Goal: Task Accomplishment & Management: Use online tool/utility

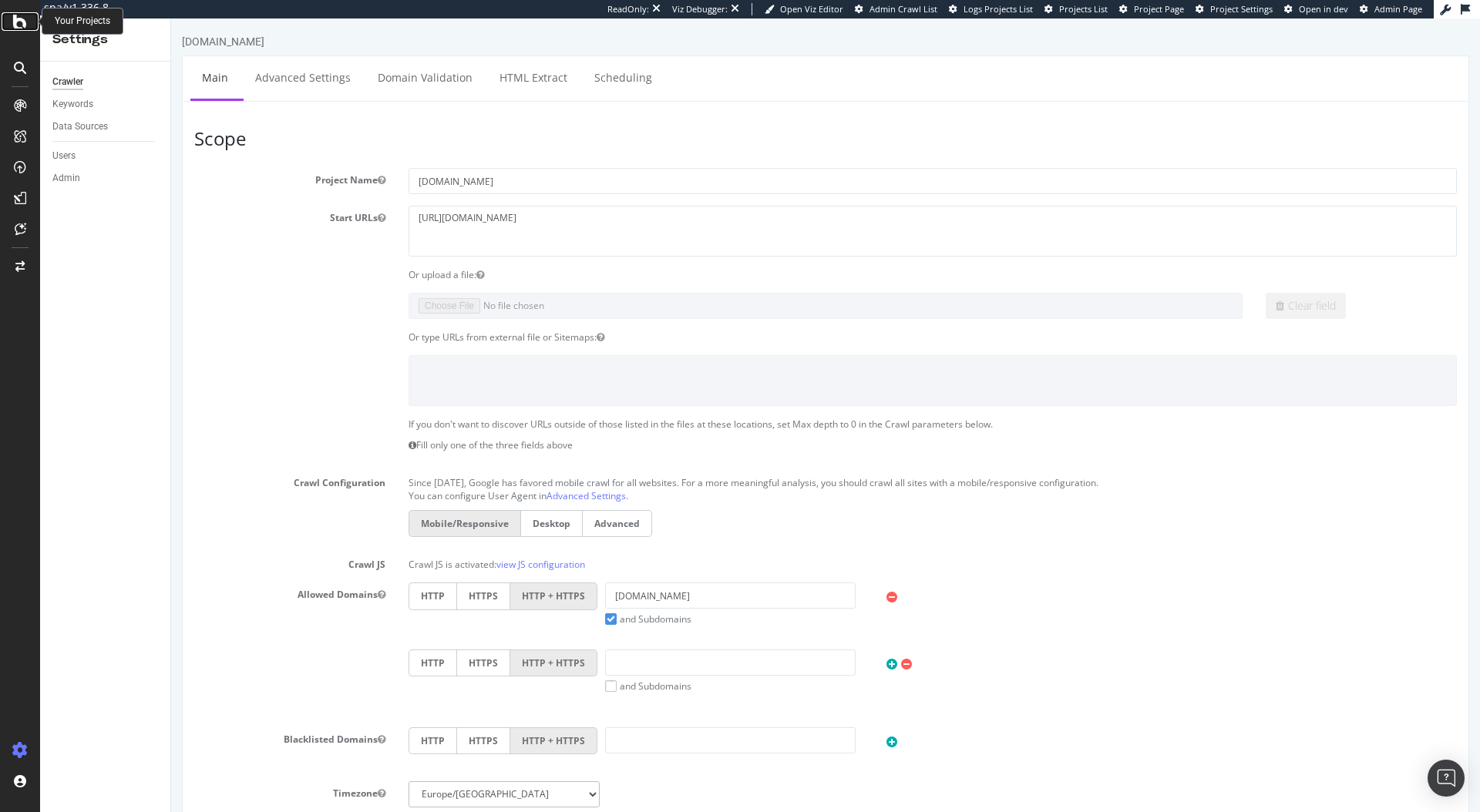
click at [14, 21] on icon at bounding box center [20, 21] width 14 height 18
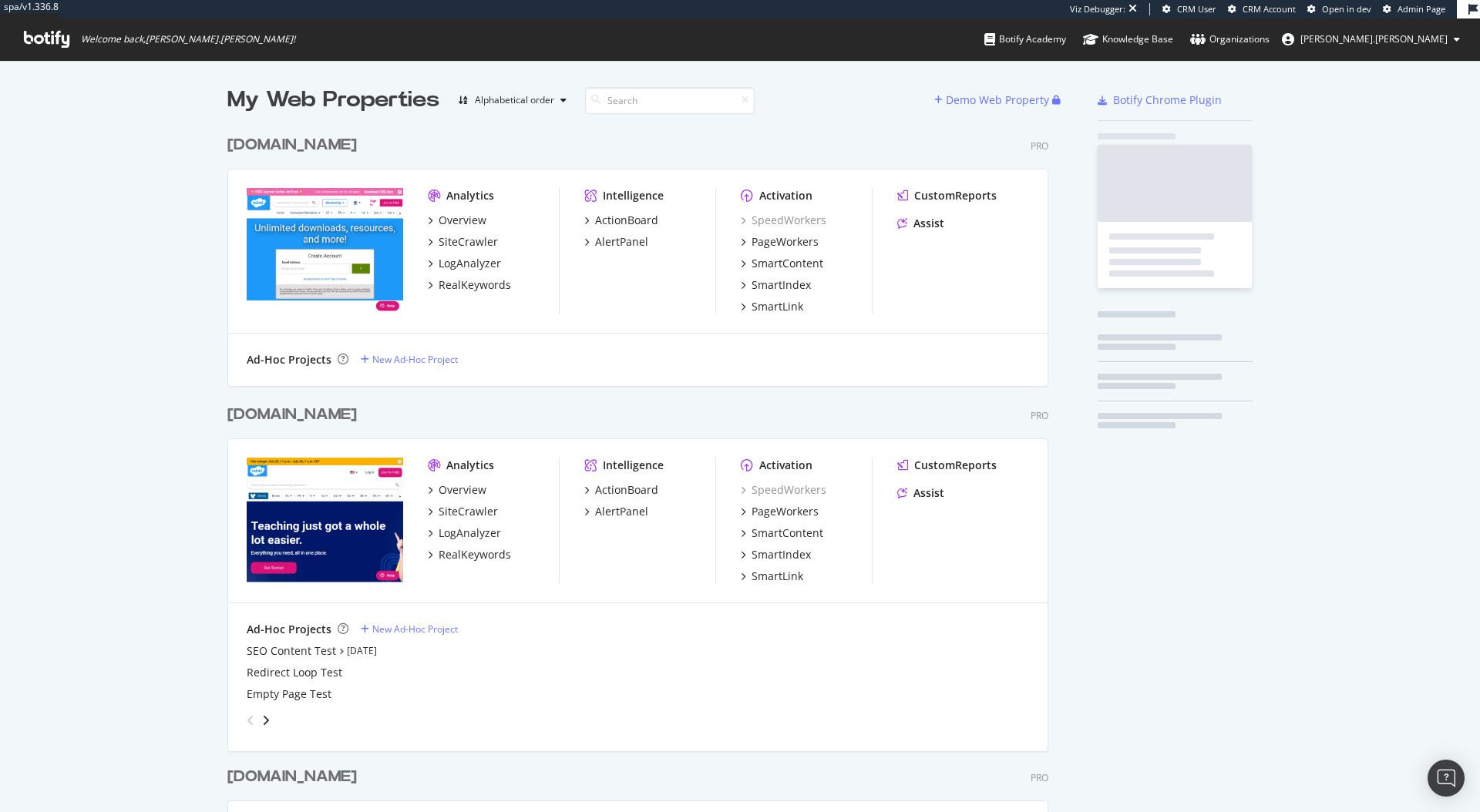
scroll to position [890, 821]
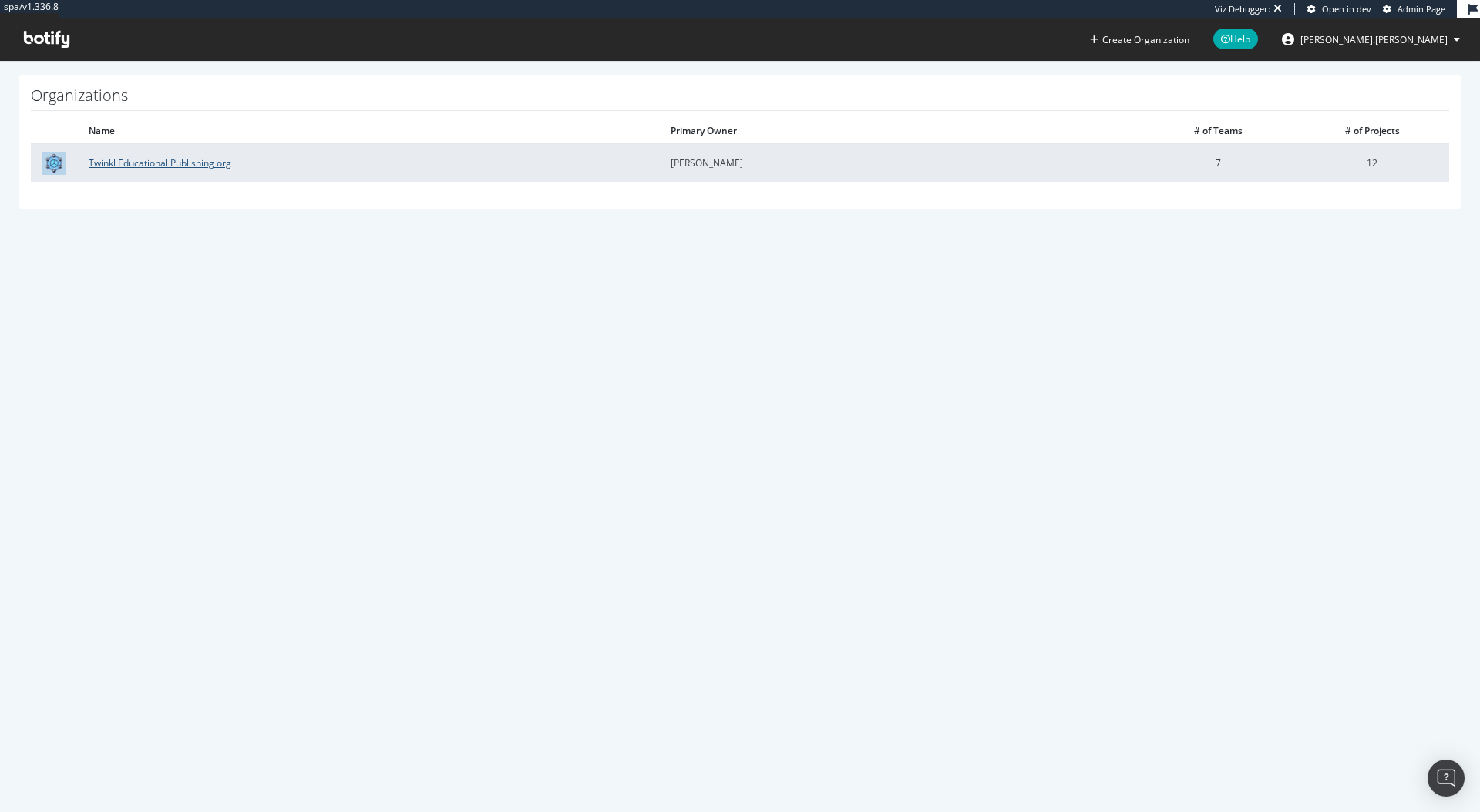
click at [180, 168] on link "Twinkl Educational Publishing org" at bounding box center [159, 163] width 143 height 13
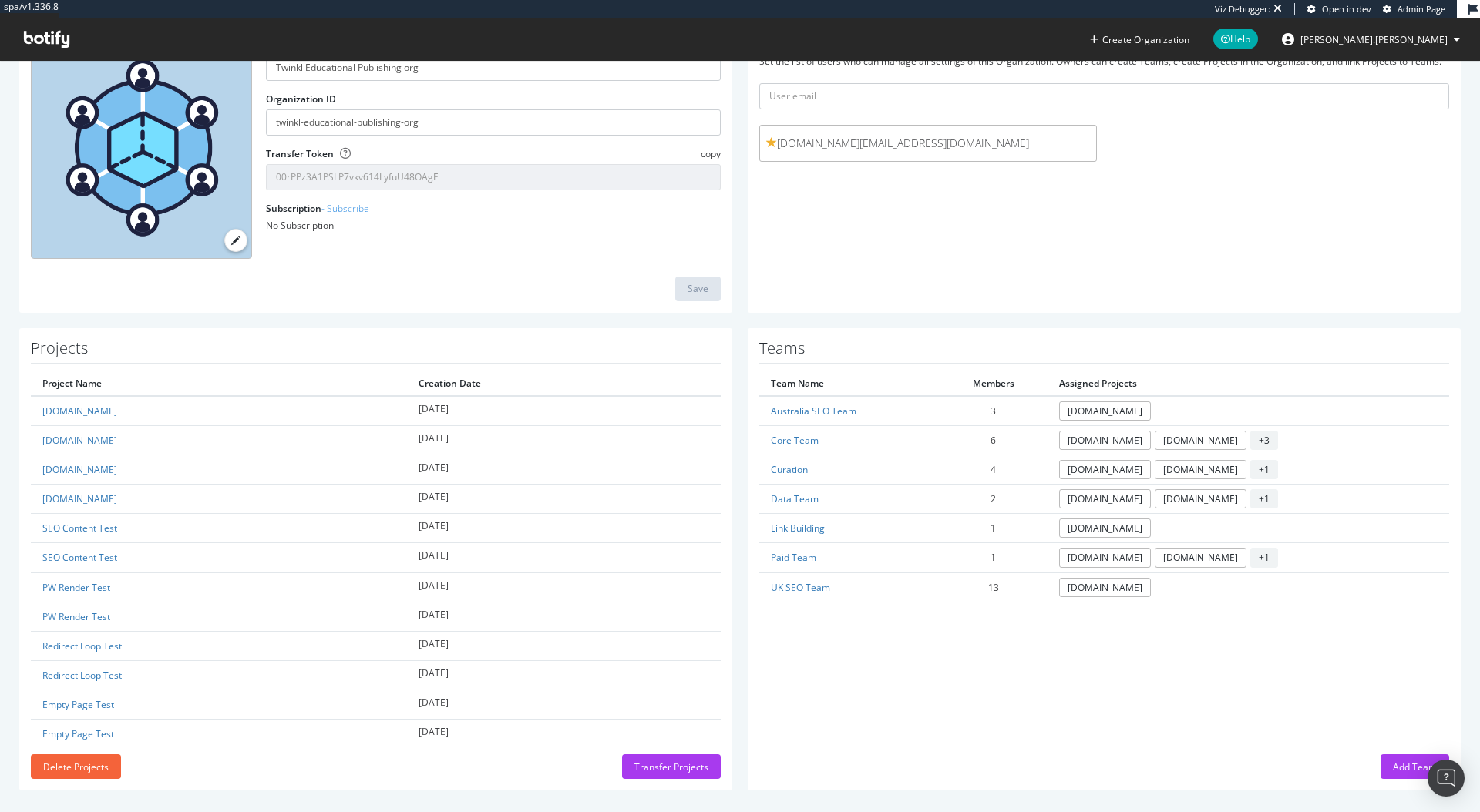
scroll to position [136, 0]
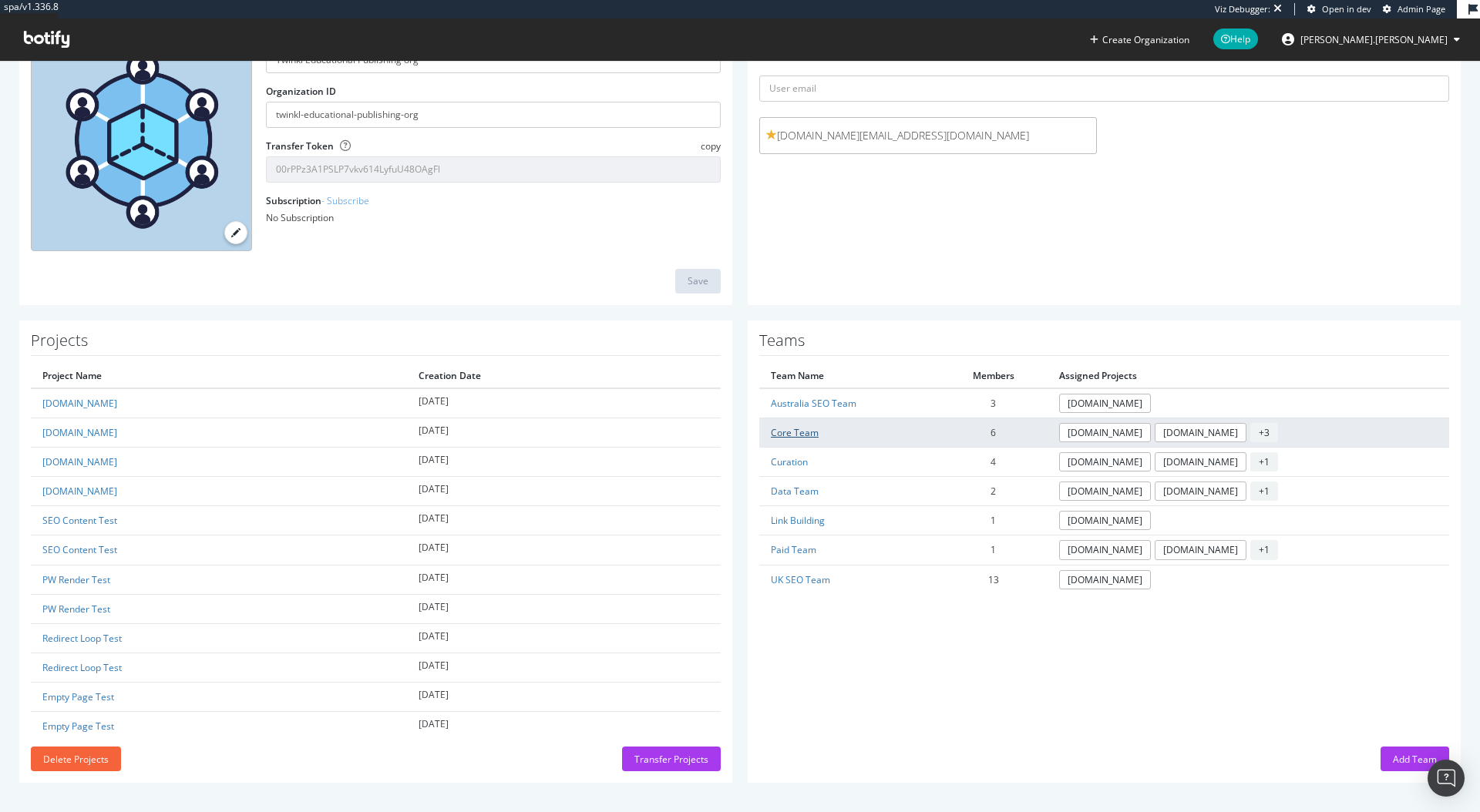
click at [790, 433] on link "Core Team" at bounding box center [795, 433] width 48 height 13
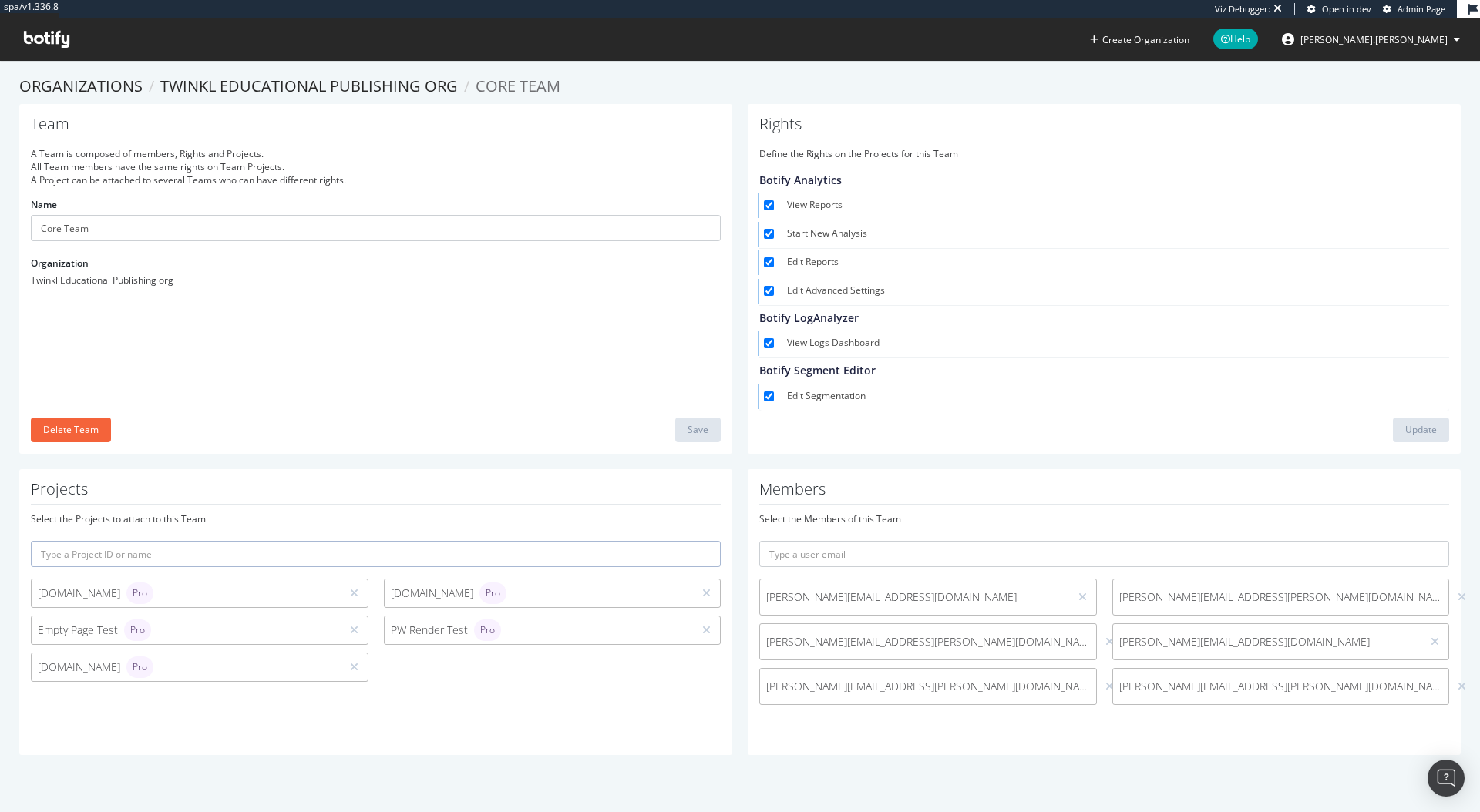
click at [1064, 382] on span "Botify Segment Editor" at bounding box center [1104, 370] width 690 height 24
click at [1175, 710] on div "hannah.coe@twinkl.co.uk kevan.holden@twinkl.co.uk adam.vowles@twinkl.co.uk kati…" at bounding box center [1103, 646] width 705 height 134
drag, startPoint x: 1262, startPoint y: 698, endPoint x: 1254, endPoint y: 691, distance: 10.6
click at [1262, 698] on div "ruth.everett@twinkl.co.uk" at bounding box center [1281, 686] width 338 height 37
drag, startPoint x: 1253, startPoint y: 687, endPoint x: 1106, endPoint y: 689, distance: 147.0
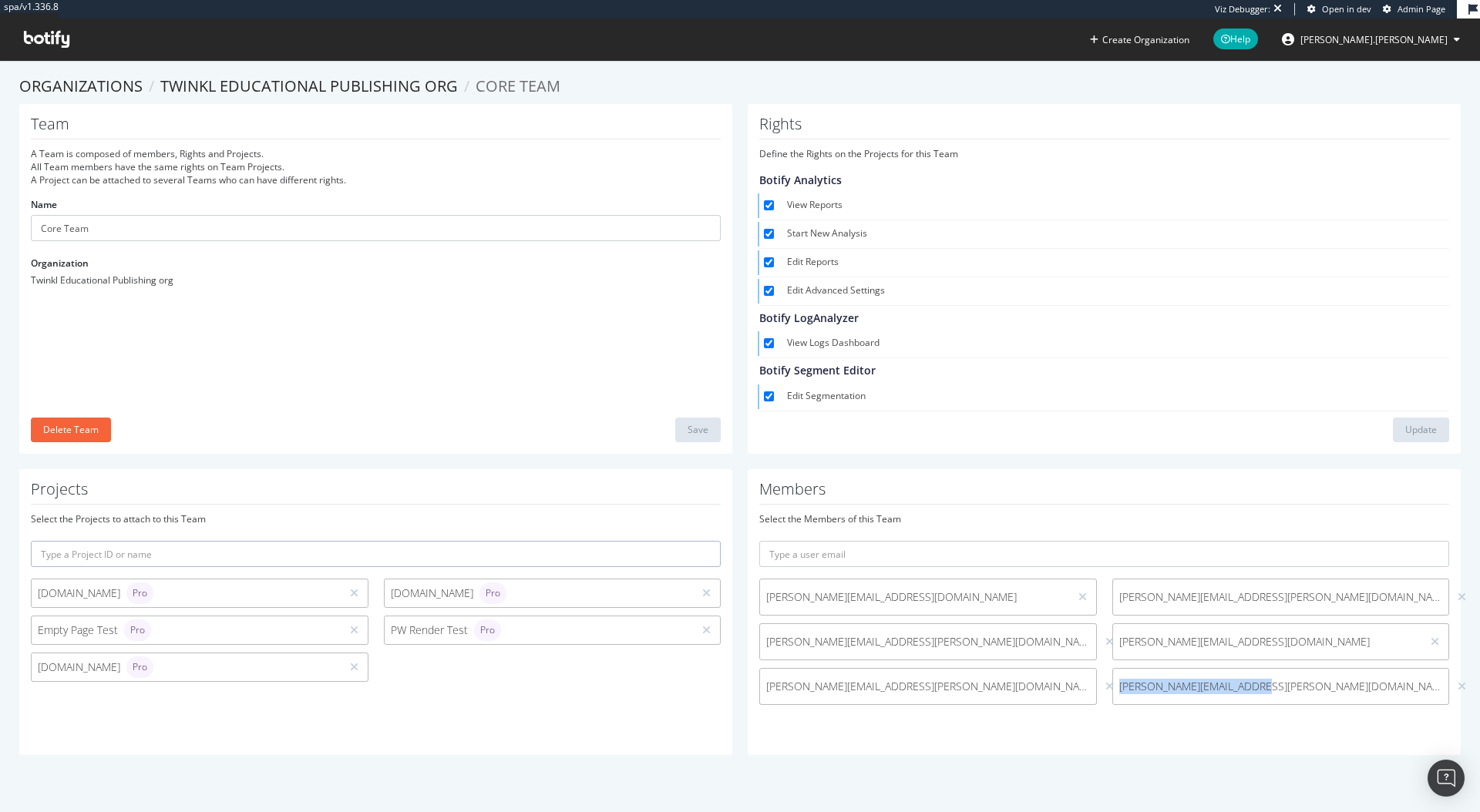
click at [1113, 689] on span "ruth.everett@twinkl.co.uk" at bounding box center [1281, 686] width 336 height 16
copy span "ruth.everett@twinkl.co.uk"
click at [29, 40] on icon at bounding box center [46, 39] width 45 height 17
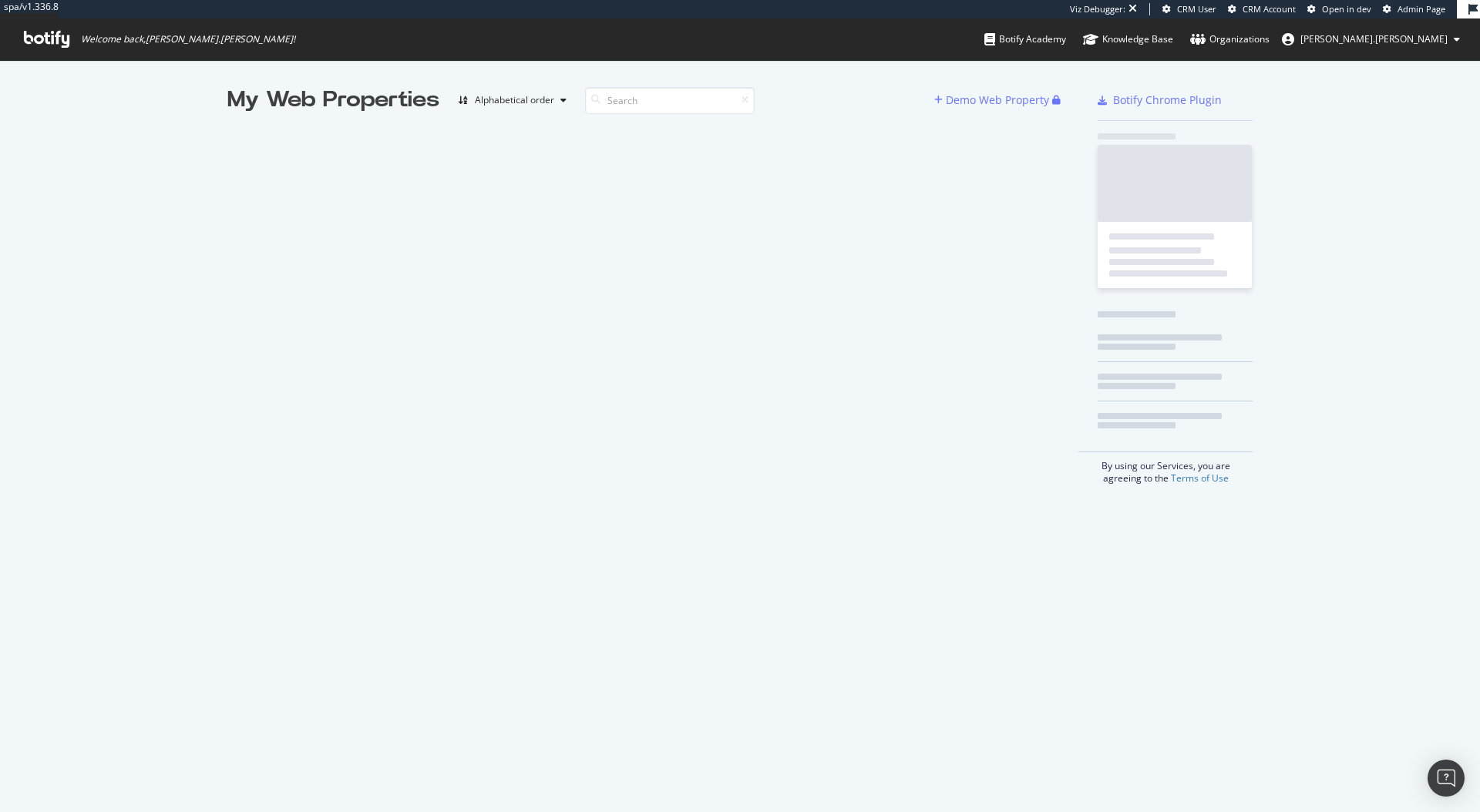
scroll to position [800, 1457]
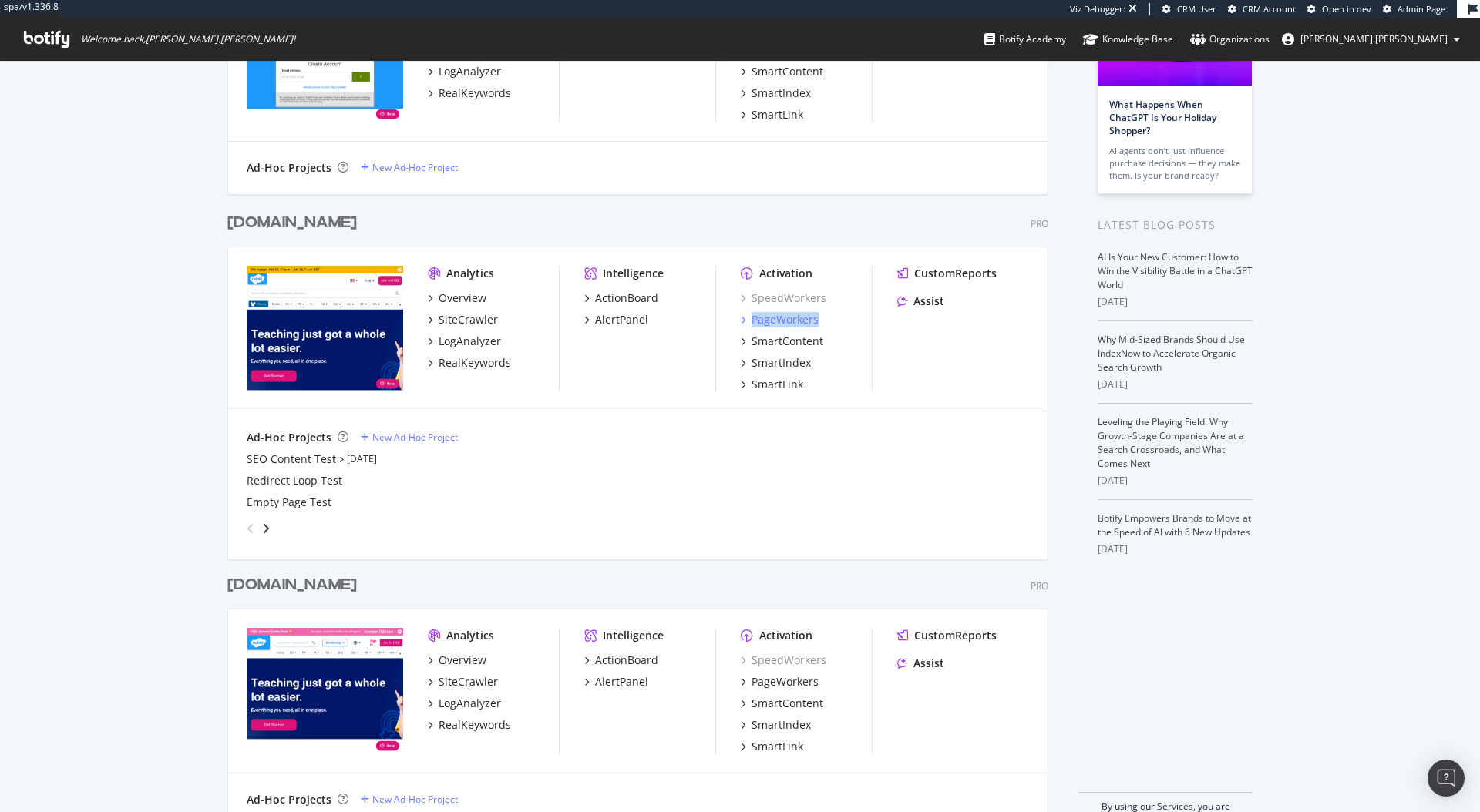
scroll to position [230, 0]
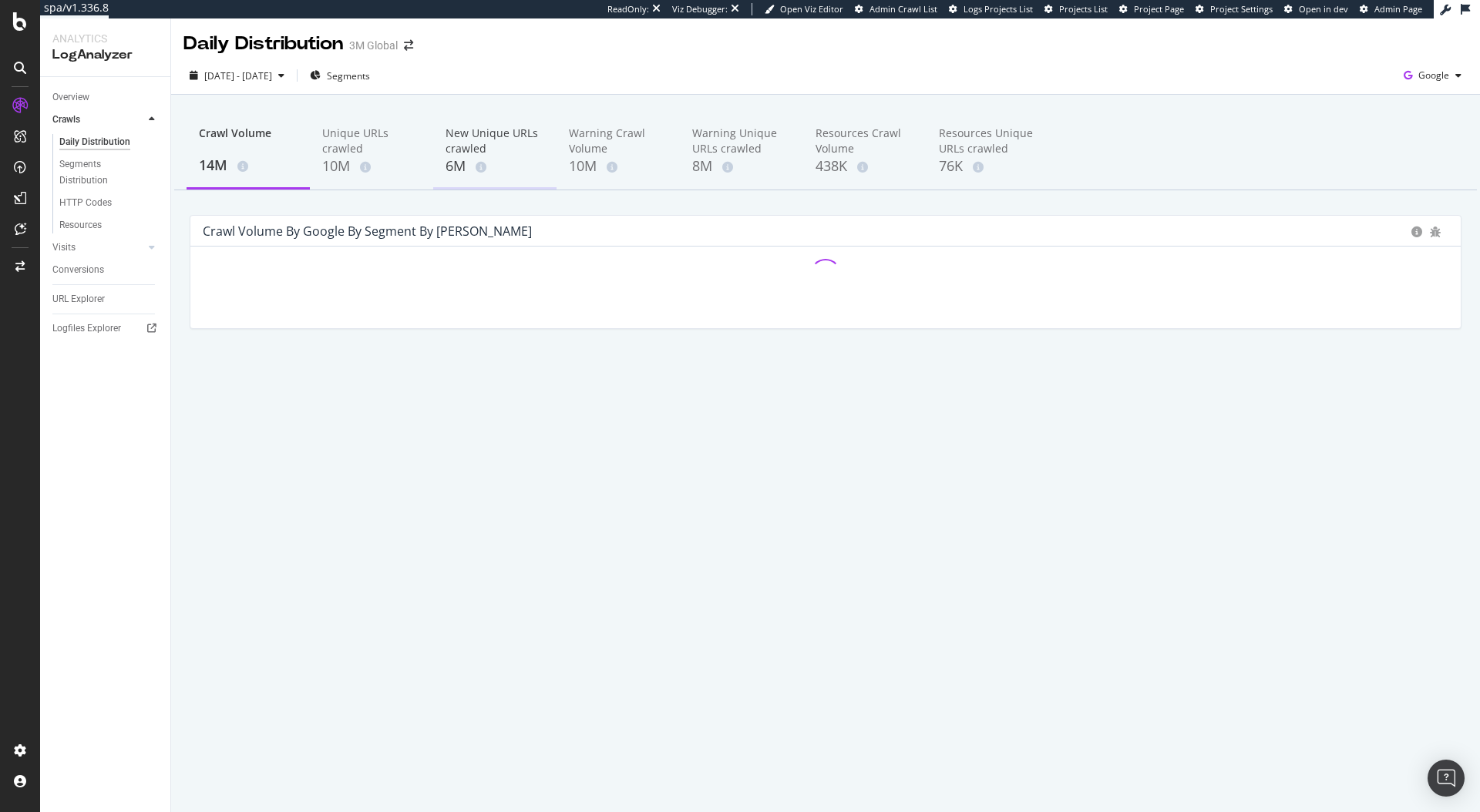
click at [507, 136] on div "New Unique URLs crawled" at bounding box center [494, 140] width 98 height 31
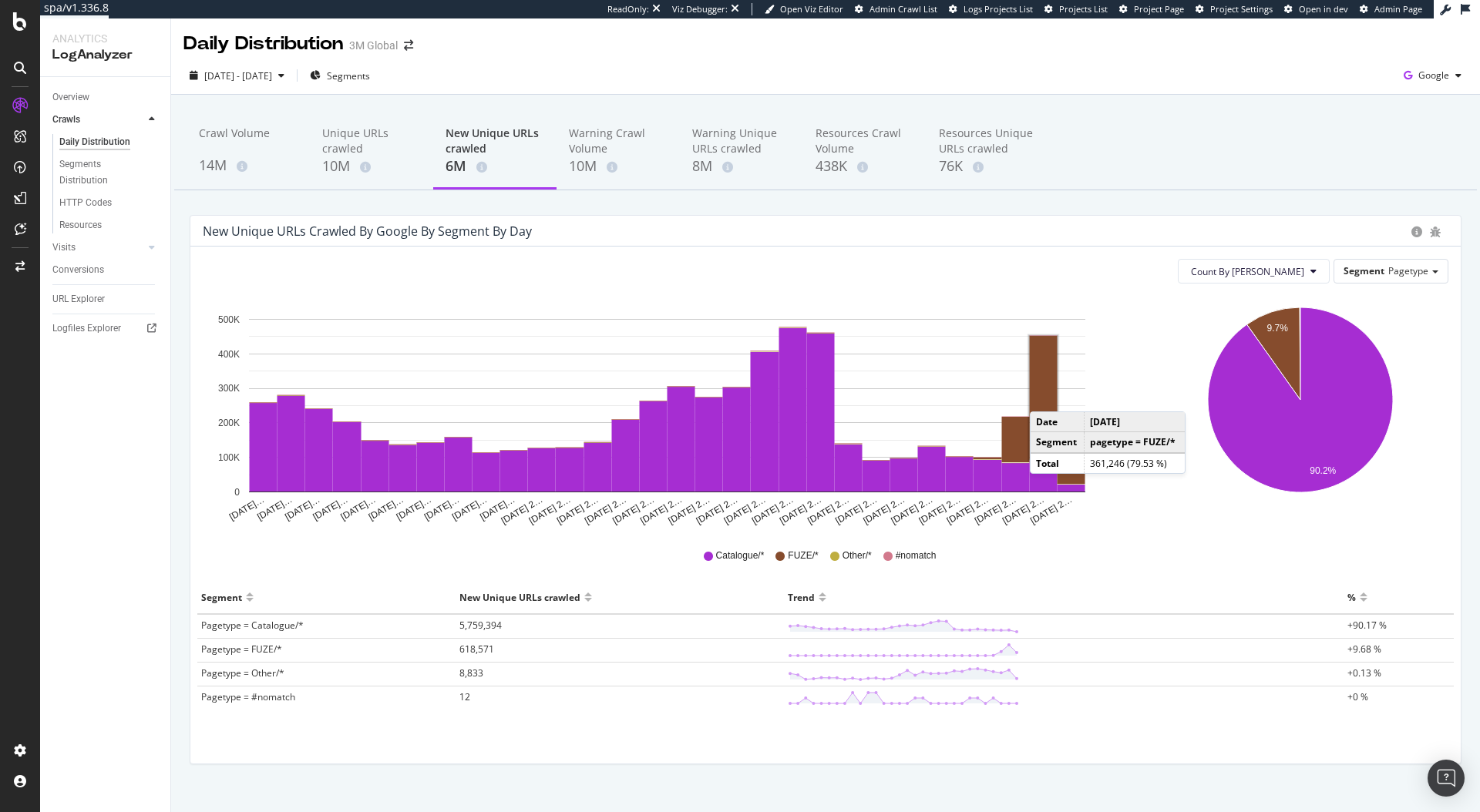
click at [1045, 396] on rect "A chart." at bounding box center [1044, 397] width 28 height 123
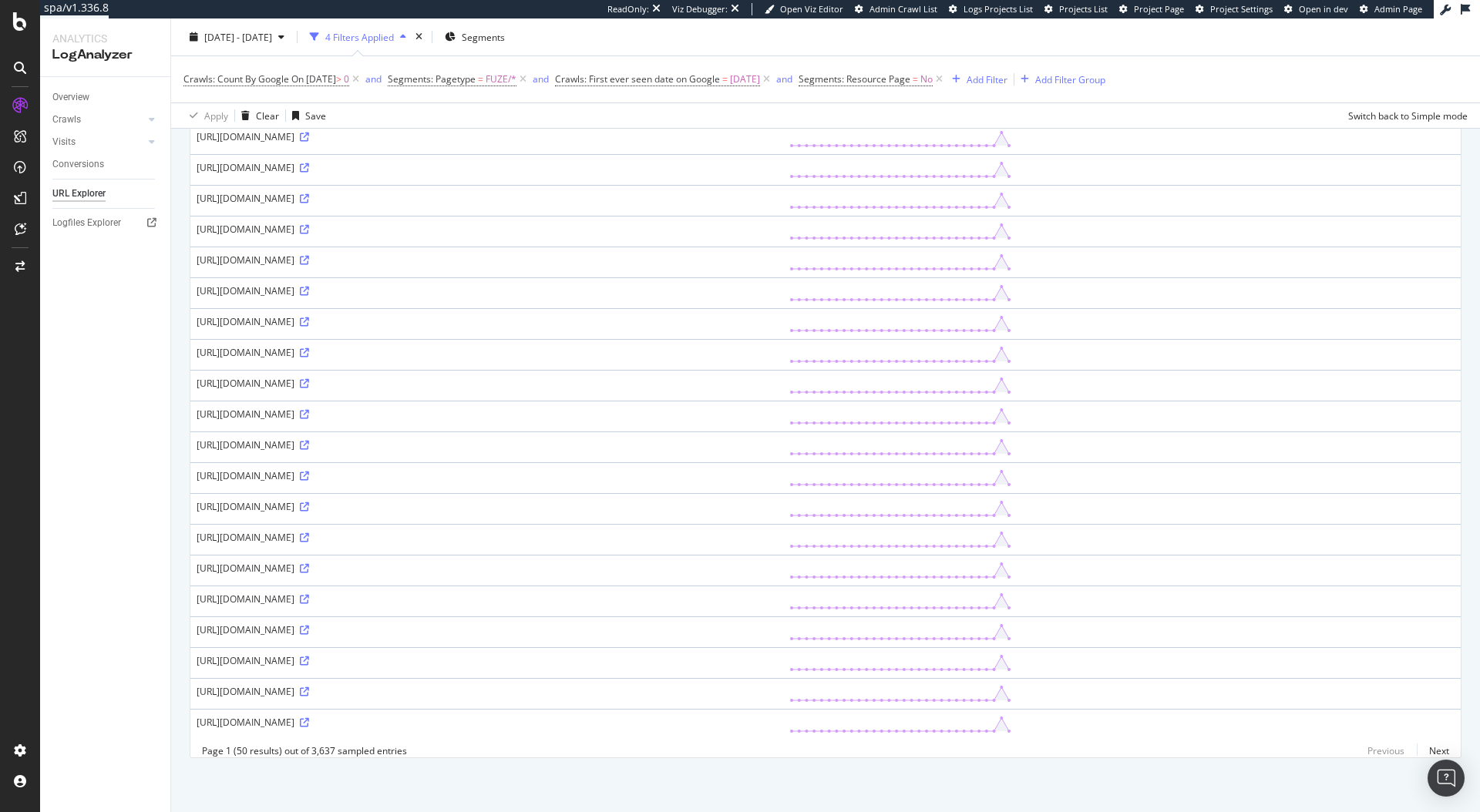
scroll to position [2093, 0]
drag, startPoint x: 354, startPoint y: 584, endPoint x: 302, endPoint y: 590, distance: 52.3
click at [302, 654] on div "https://www.3msuisse.ch/3M/fr_CH/privacy-protection-alp/video-news/stories/~/da…" at bounding box center [487, 661] width 580 height 13
click at [326, 654] on div "[URL][DOMAIN_NAME]" at bounding box center [487, 661] width 580 height 13
drag, startPoint x: 321, startPoint y: 581, endPoint x: 352, endPoint y: 581, distance: 31.0
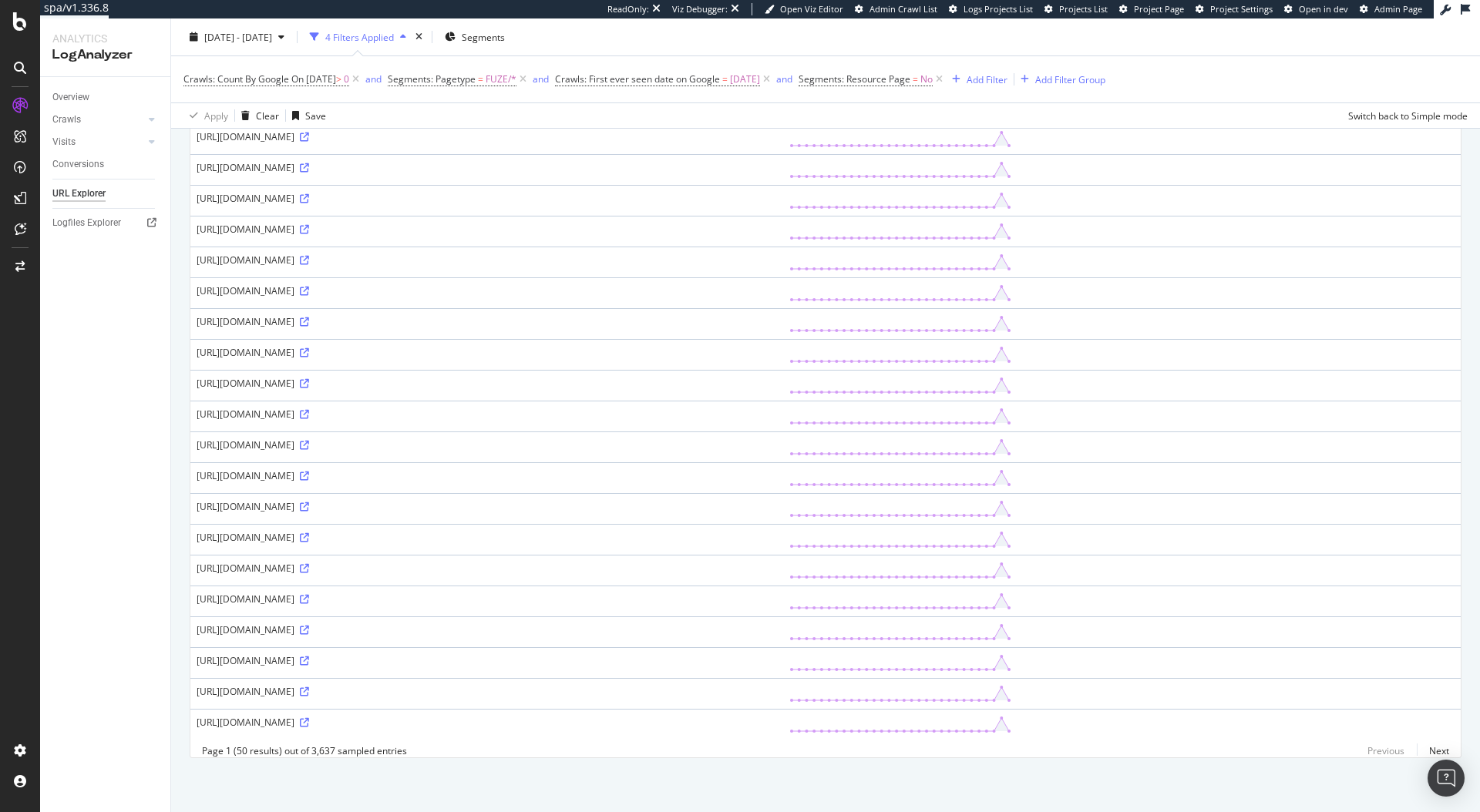
click at [352, 654] on div "[URL][DOMAIN_NAME]" at bounding box center [487, 661] width 580 height 13
copy div "/fr_CH/"
click at [1007, 80] on div "Add Filter" at bounding box center [987, 79] width 40 height 13
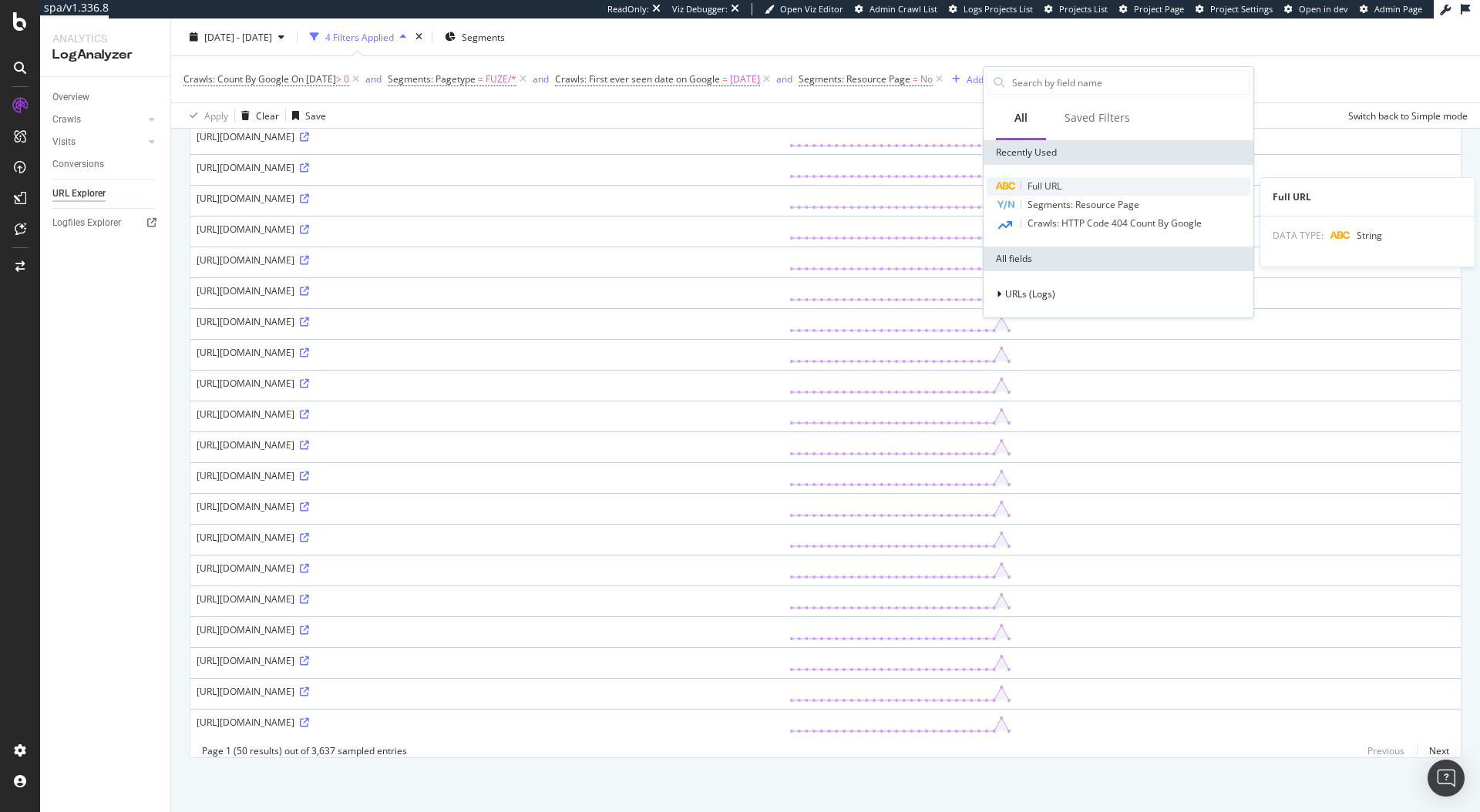
click at [1037, 187] on span "Full URL" at bounding box center [1044, 186] width 34 height 13
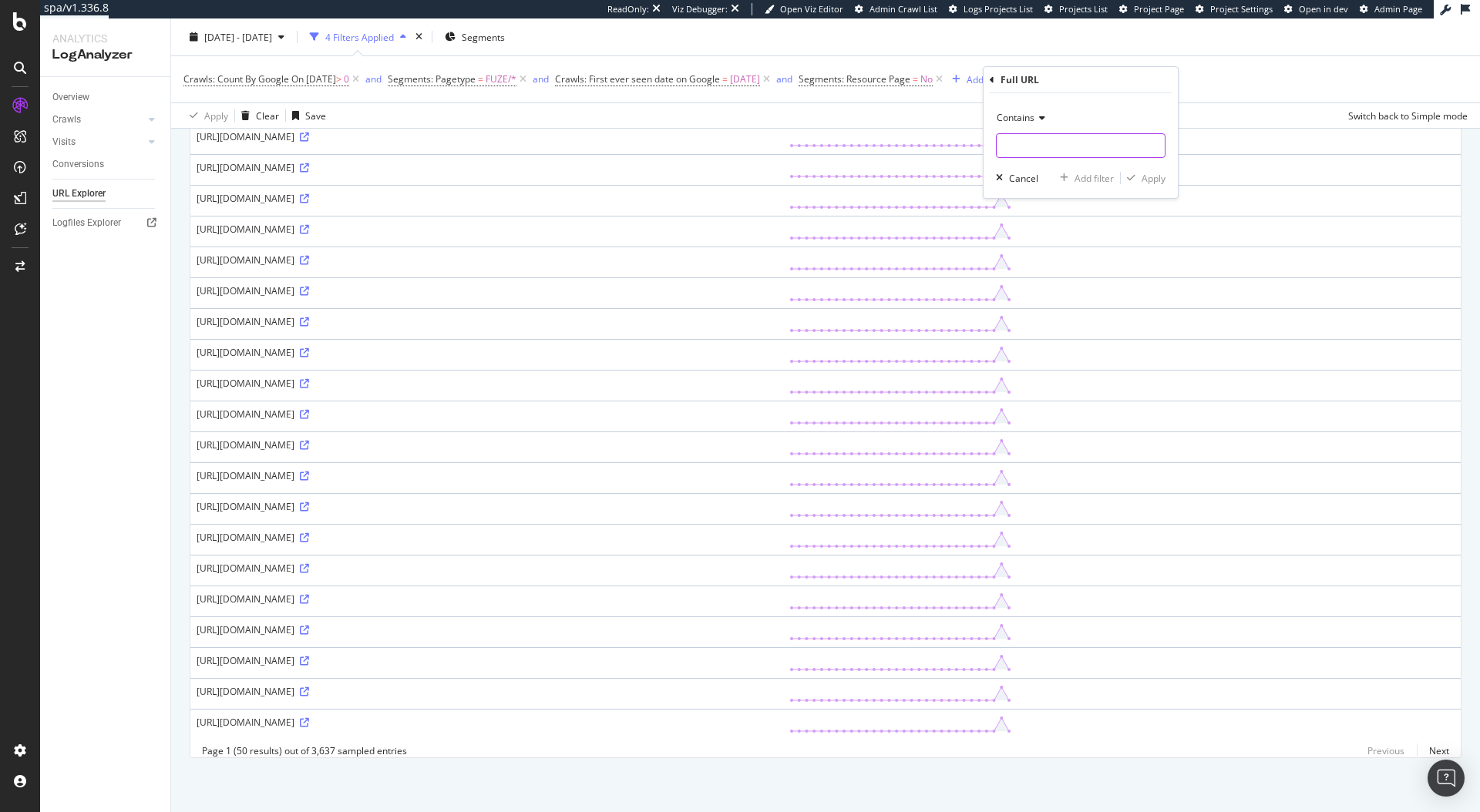
click at [1021, 143] on input "text" at bounding box center [1080, 145] width 168 height 25
paste input "/fr_CH/"
type input "/fr_CH/"
click at [1164, 174] on div "Apply" at bounding box center [1153, 178] width 24 height 13
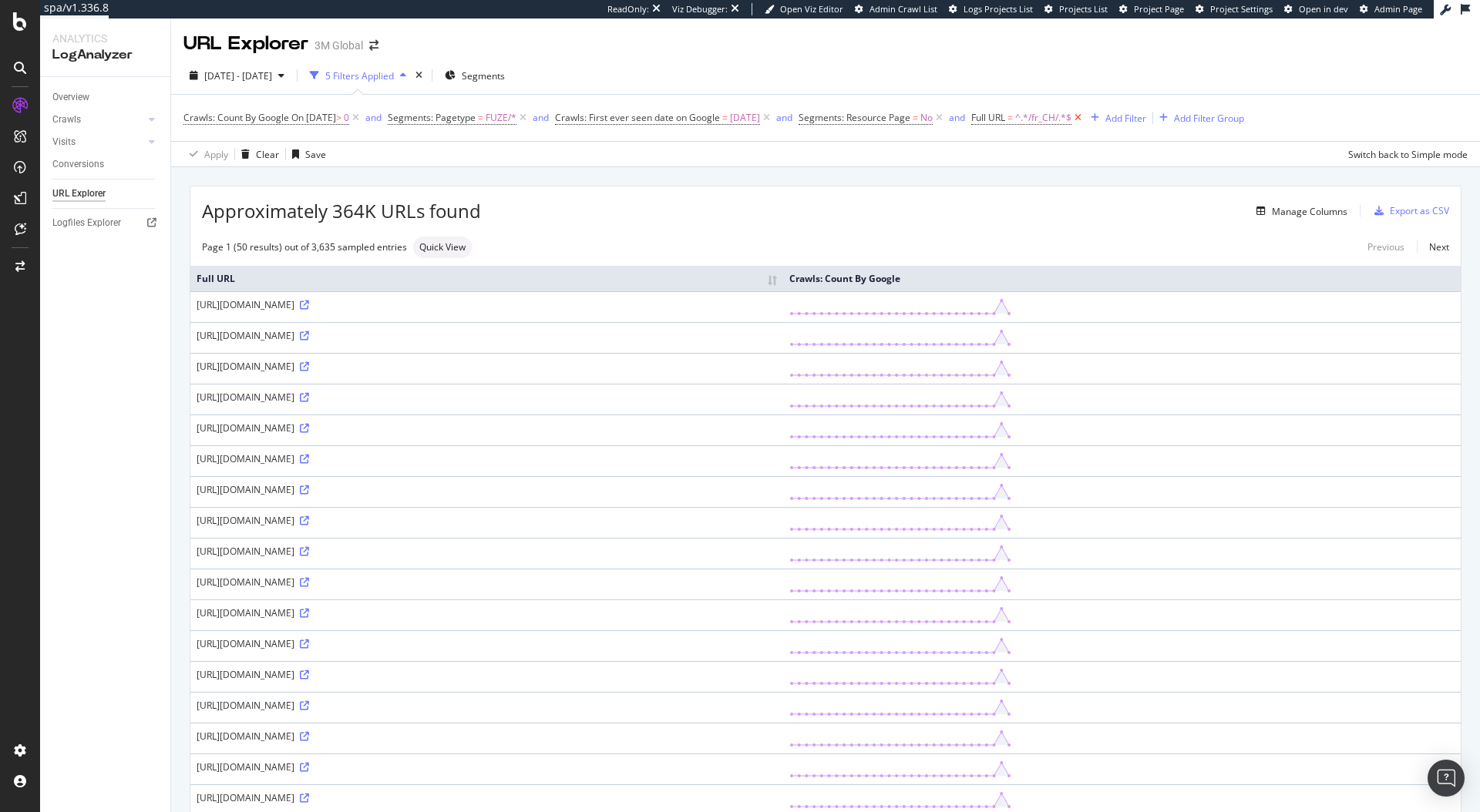
click at [1084, 118] on icon at bounding box center [1078, 117] width 13 height 16
click at [1007, 116] on div "Add Filter" at bounding box center [987, 118] width 40 height 13
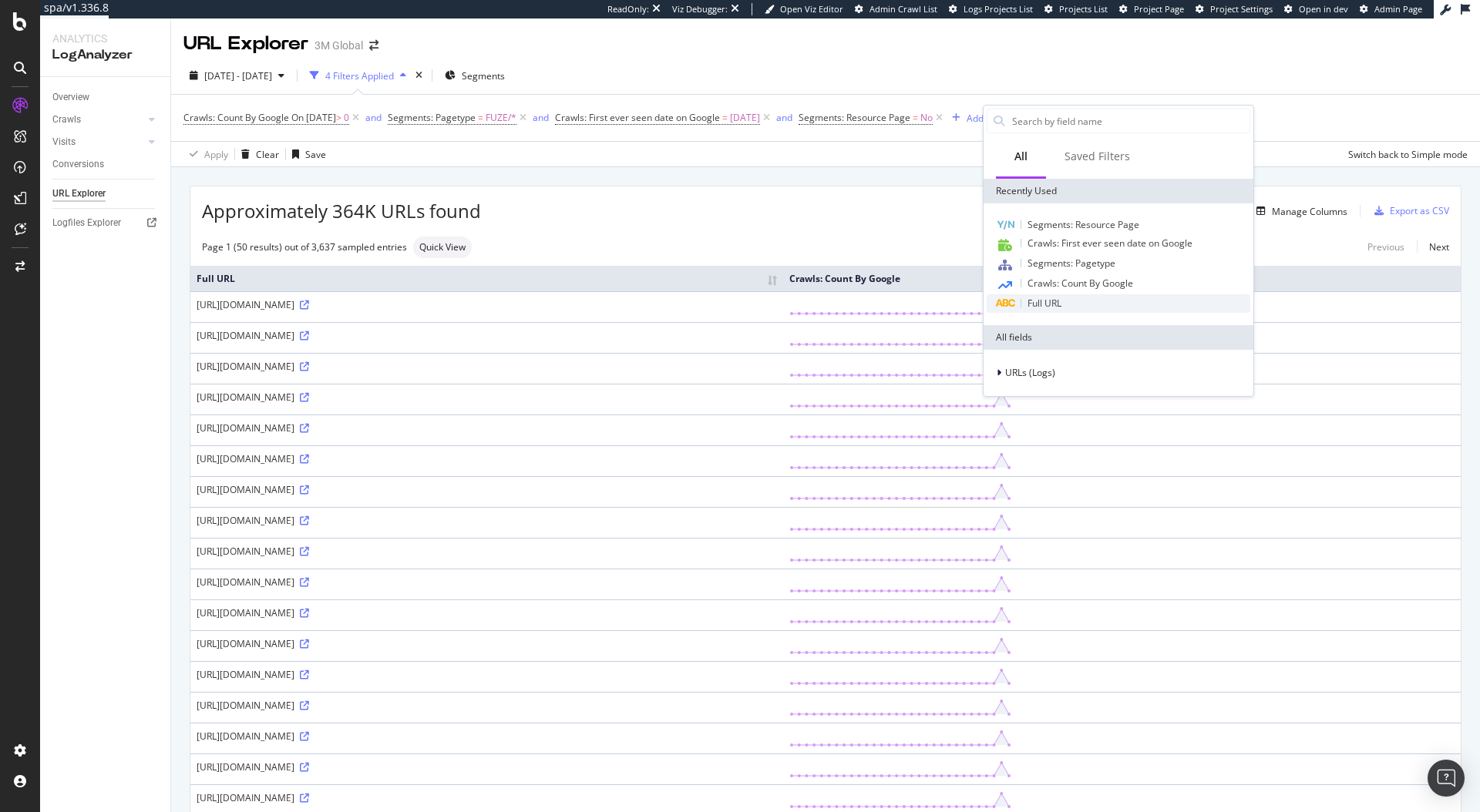
click at [1050, 300] on span "Full URL" at bounding box center [1044, 303] width 34 height 13
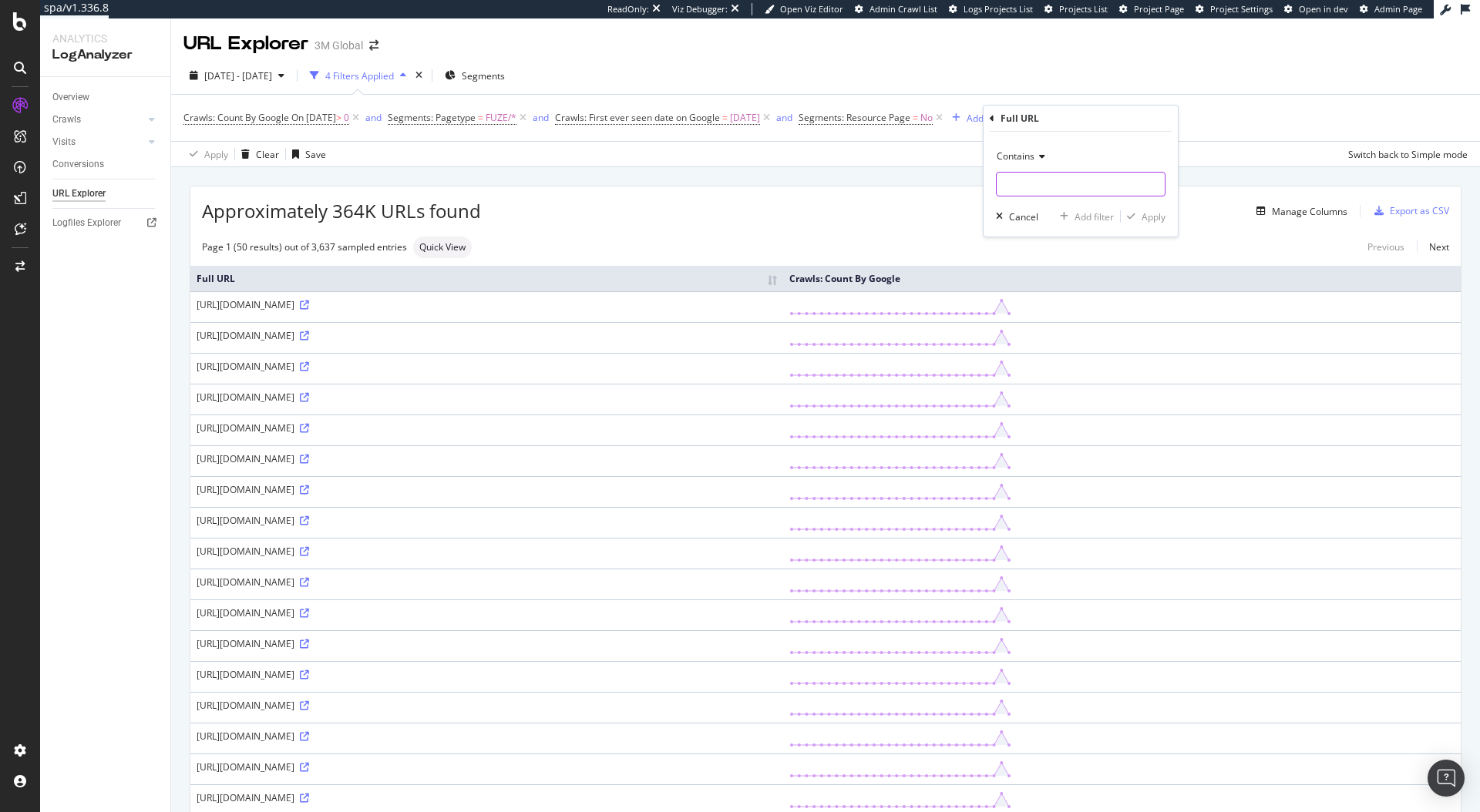
click at [1016, 178] on input "text" at bounding box center [1080, 184] width 168 height 25
paste input "/fr_CH/"
type input "/fr_CH/"
click at [1145, 218] on div "Apply" at bounding box center [1153, 217] width 24 height 13
drag, startPoint x: 326, startPoint y: 302, endPoint x: 351, endPoint y: 303, distance: 25.0
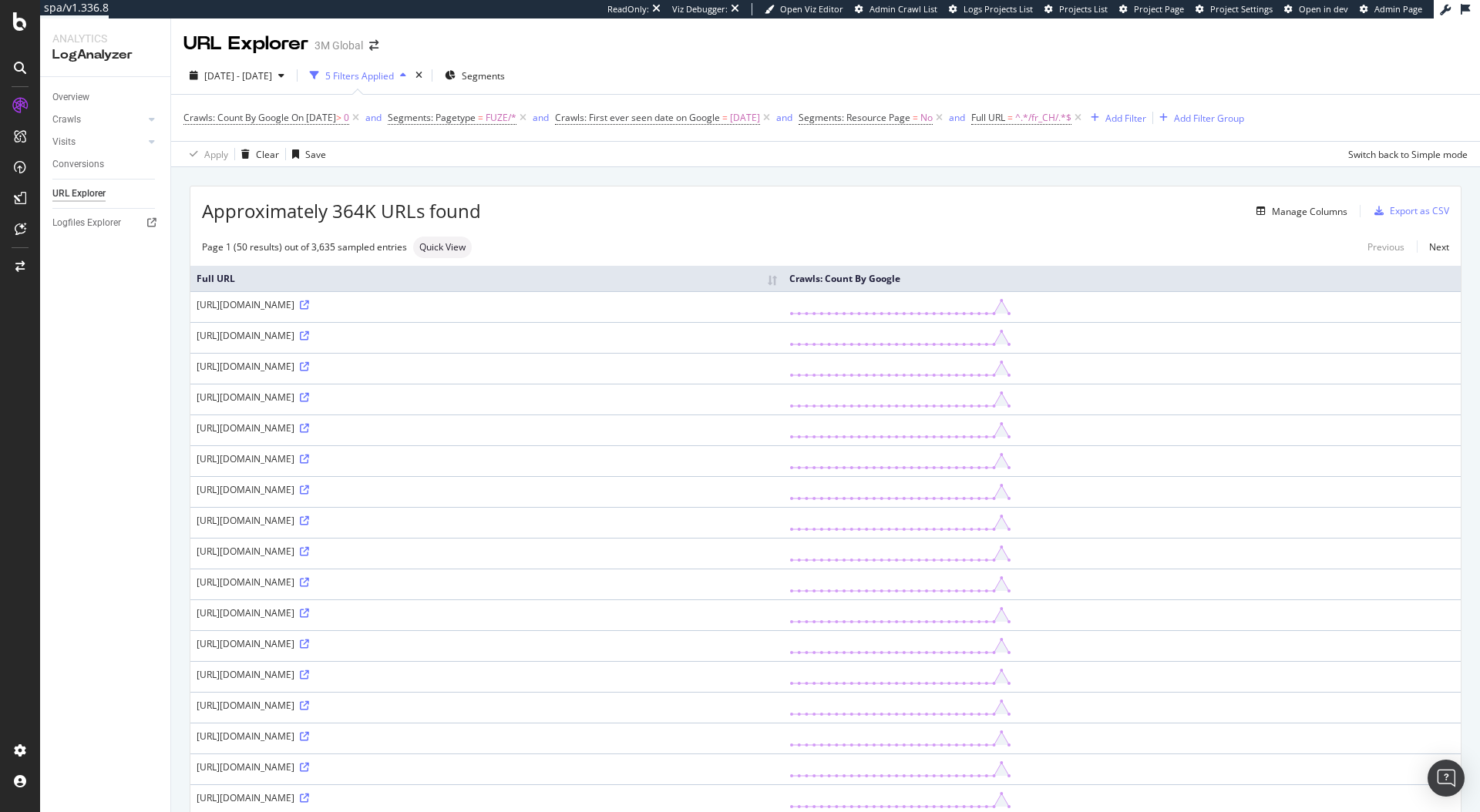
click at [351, 303] on div "https://www.3msuisse.ch/3M/fr_CH/privacy-protection-alp/video-news/stories/~/3m…" at bounding box center [487, 305] width 580 height 13
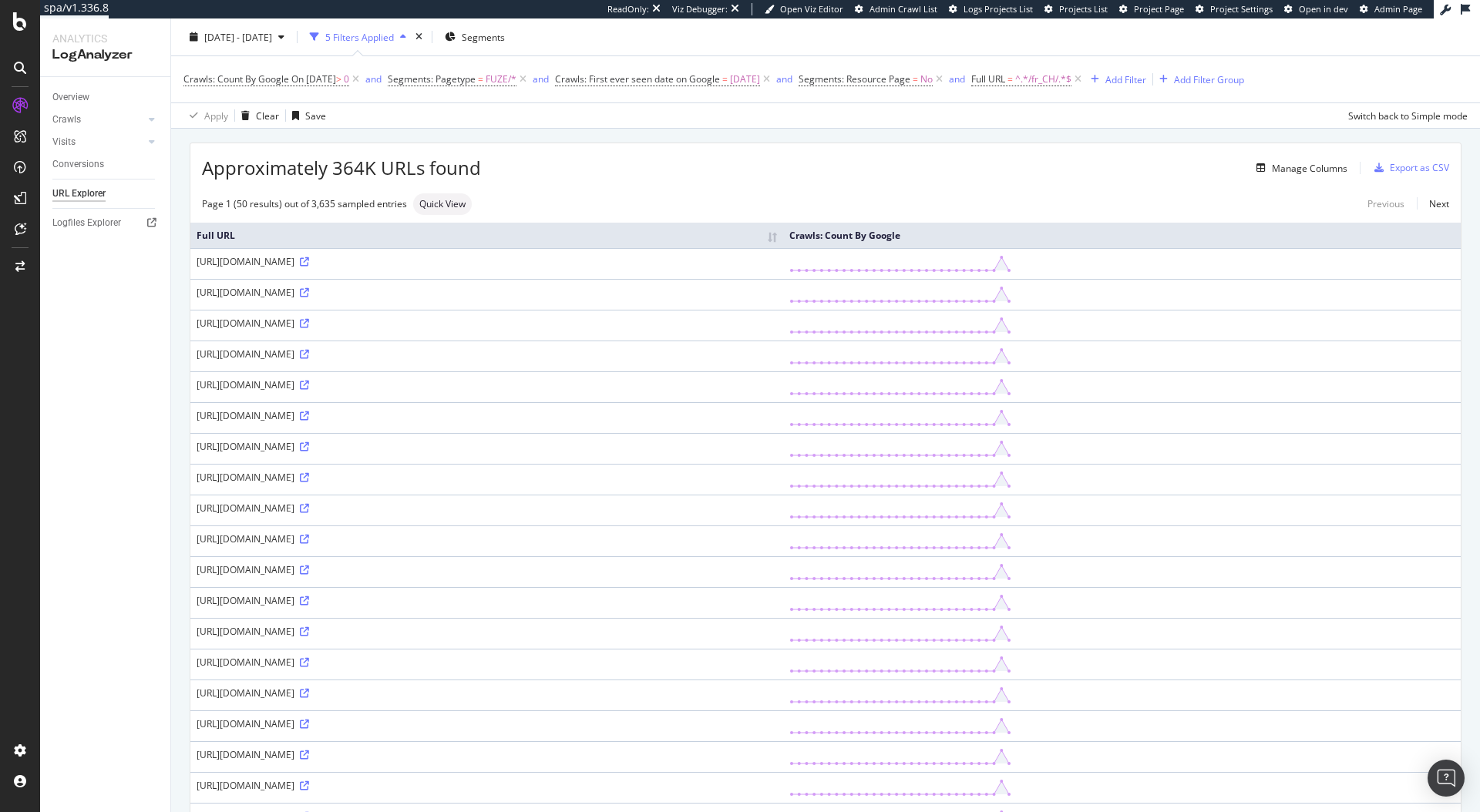
click at [564, 162] on div "Manage Columns" at bounding box center [914, 168] width 866 height 18
drag, startPoint x: 326, startPoint y: 258, endPoint x: 342, endPoint y: 259, distance: 16.0
click at [341, 259] on div "https://www.3msuisse.ch/3M/fr_CH/privacy-protection-alp/video-news/stories/~/3m…" at bounding box center [487, 262] width 580 height 13
drag, startPoint x: 358, startPoint y: 262, endPoint x: 448, endPoint y: 262, distance: 90.0
click at [448, 262] on div "https://www.3msuisse.ch/3M/fr_CH/privacy-protection-alp/video-news/stories/~/3m…" at bounding box center [487, 262] width 580 height 13
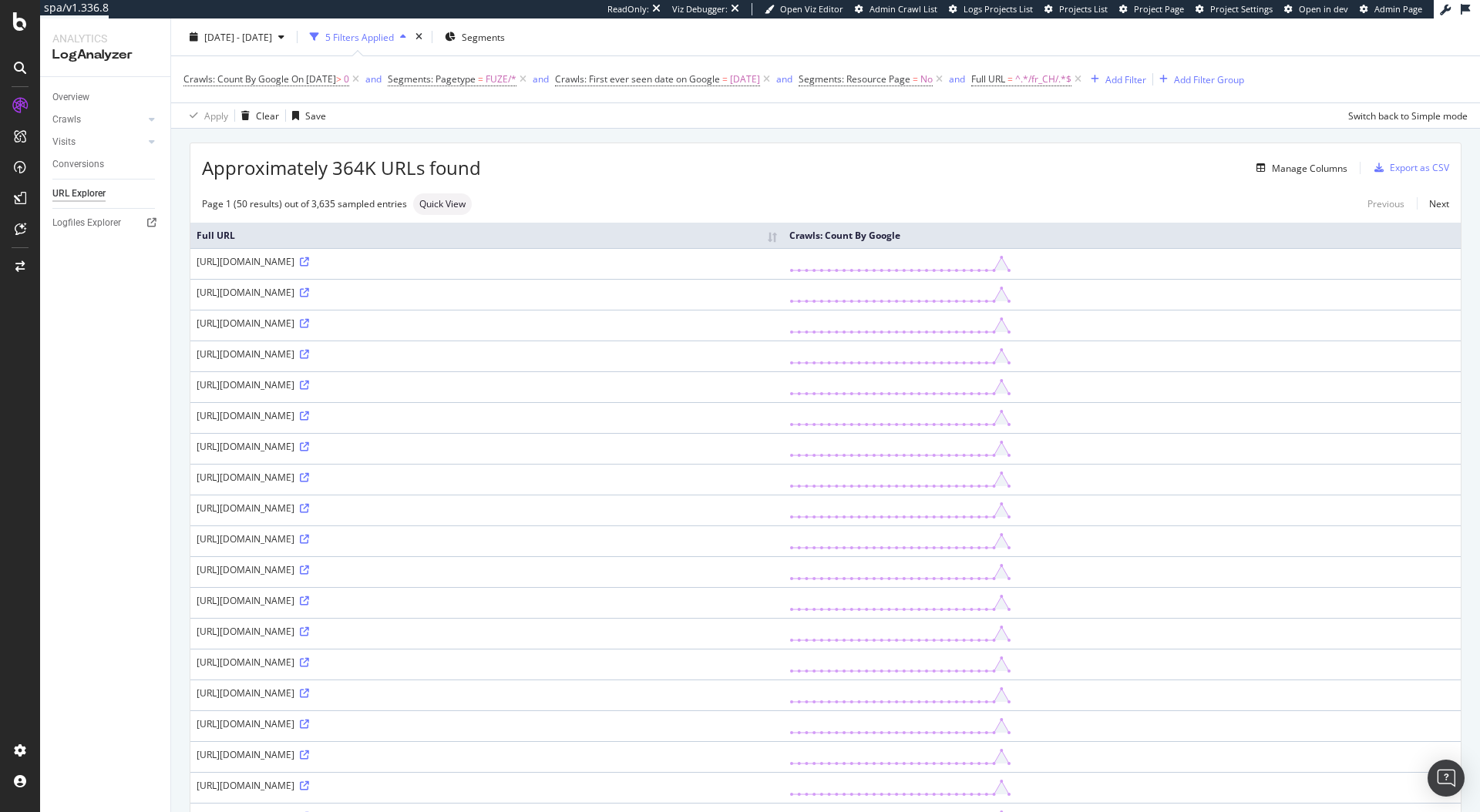
drag, startPoint x: 388, startPoint y: 302, endPoint x: 464, endPoint y: 302, distance: 76.0
click at [464, 299] on div "https://www.3msuisse.ch/3M/fr_CH/privacy-protection-alp/video-news/stories/~/3m…" at bounding box center [487, 292] width 580 height 13
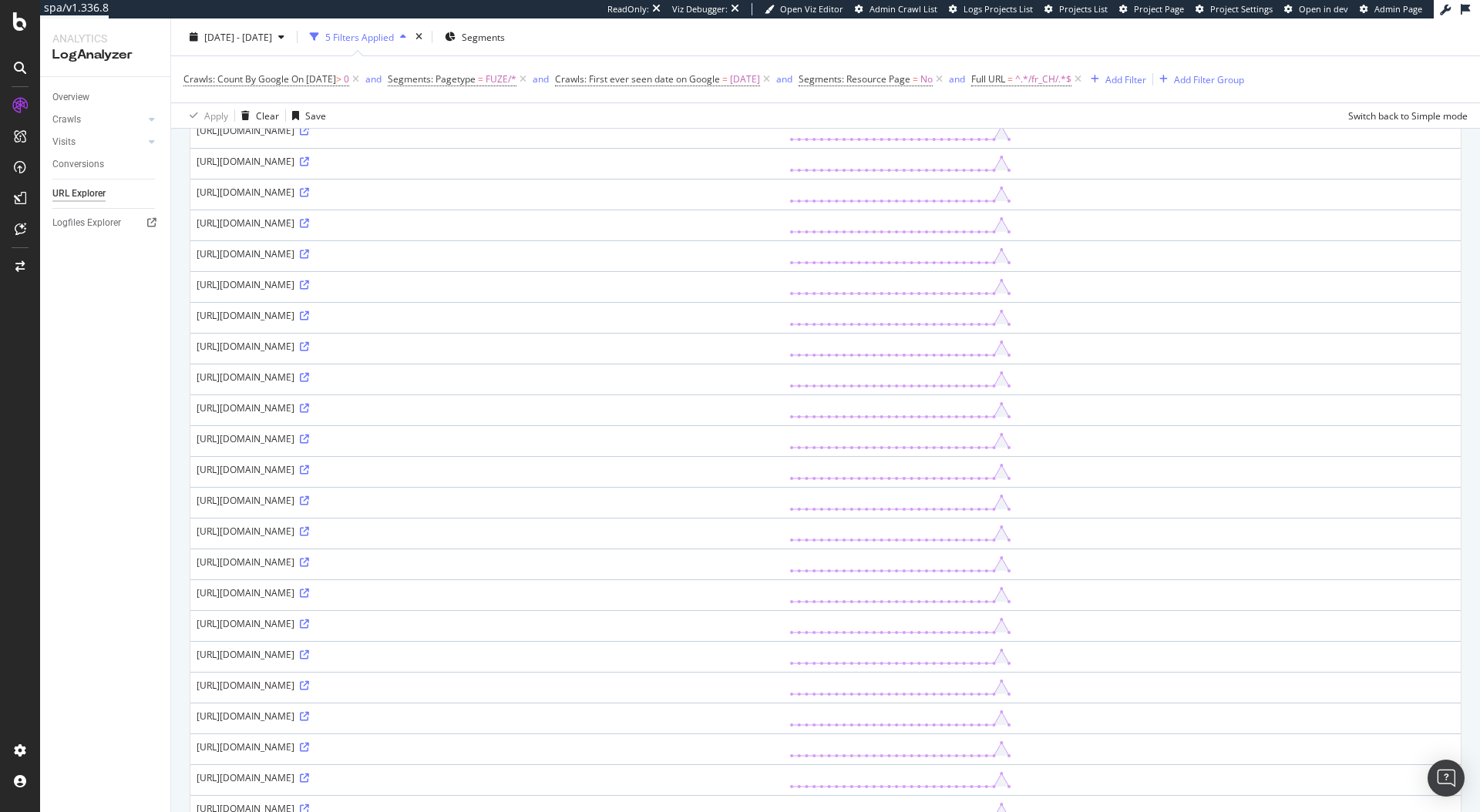
scroll to position [449, 0]
click at [1072, 79] on span "^.*/fr_CH/.*$" at bounding box center [1043, 79] width 56 height 21
click at [1094, 136] on input "/fr_CH/" at bounding box center [1096, 144] width 145 height 25
click at [1096, 143] on input "/fr_CH/" at bounding box center [1096, 144] width 145 height 25
type input "/fr_CH/privacy-protection"
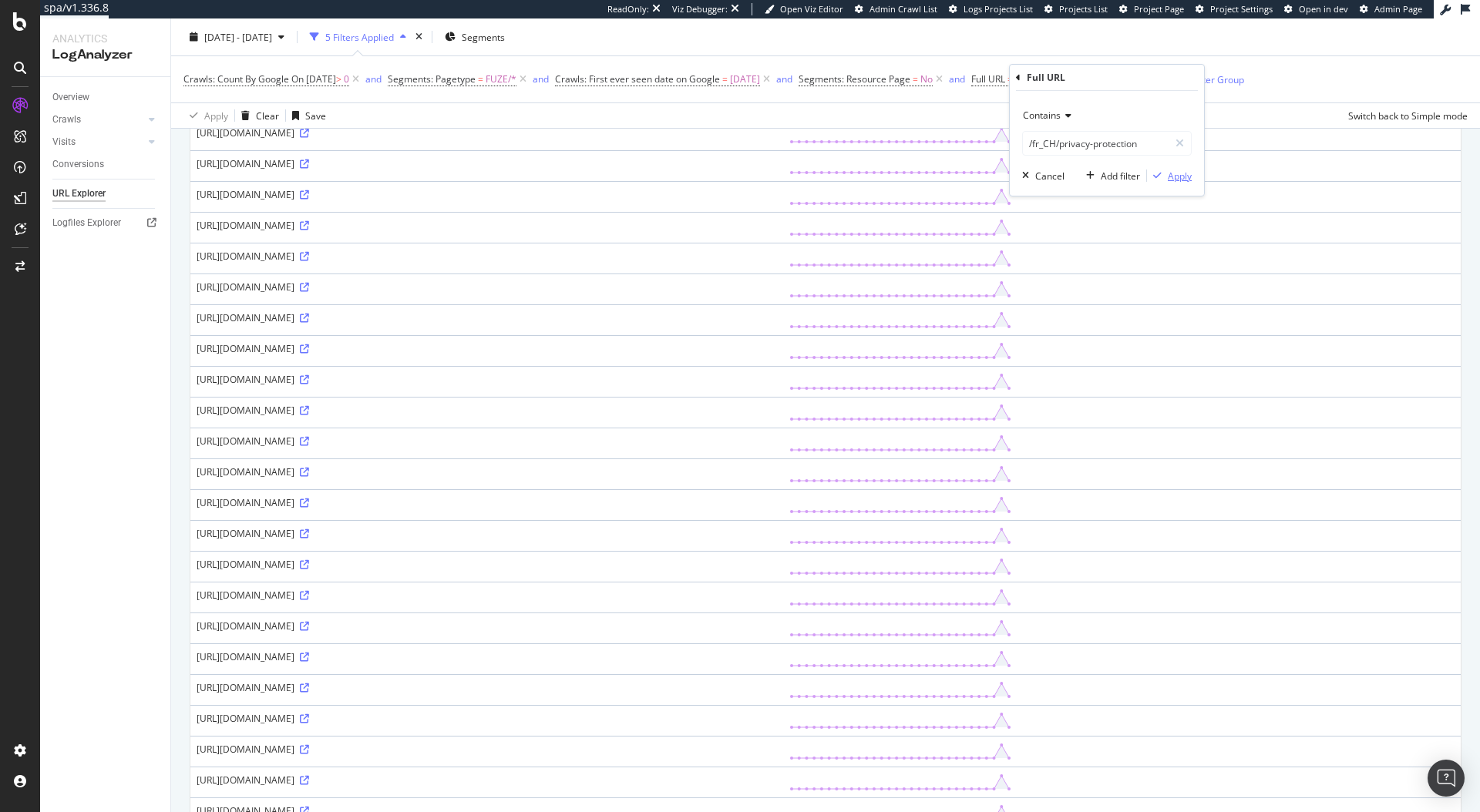
click at [1183, 177] on div "Apply" at bounding box center [1179, 176] width 24 height 13
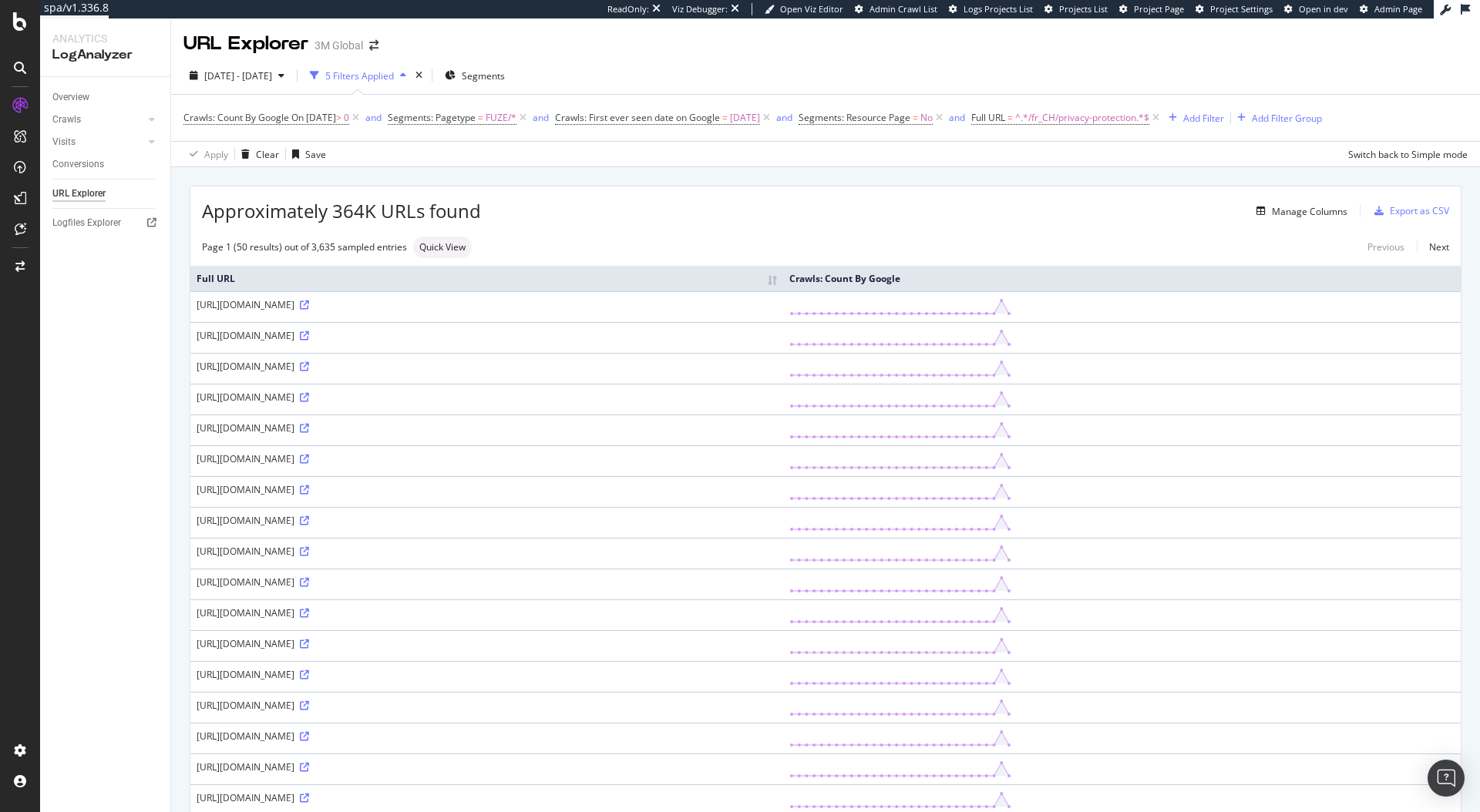
drag, startPoint x: 353, startPoint y: 305, endPoint x: 448, endPoint y: 304, distance: 95.0
click at [448, 304] on div "https://www.3msuisse.ch/3M/fr_CH/privacy-protection-alp/video-news/stories/~/3m…" at bounding box center [487, 305] width 580 height 13
click at [382, 310] on div "https://www.3msuisse.ch/3M/fr_CH/privacy-protection-alp/video-news/stories/~/3m…" at bounding box center [487, 305] width 580 height 13
drag, startPoint x: 350, startPoint y: 306, endPoint x: 430, endPoint y: 305, distance: 80.0
click at [430, 305] on div "https://www.3msuisse.ch/3M/fr_CH/privacy-protection-alp/video-news/stories/~/3m…" at bounding box center [487, 305] width 580 height 13
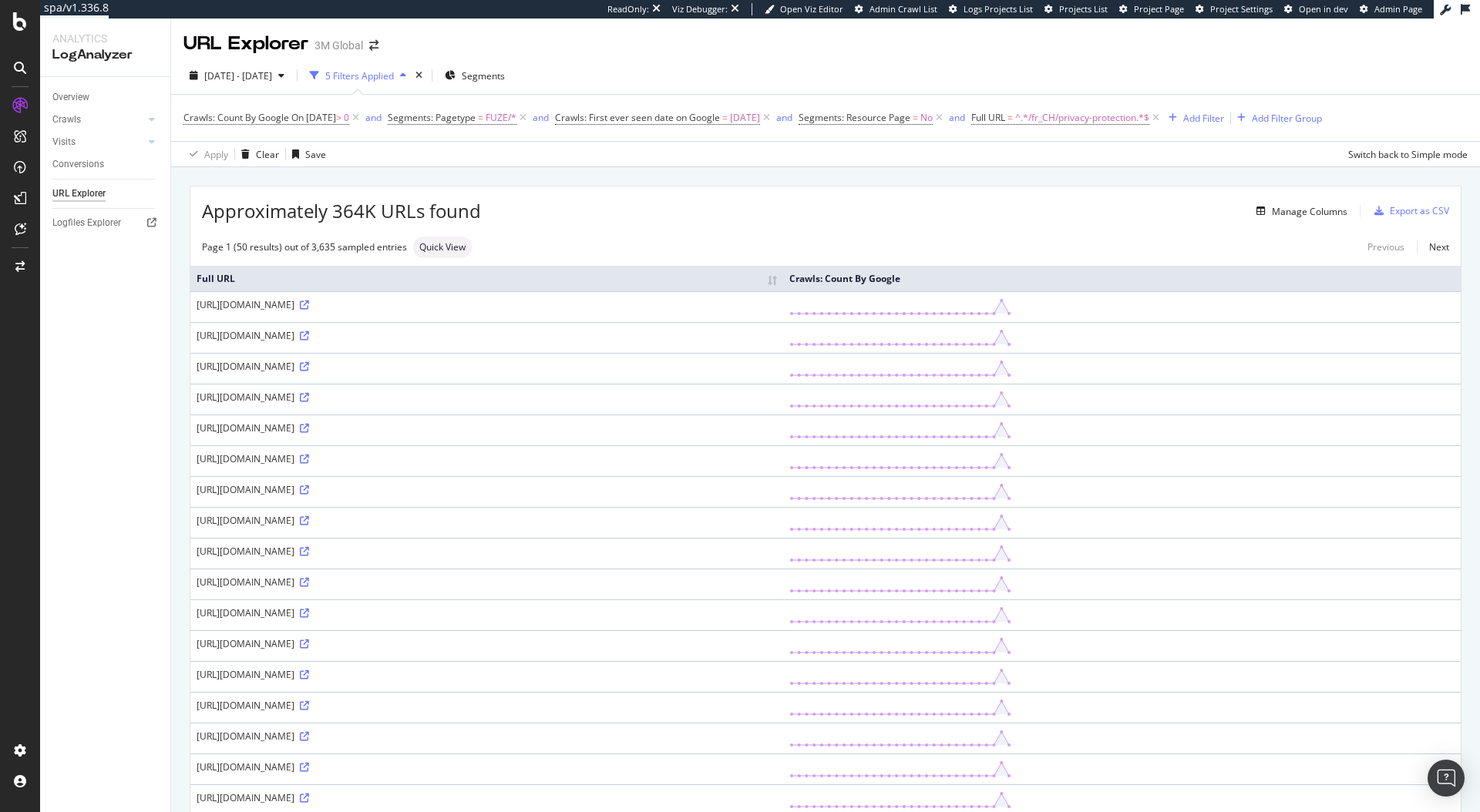
click at [1094, 50] on div "URL Explorer 3M Global" at bounding box center [826, 37] width 1309 height 39
drag, startPoint x: 322, startPoint y: 304, endPoint x: 354, endPoint y: 302, distance: 32.1
click at [354, 302] on div "[URL][DOMAIN_NAME]" at bounding box center [487, 305] width 580 height 13
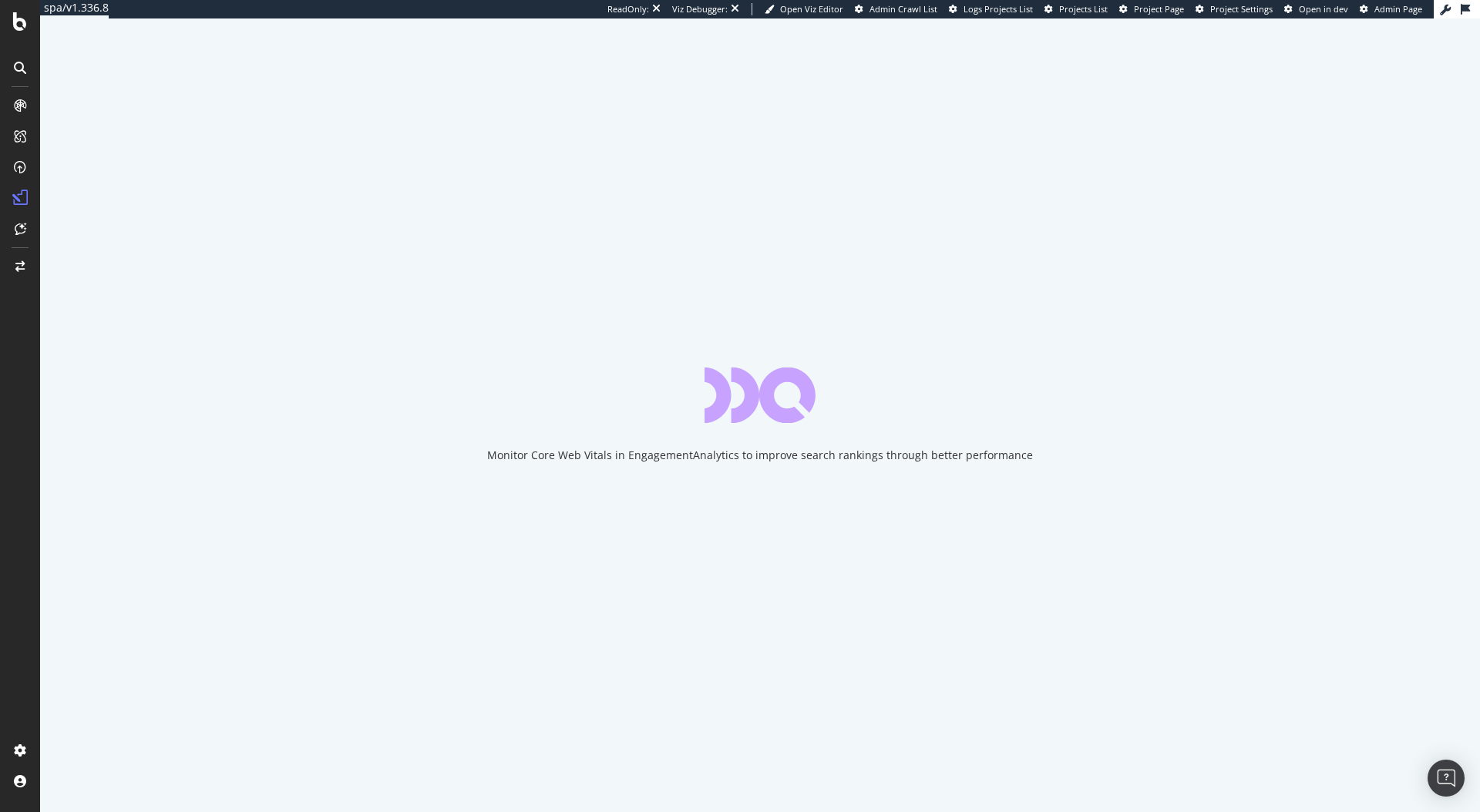
click at [454, 118] on div "Monitor Core Web Vitals in EngagementAnalytics to improve search rankings throu…" at bounding box center [760, 415] width 1440 height 794
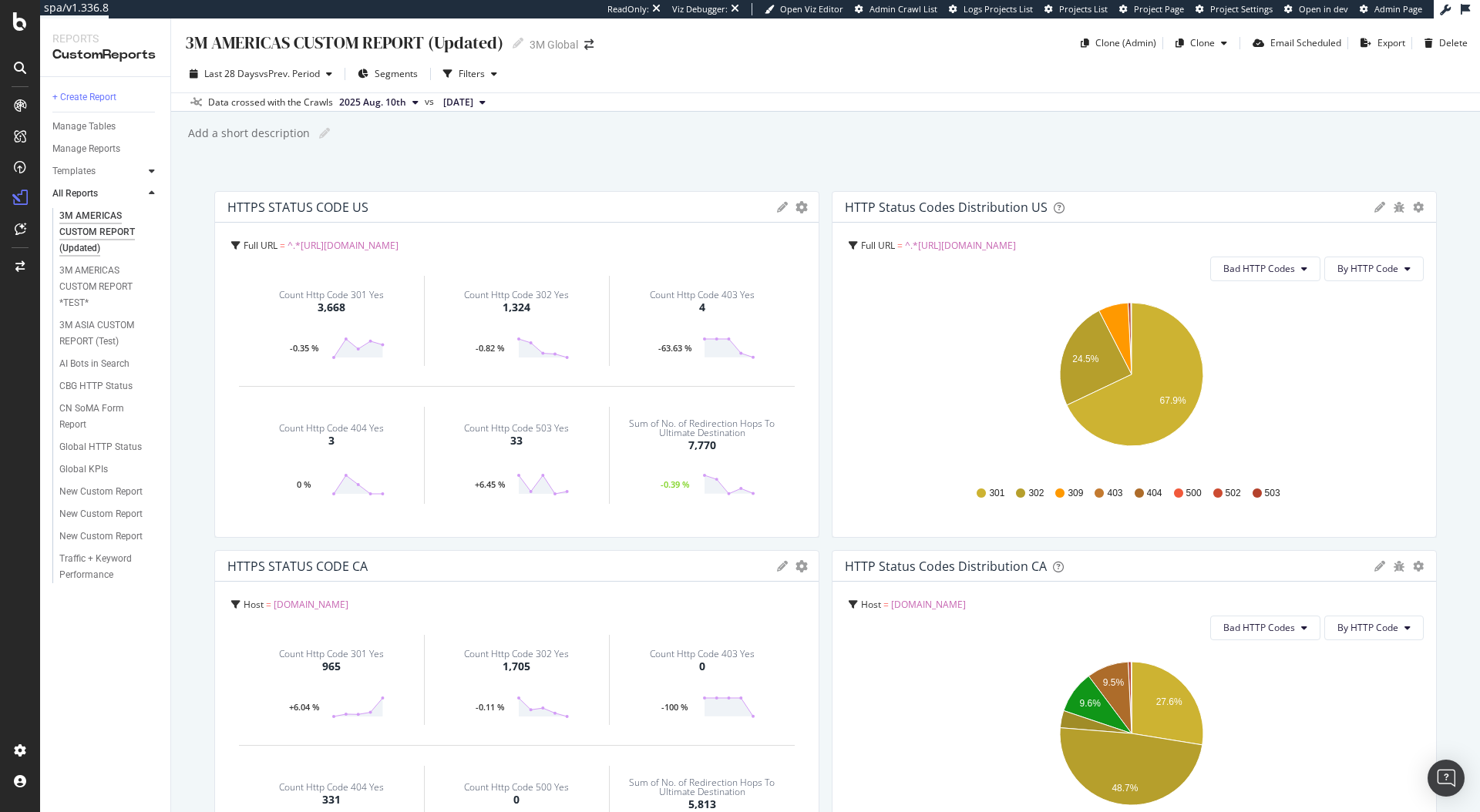
click at [151, 171] on icon at bounding box center [151, 170] width 6 height 9
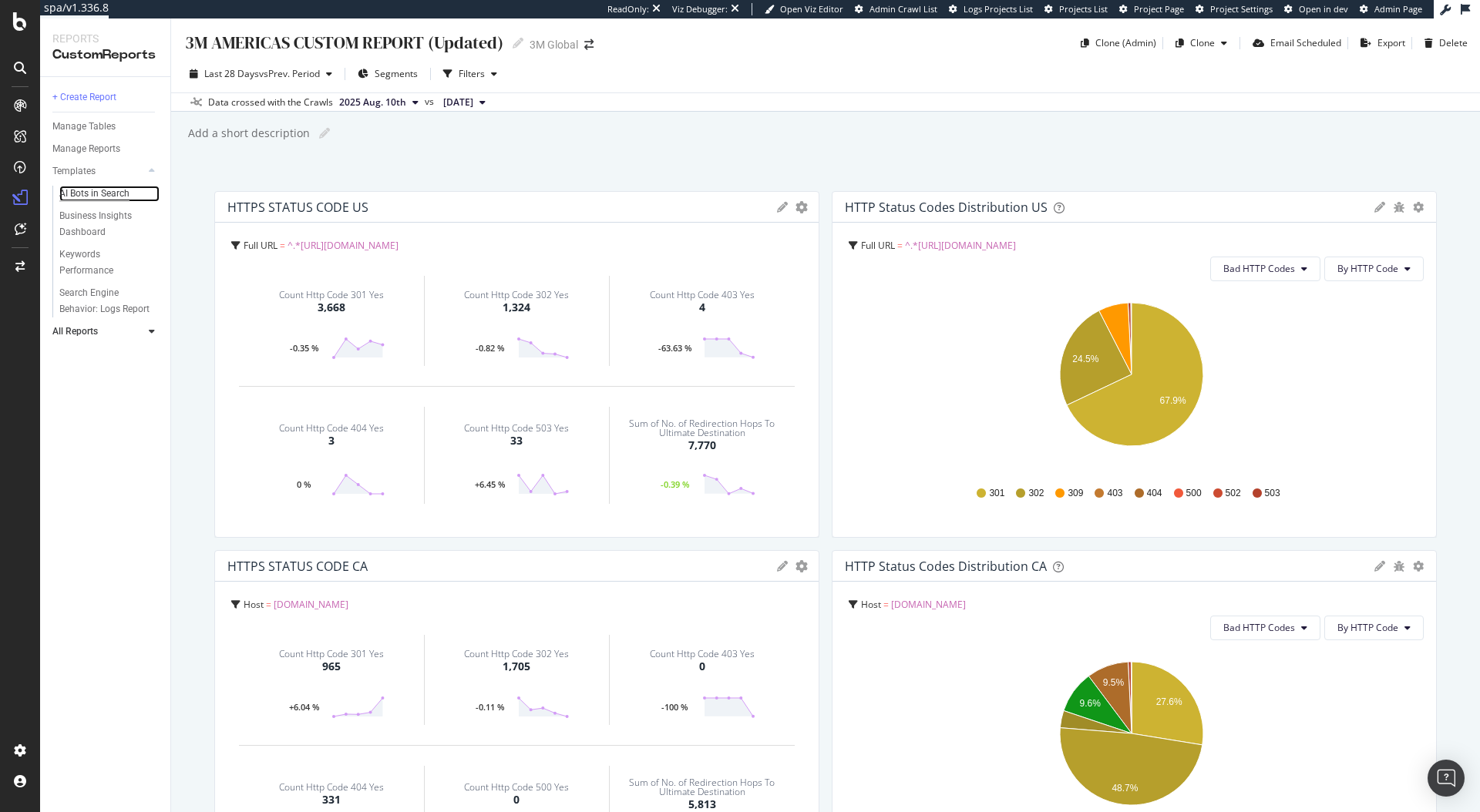
click at [86, 197] on div "AI Bots in Search" at bounding box center [94, 194] width 70 height 17
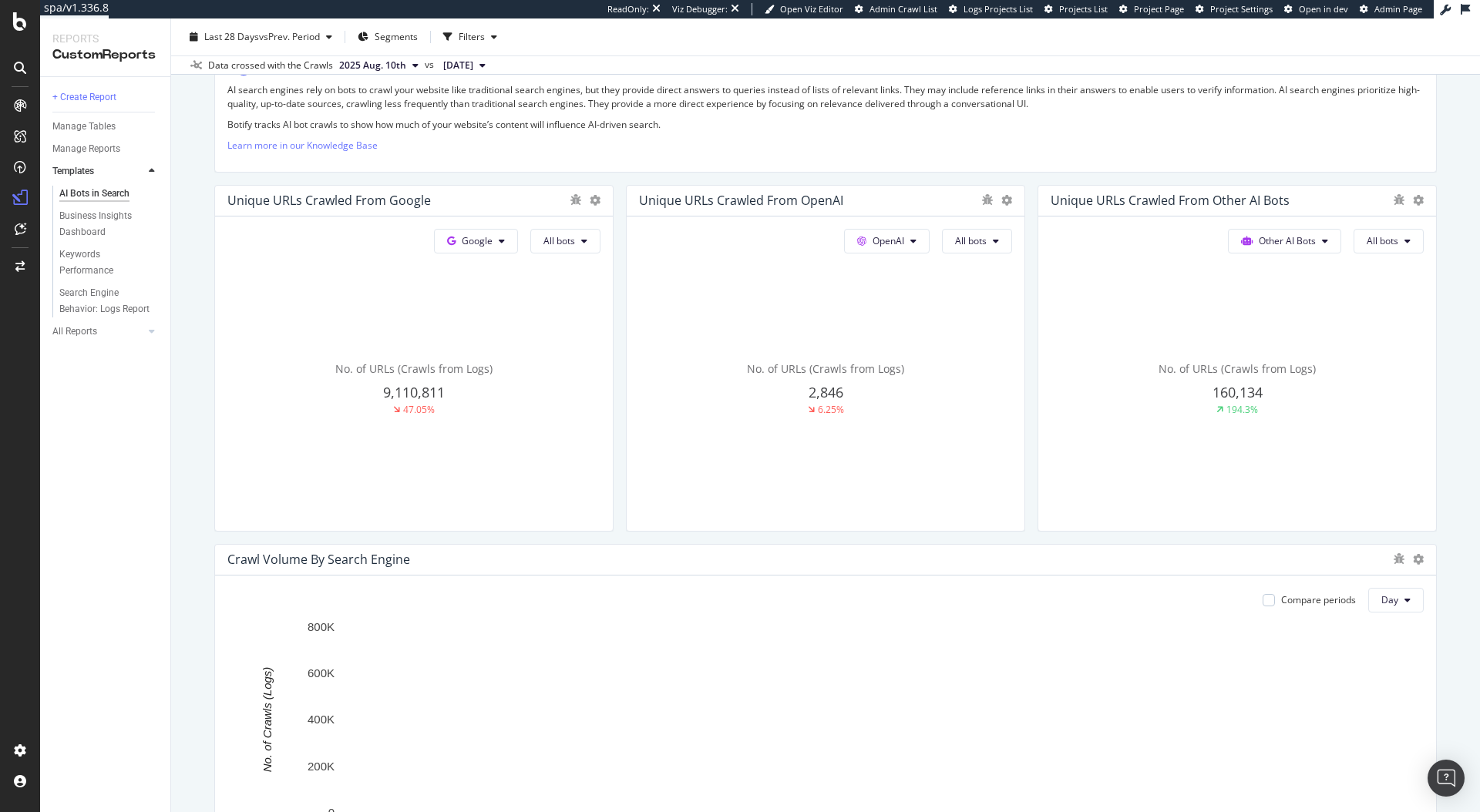
scroll to position [295, 0]
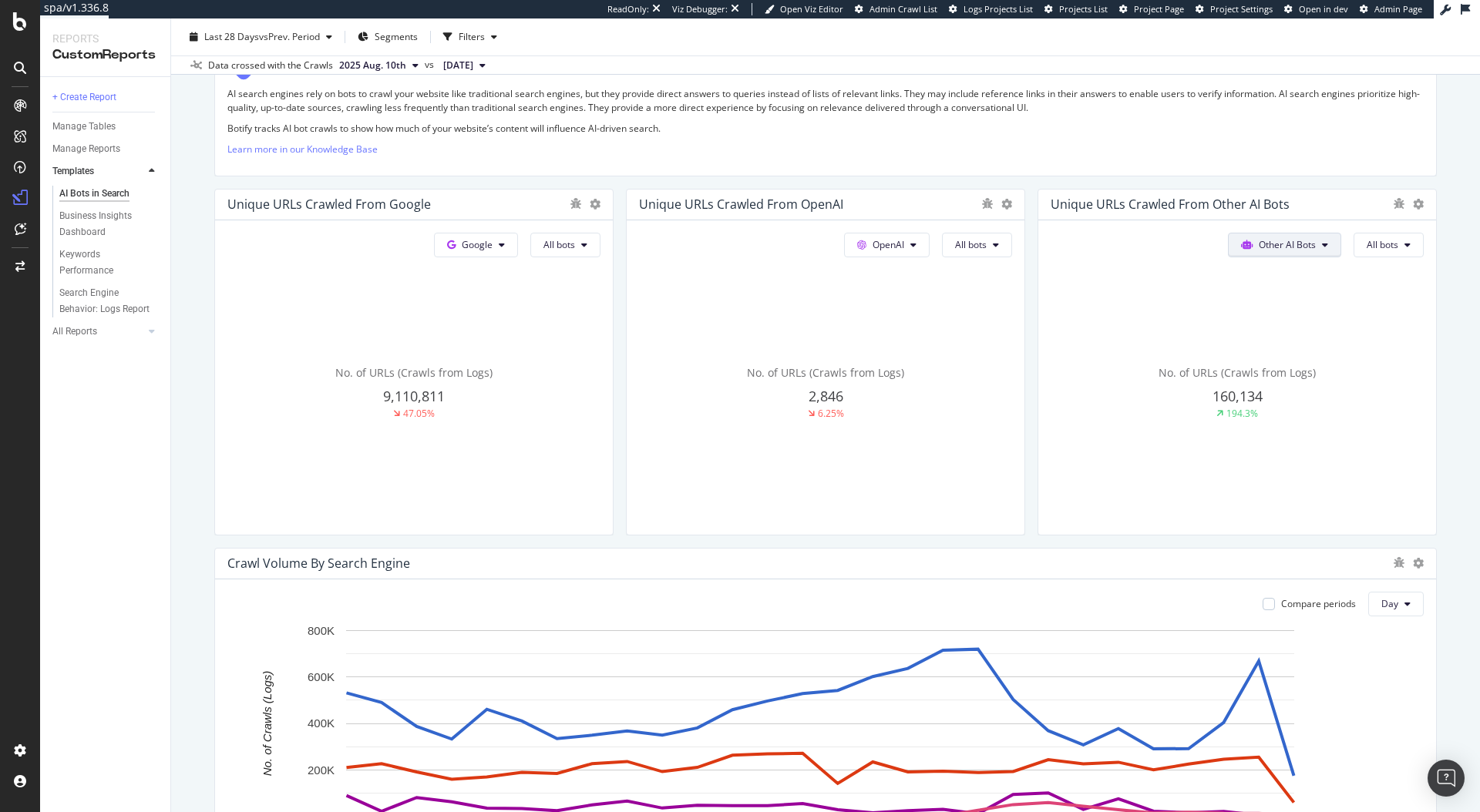
click at [493, 244] on span "Other AI Bots" at bounding box center [477, 245] width 31 height 13
click at [601, 245] on div "Other AI Bots All bots" at bounding box center [413, 245] width 373 height 25
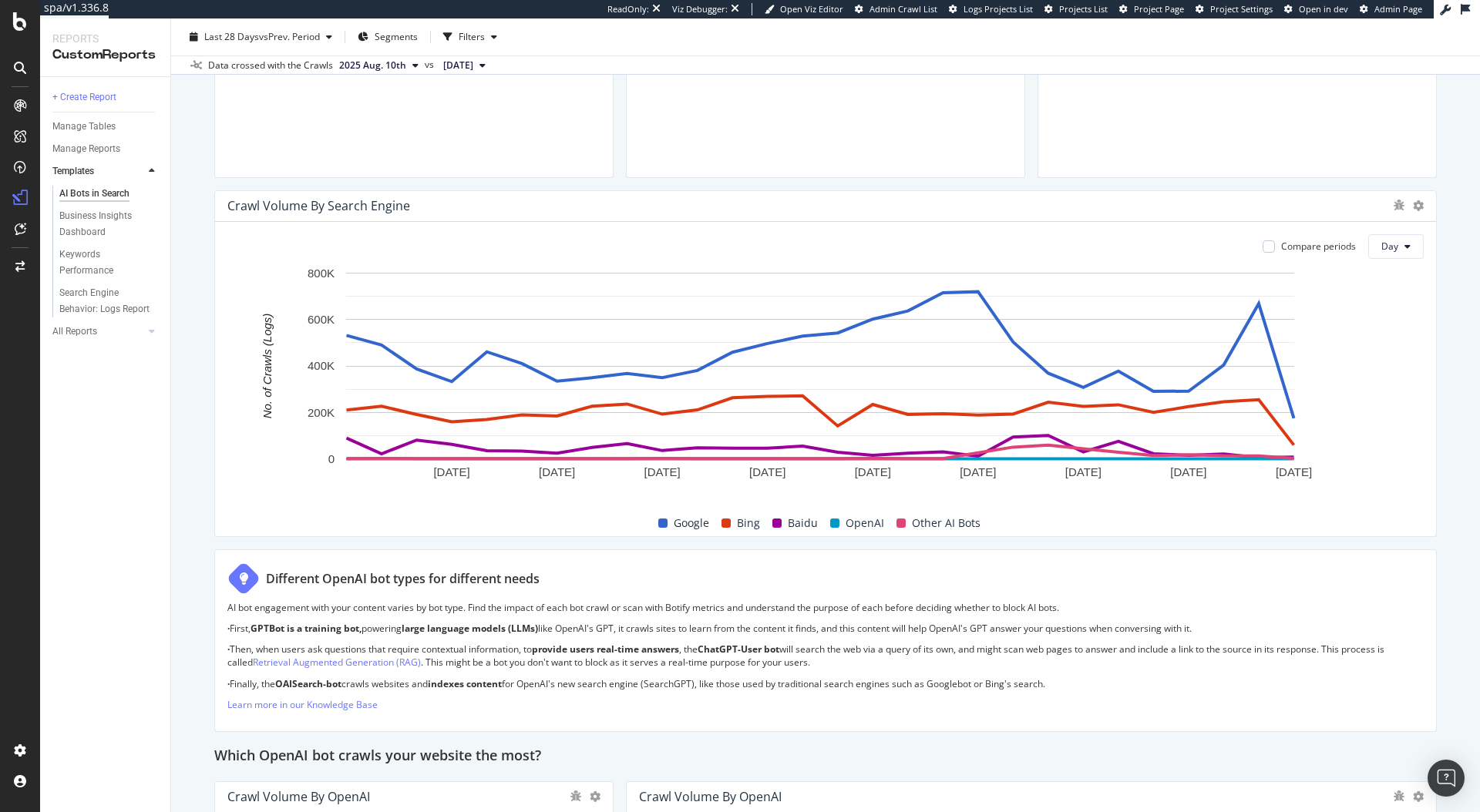
scroll to position [876, 0]
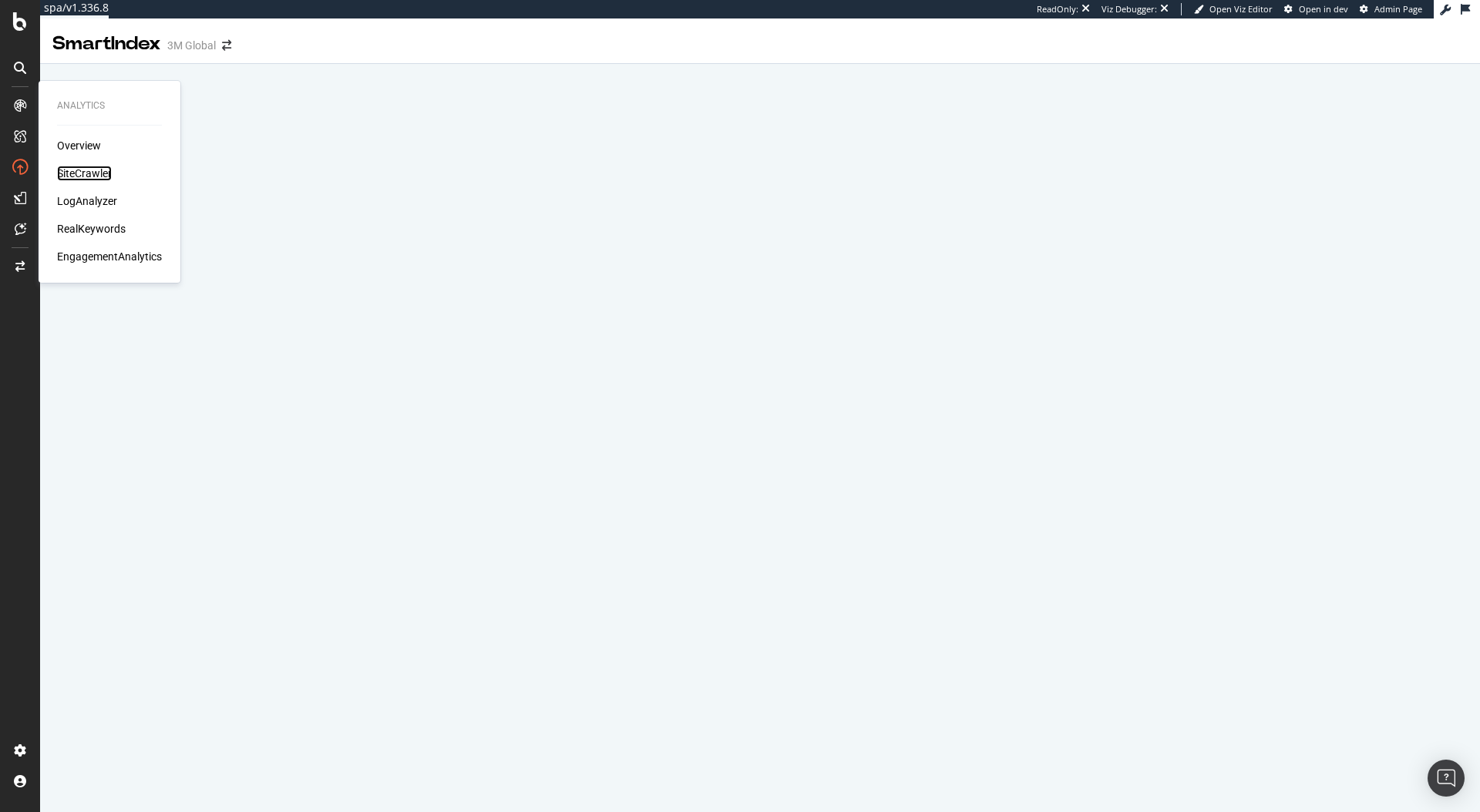
click at [75, 170] on div "SiteCrawler" at bounding box center [84, 173] width 55 height 16
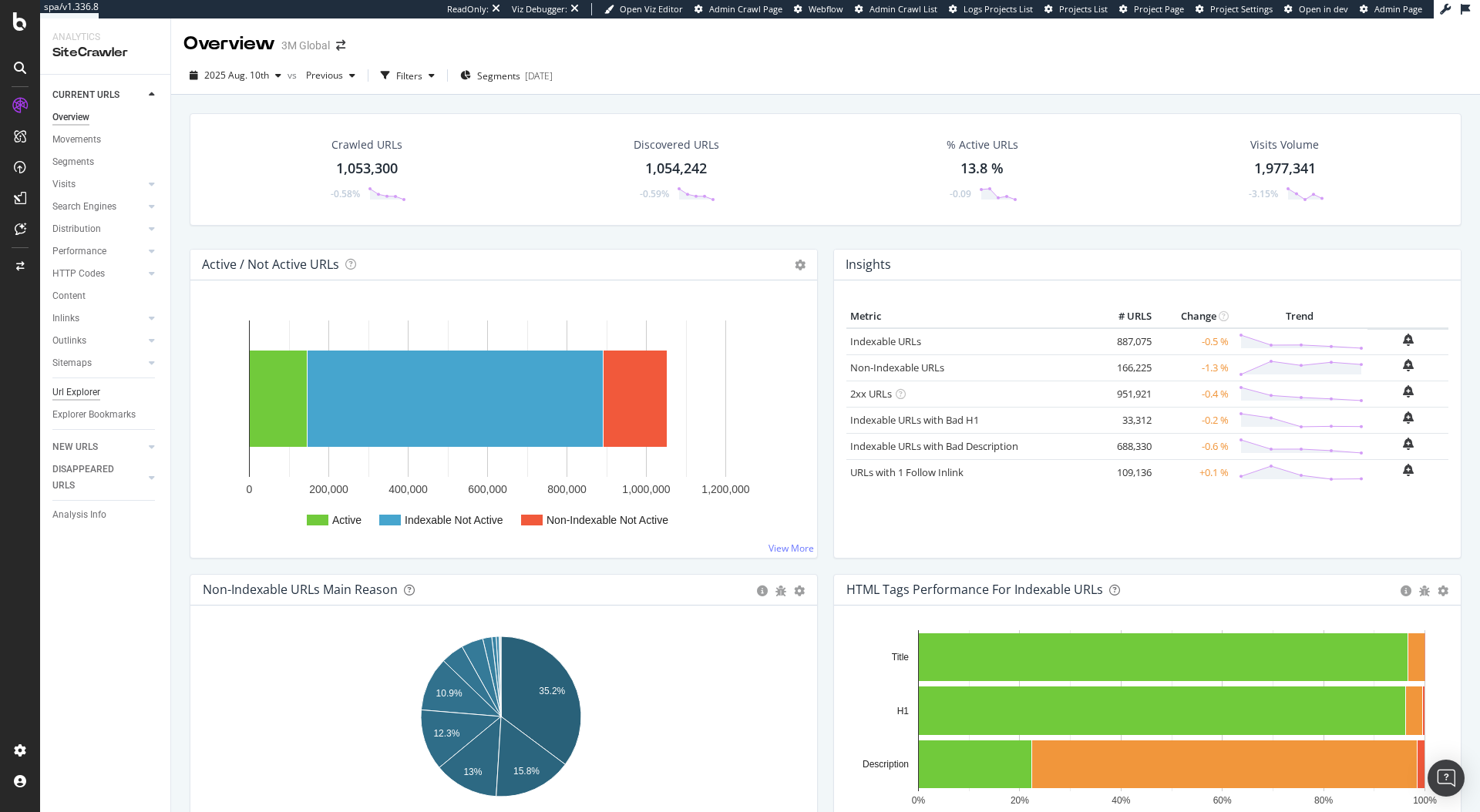
click at [72, 393] on div "Url Explorer" at bounding box center [76, 392] width 48 height 17
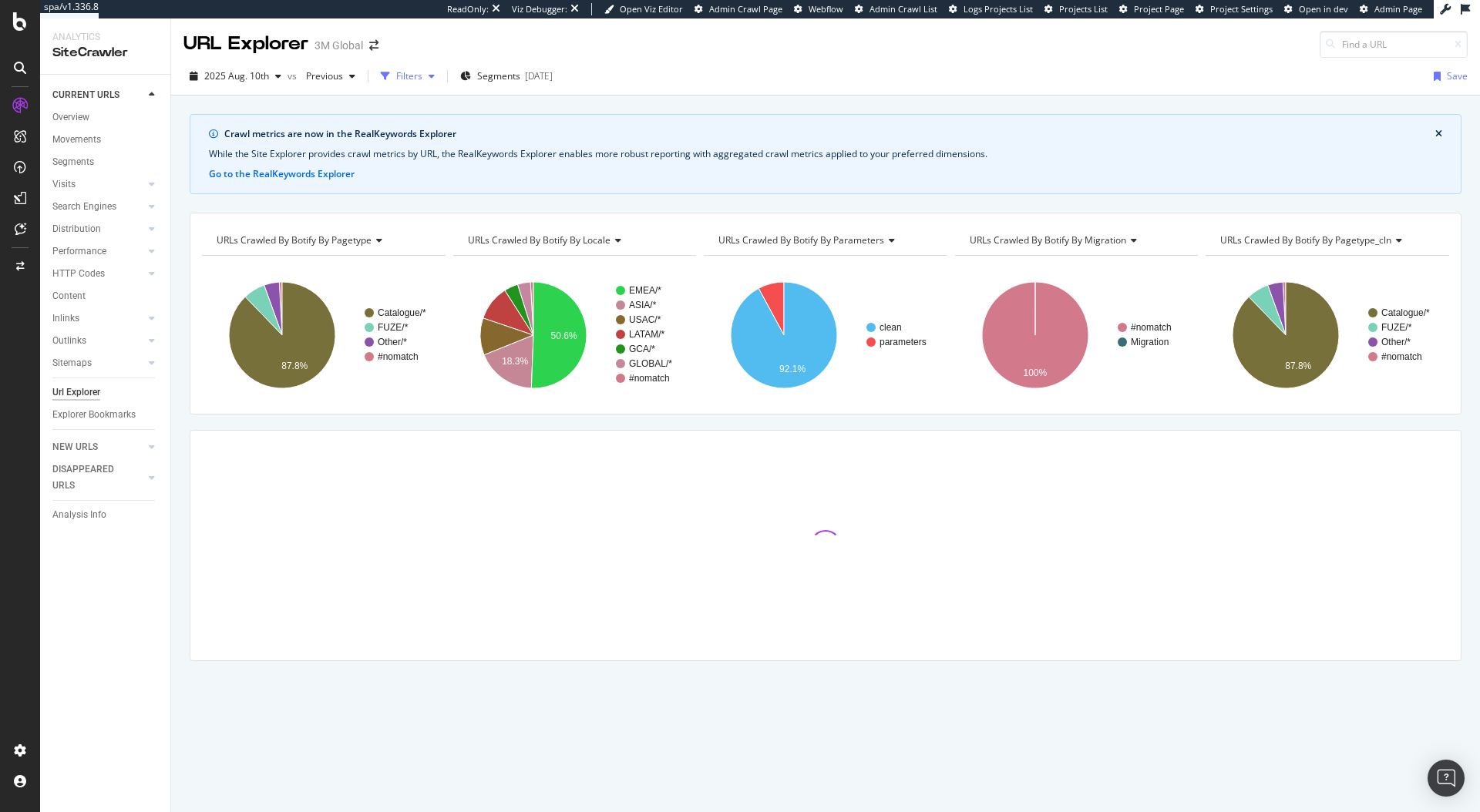
click at [392, 80] on div "button" at bounding box center [385, 76] width 21 height 21
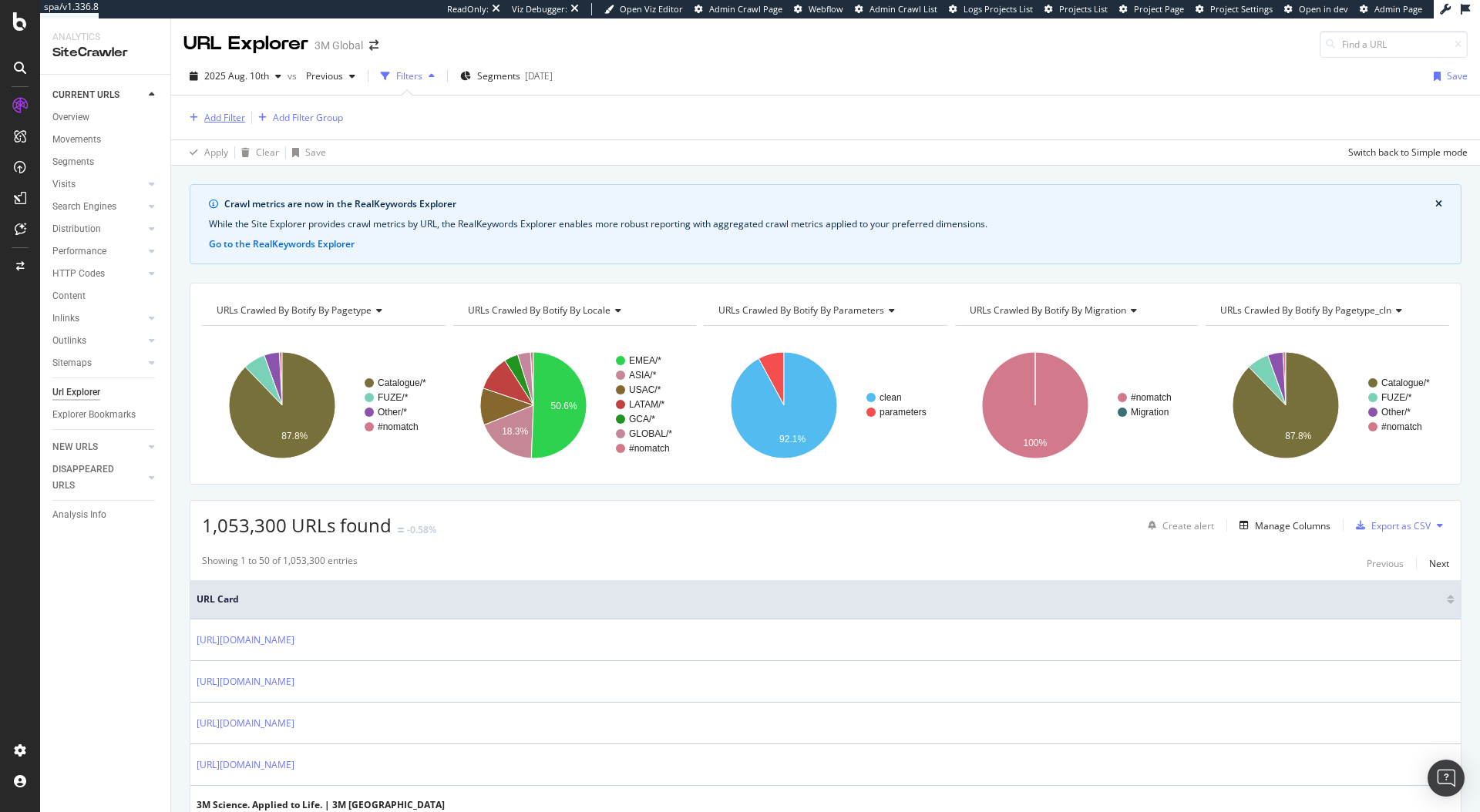
click at [226, 119] on div "Add Filter" at bounding box center [224, 117] width 40 height 13
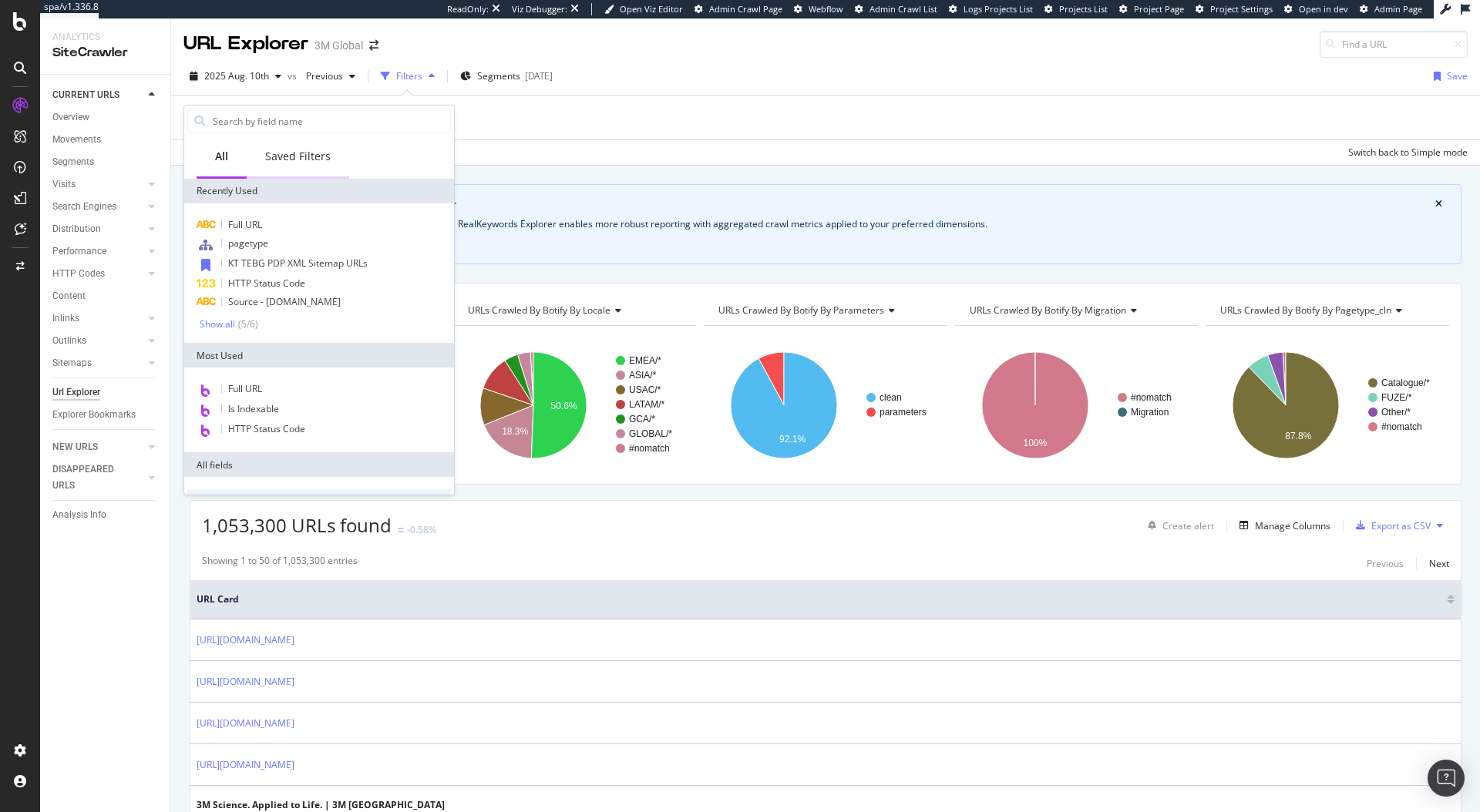
click at [294, 173] on div "Saved Filters" at bounding box center [297, 157] width 102 height 42
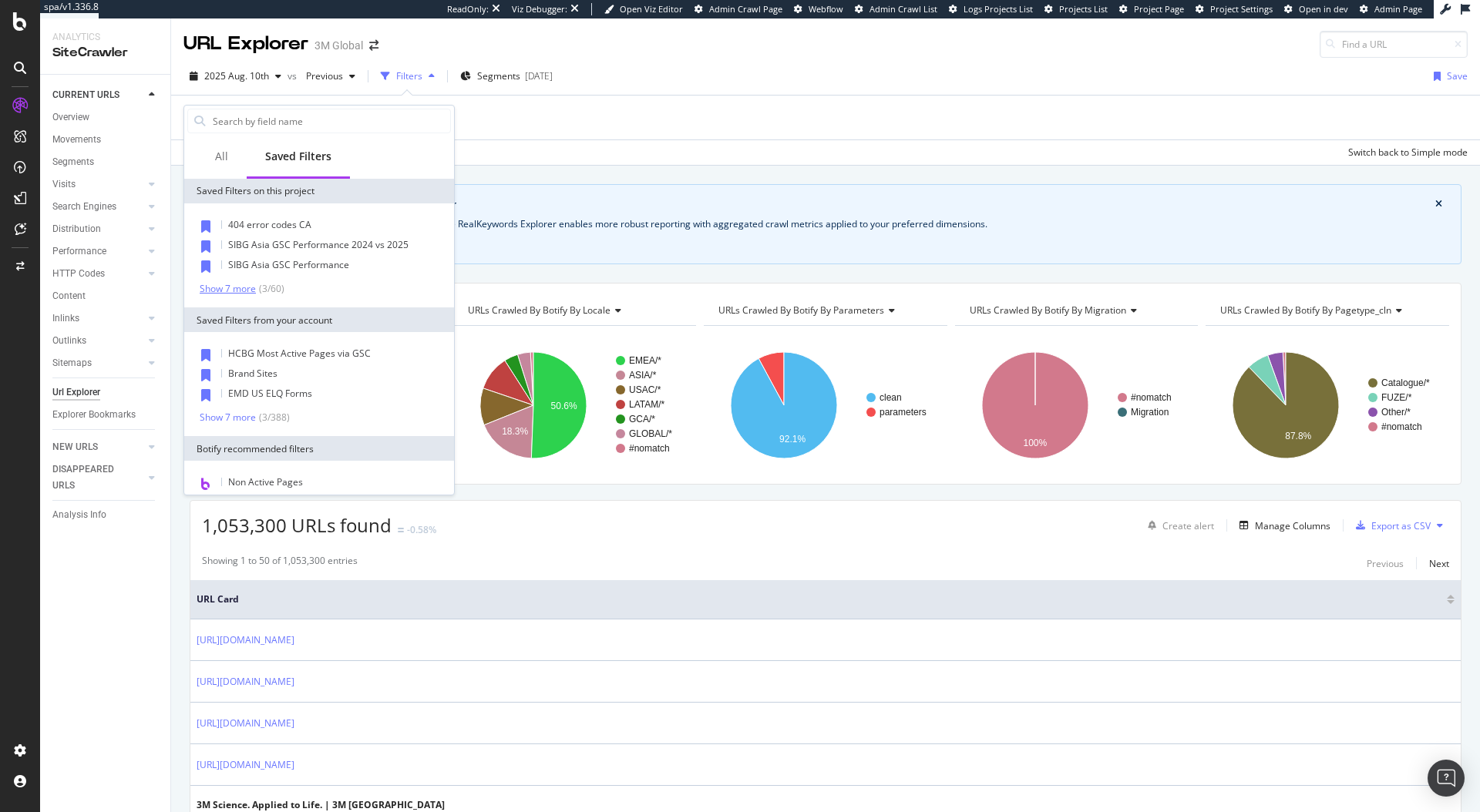
click at [235, 287] on div "Show 7 more" at bounding box center [228, 288] width 56 height 11
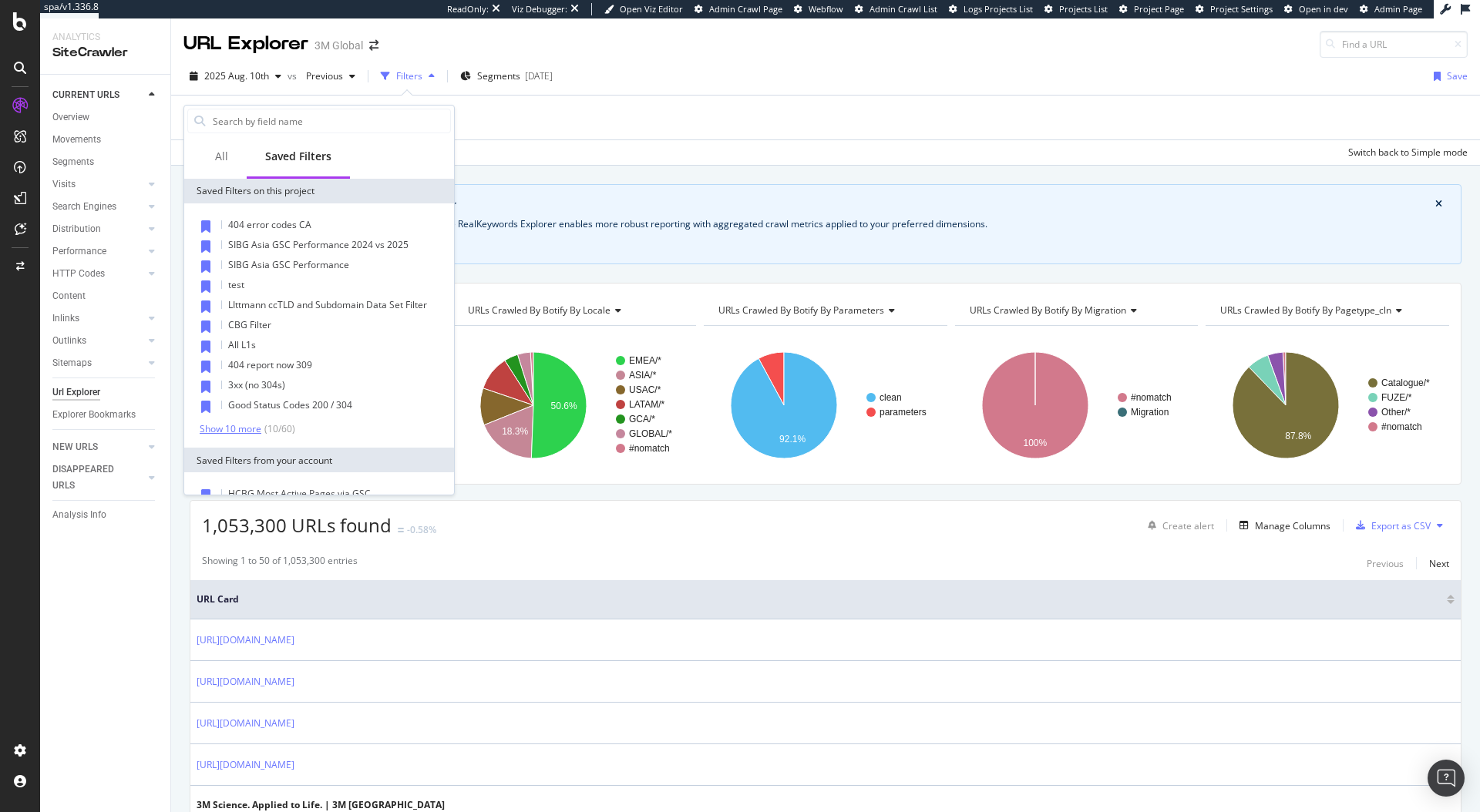
click at [245, 430] on div "Show 10 more" at bounding box center [231, 429] width 62 height 11
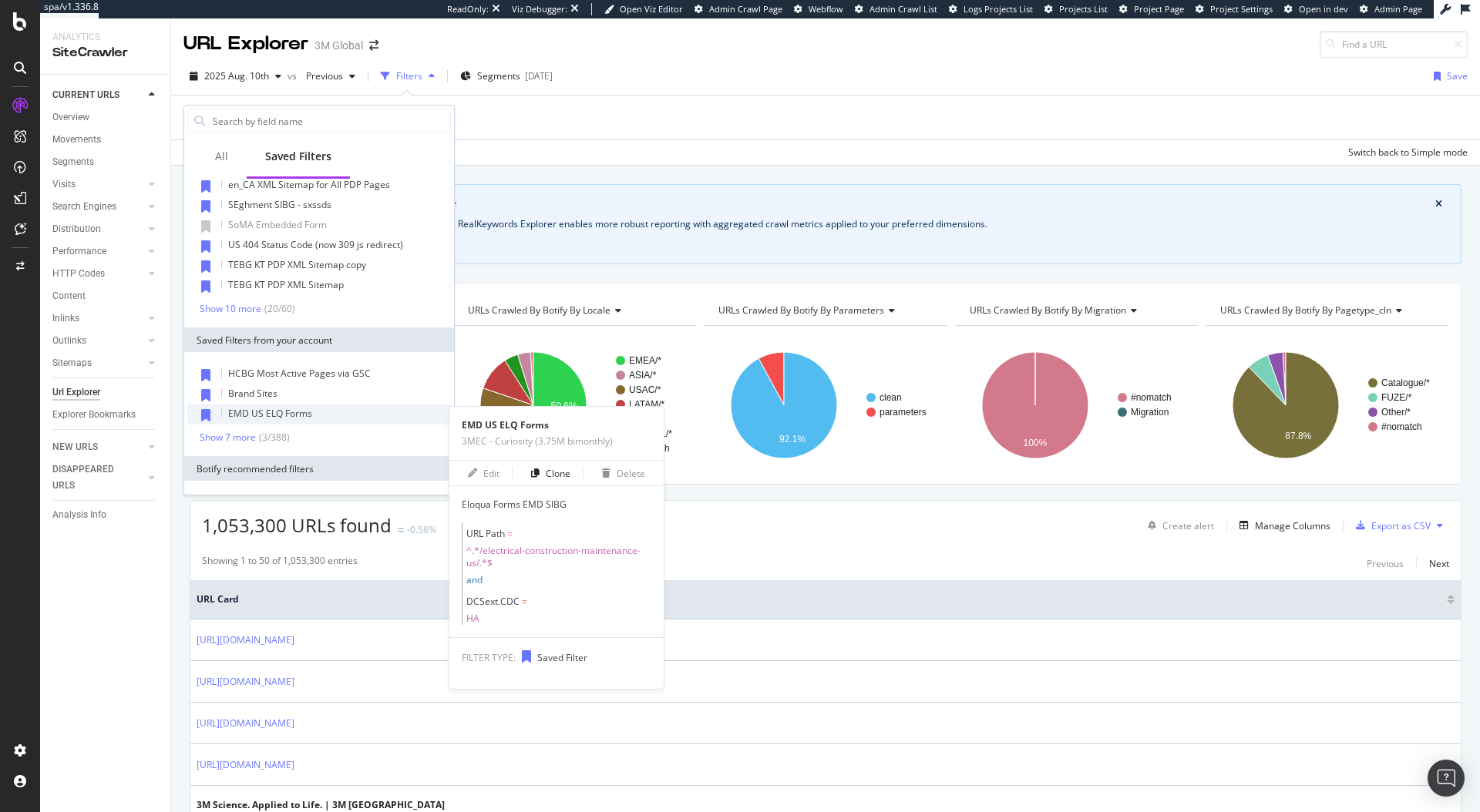
scroll to position [321, 0]
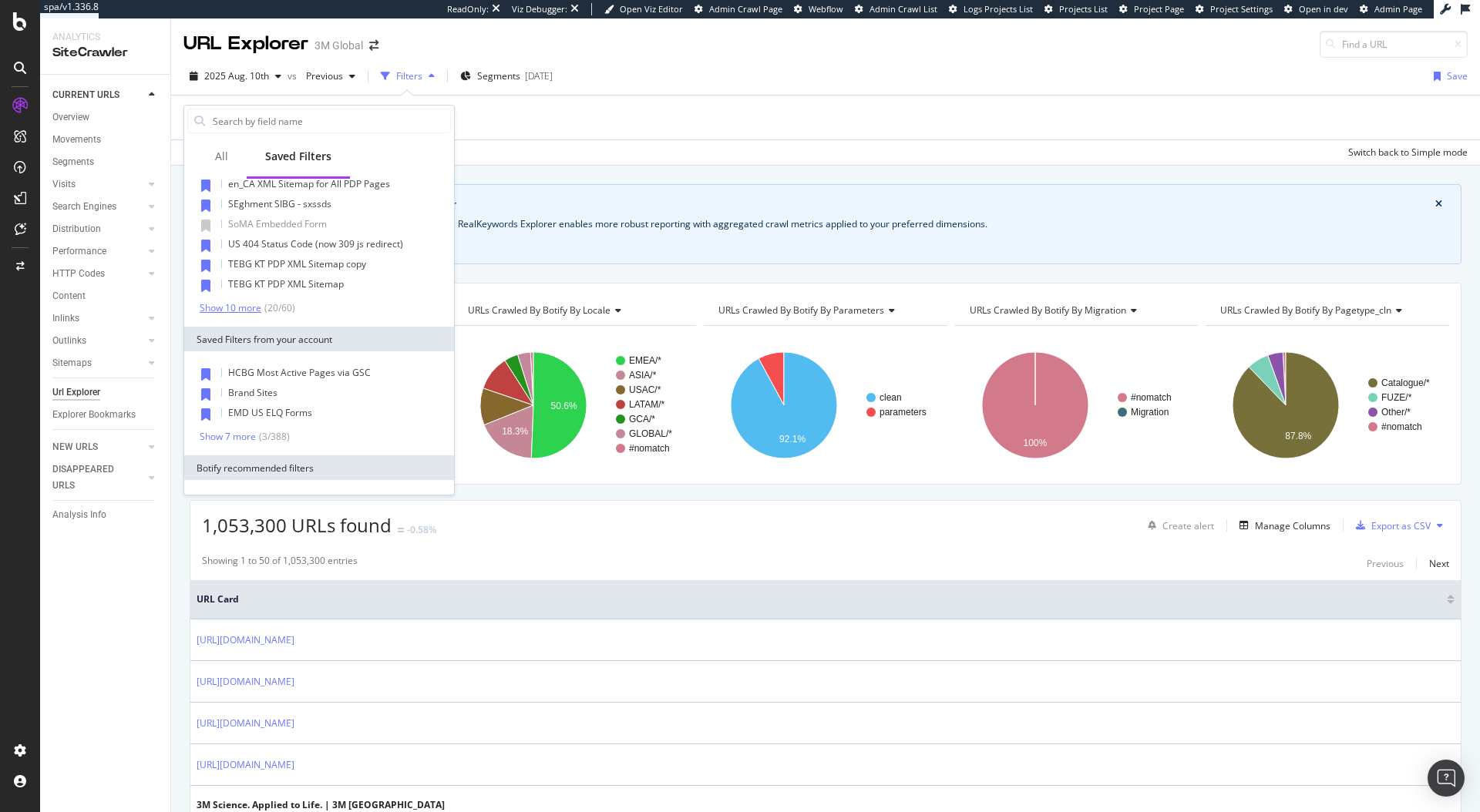
click at [240, 313] on div "Show 10 more" at bounding box center [231, 308] width 62 height 11
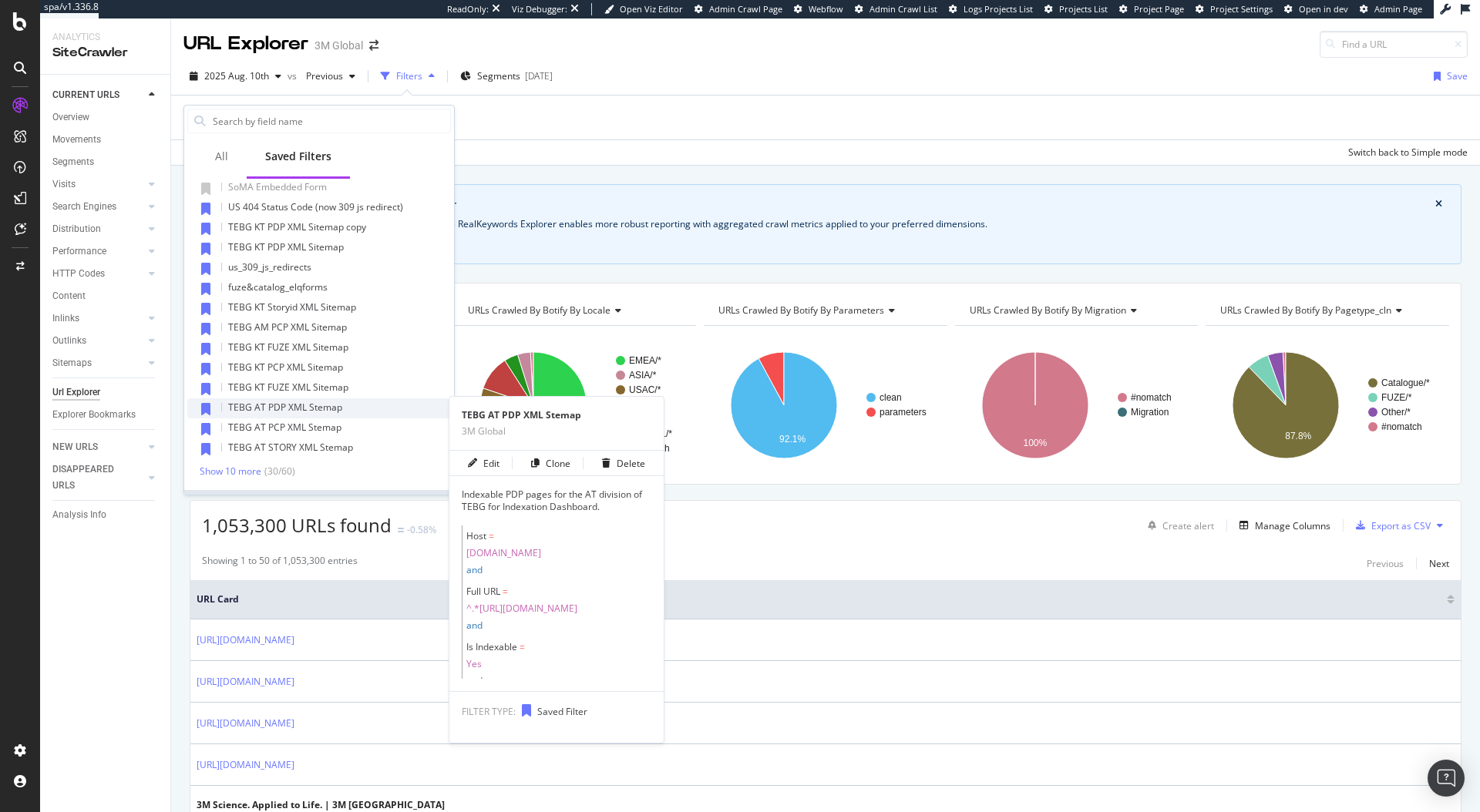
scroll to position [361, 0]
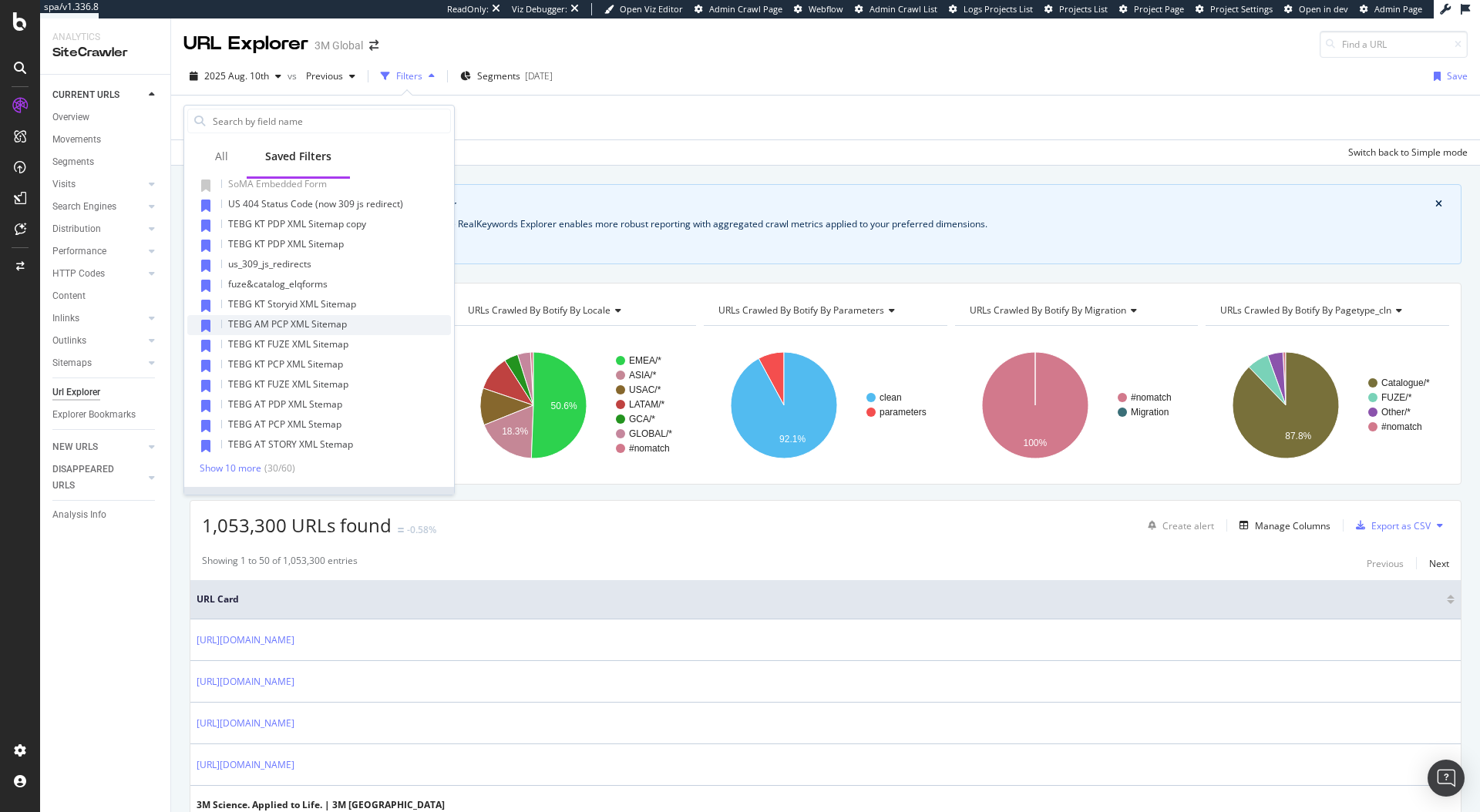
click at [269, 326] on span "TEBG AM PCP XML Sitemap" at bounding box center [288, 324] width 119 height 13
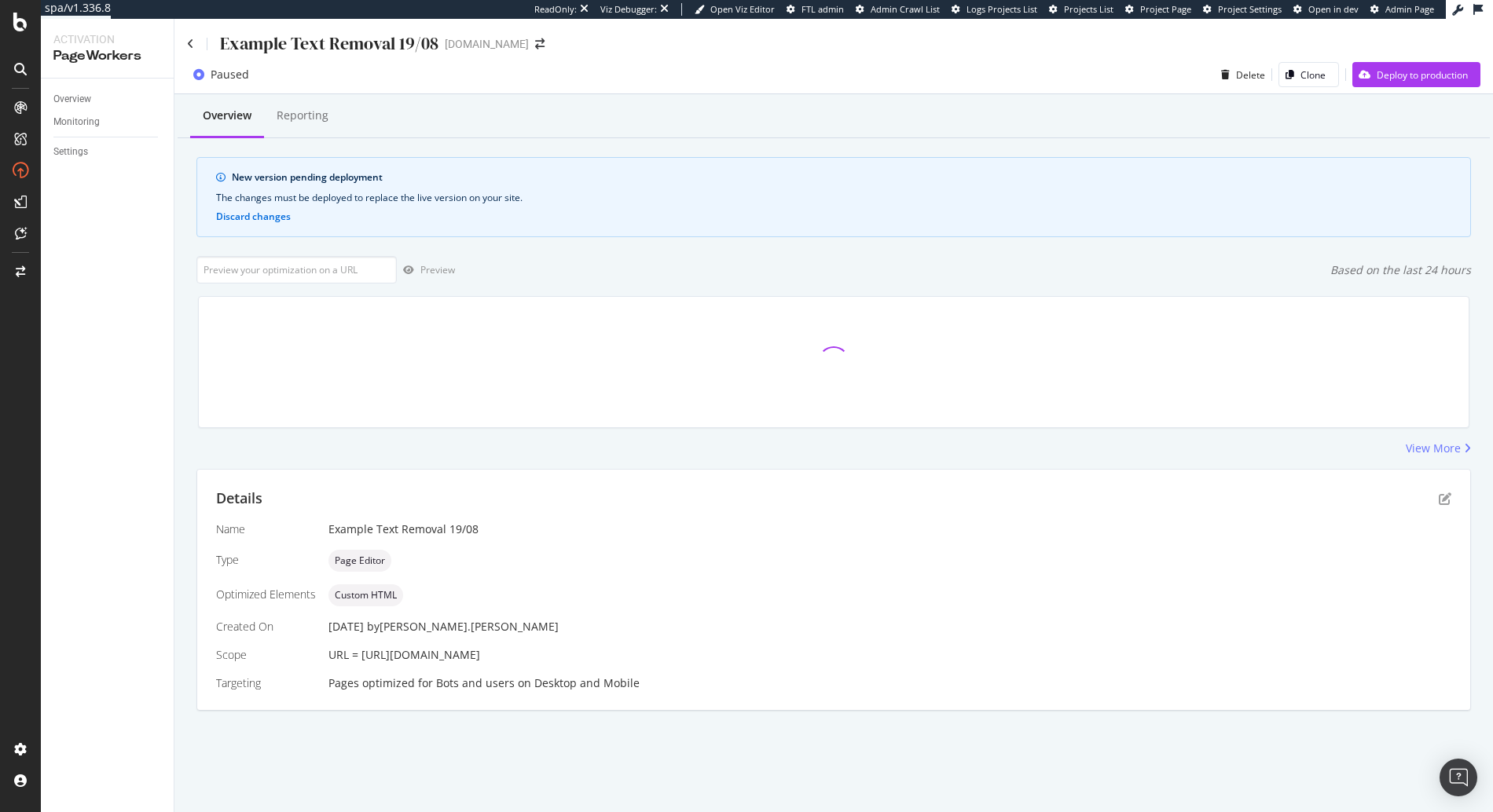
click at [581, 256] on div "Preview Based on the last 24 hours" at bounding box center [833, 270] width 1275 height 28
click at [191, 41] on icon at bounding box center [190, 44] width 7 height 11
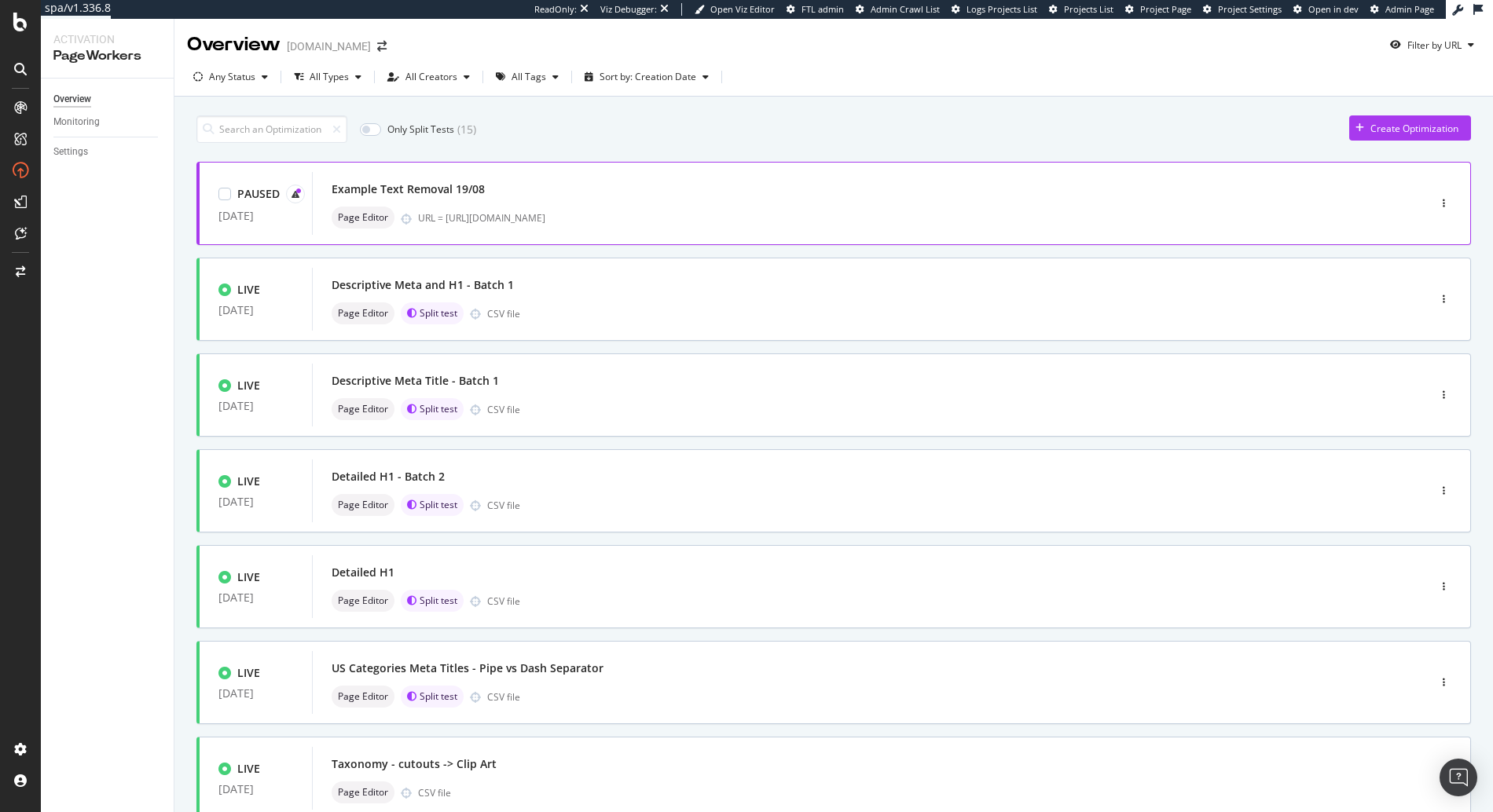
click at [632, 190] on div "Example Text Removal 19/08" at bounding box center [847, 190] width 1030 height 22
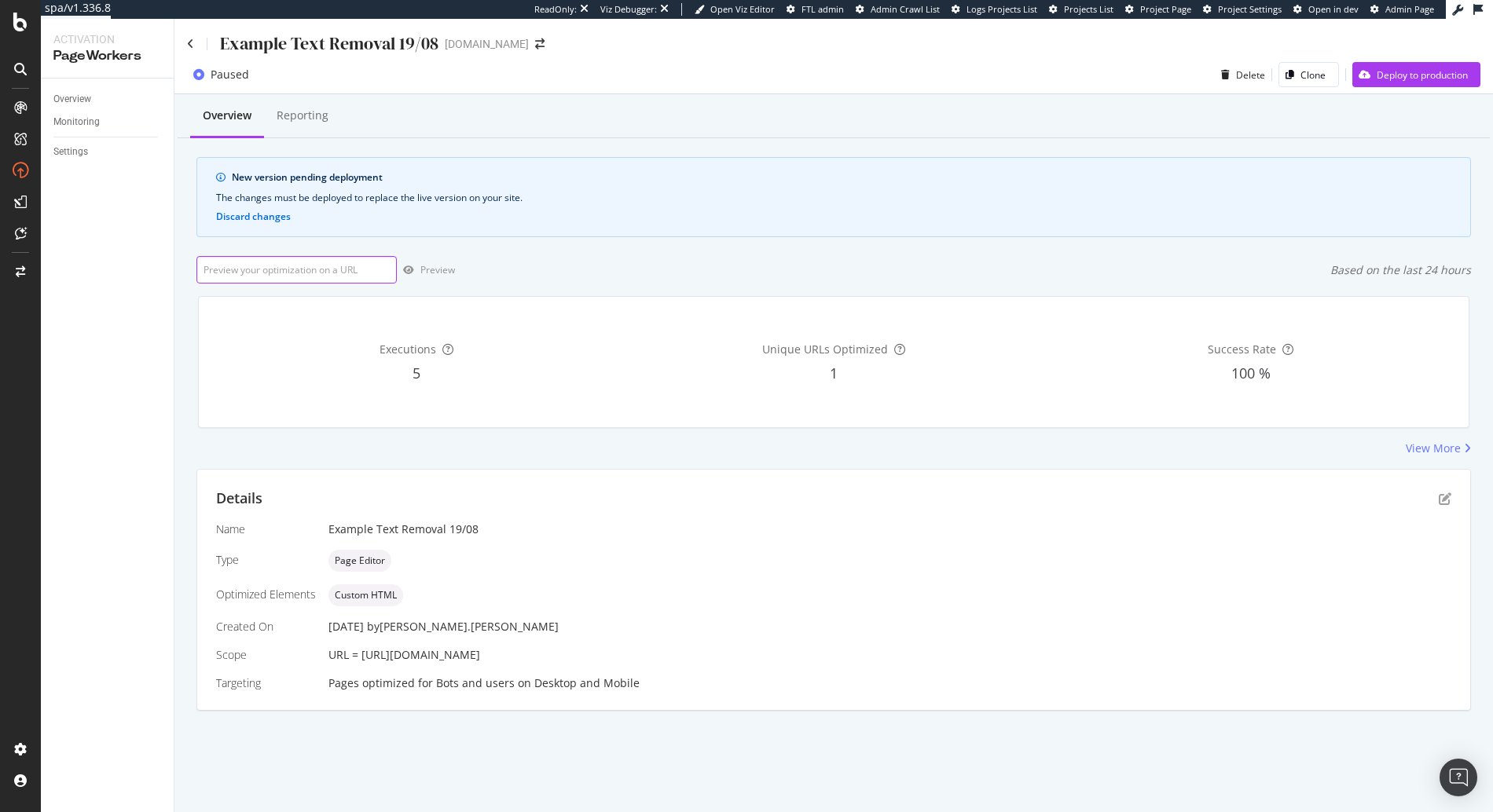
click at [328, 270] on input "url" at bounding box center [297, 270] width 201 height 28
paste input "[URL][DOMAIN_NAME]"
type input "[URL][DOMAIN_NAME]"
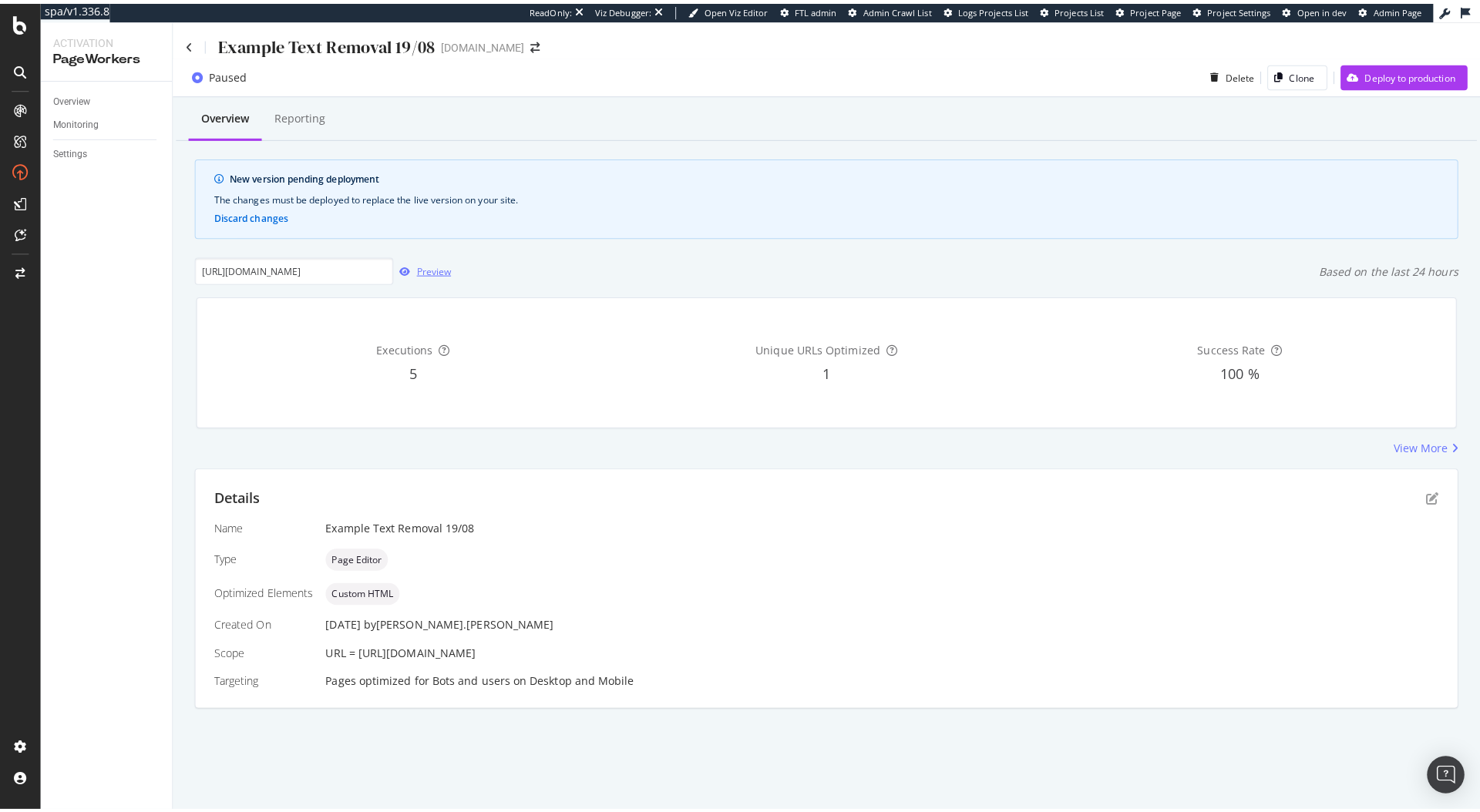
scroll to position [0, 0]
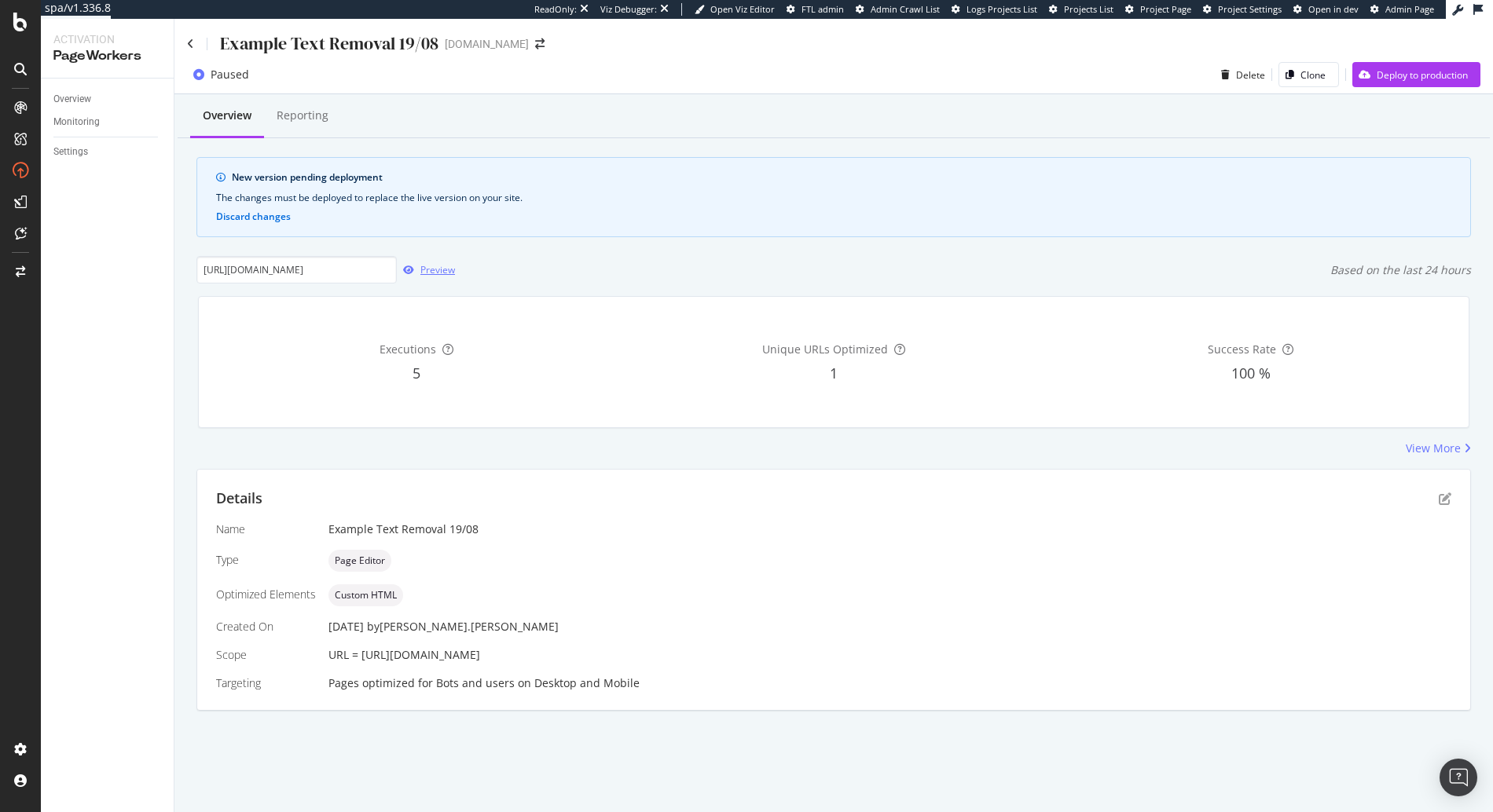
click at [432, 268] on div "Preview" at bounding box center [437, 270] width 35 height 13
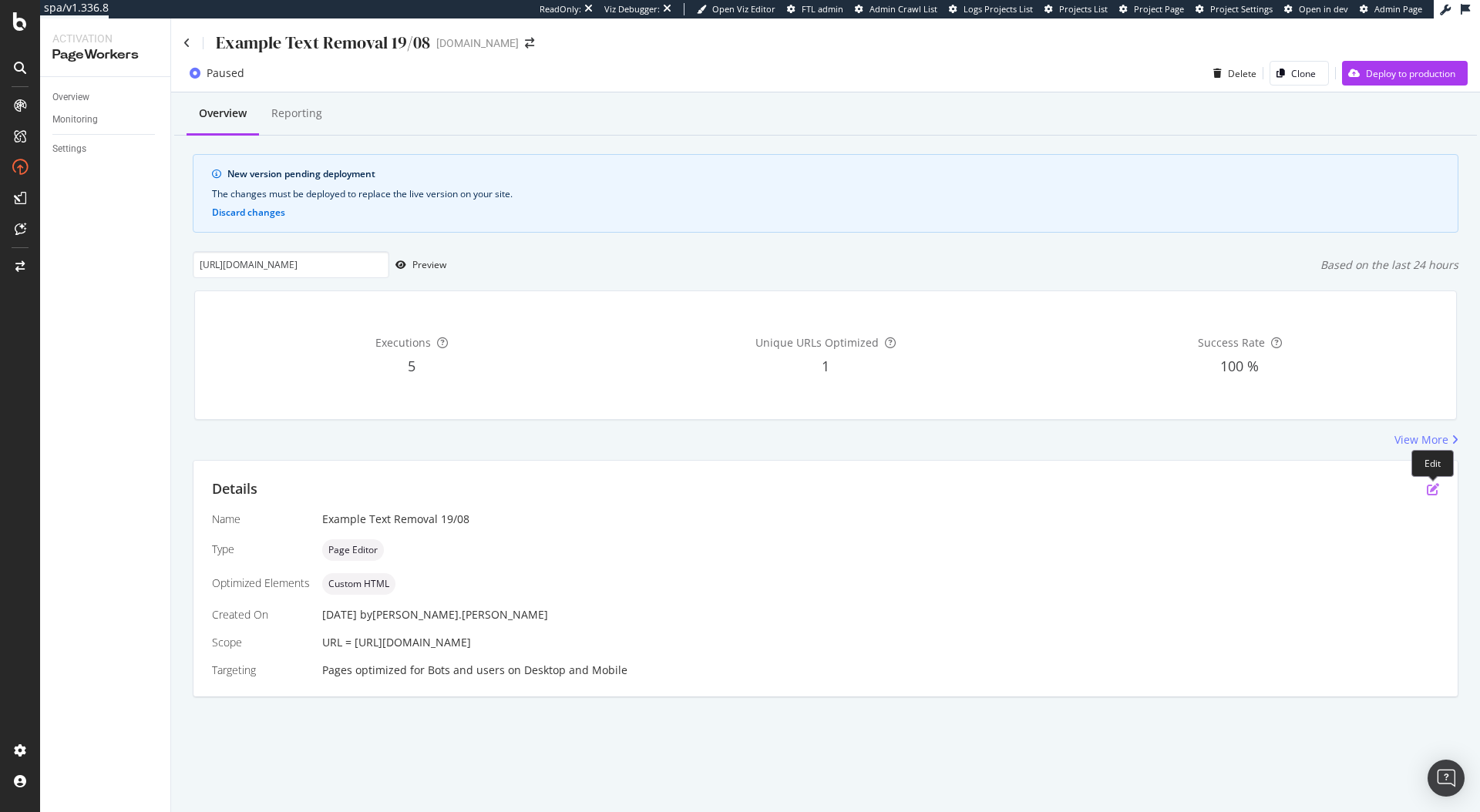
click at [1435, 490] on icon "pen-to-square" at bounding box center [1433, 489] width 12 height 12
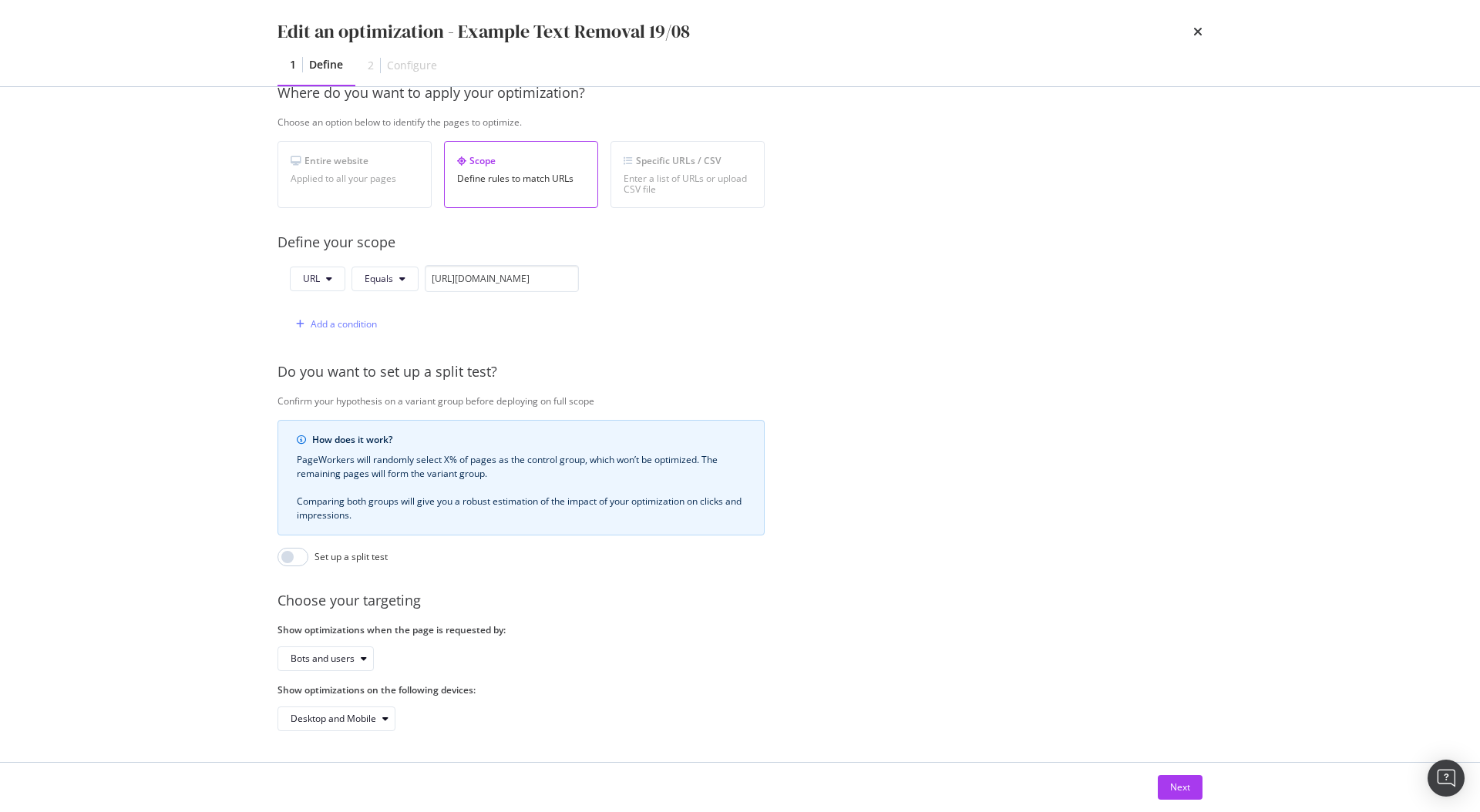
scroll to position [256, 0]
click at [1165, 785] on button "Next" at bounding box center [1180, 787] width 45 height 25
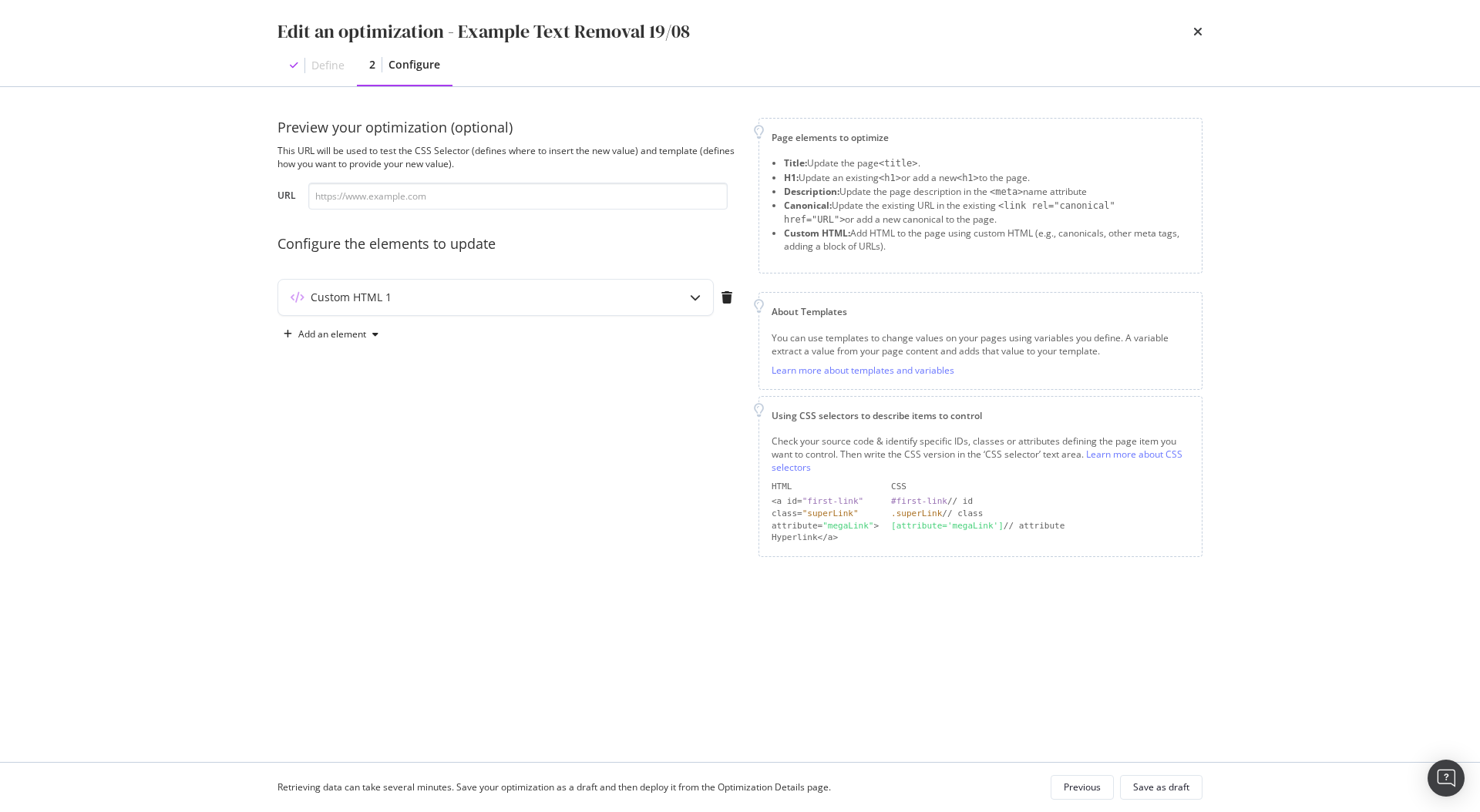
scroll to position [0, 0]
click at [452, 304] on div "Custom HTML 1" at bounding box center [465, 297] width 374 height 16
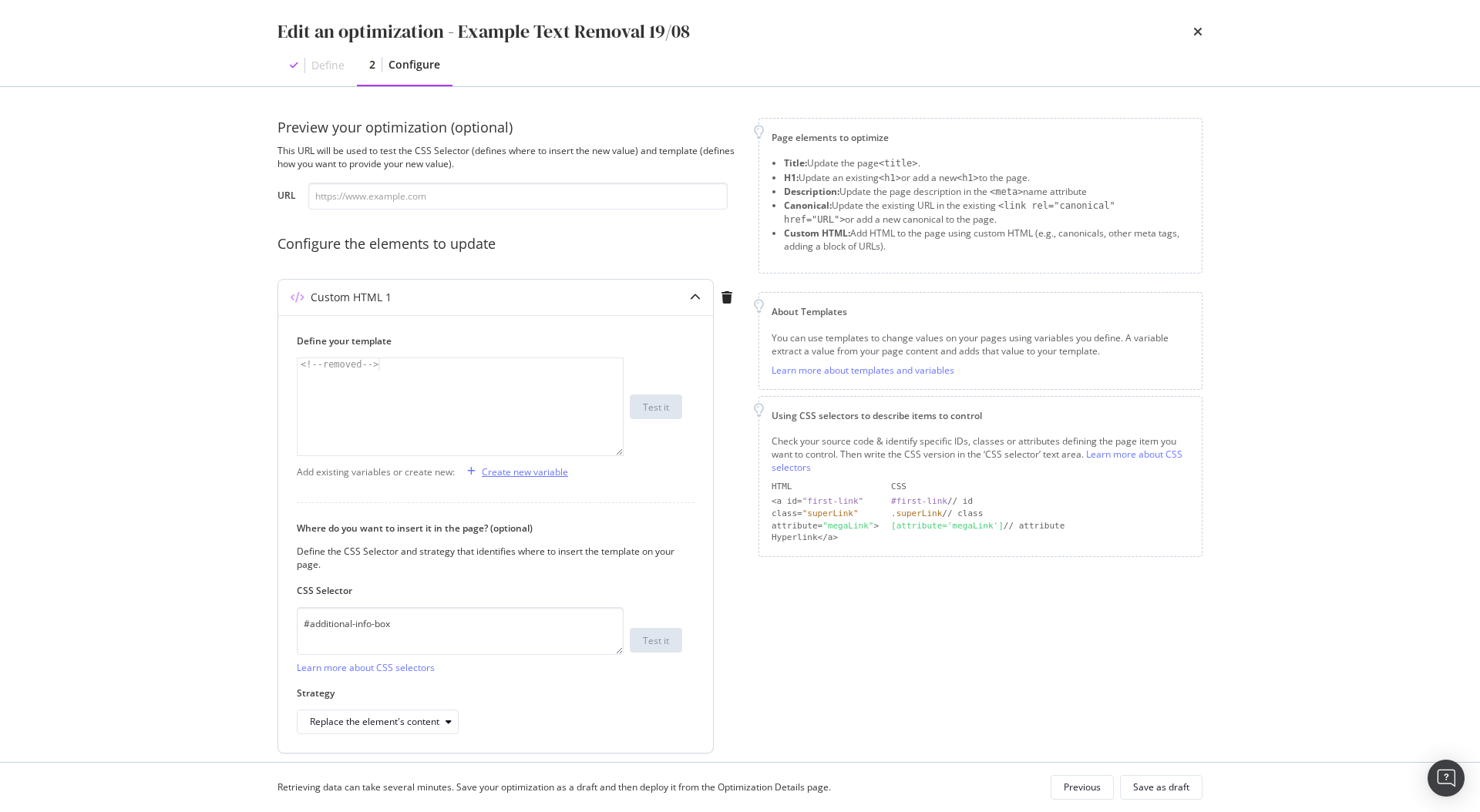
scroll to position [53, 0]
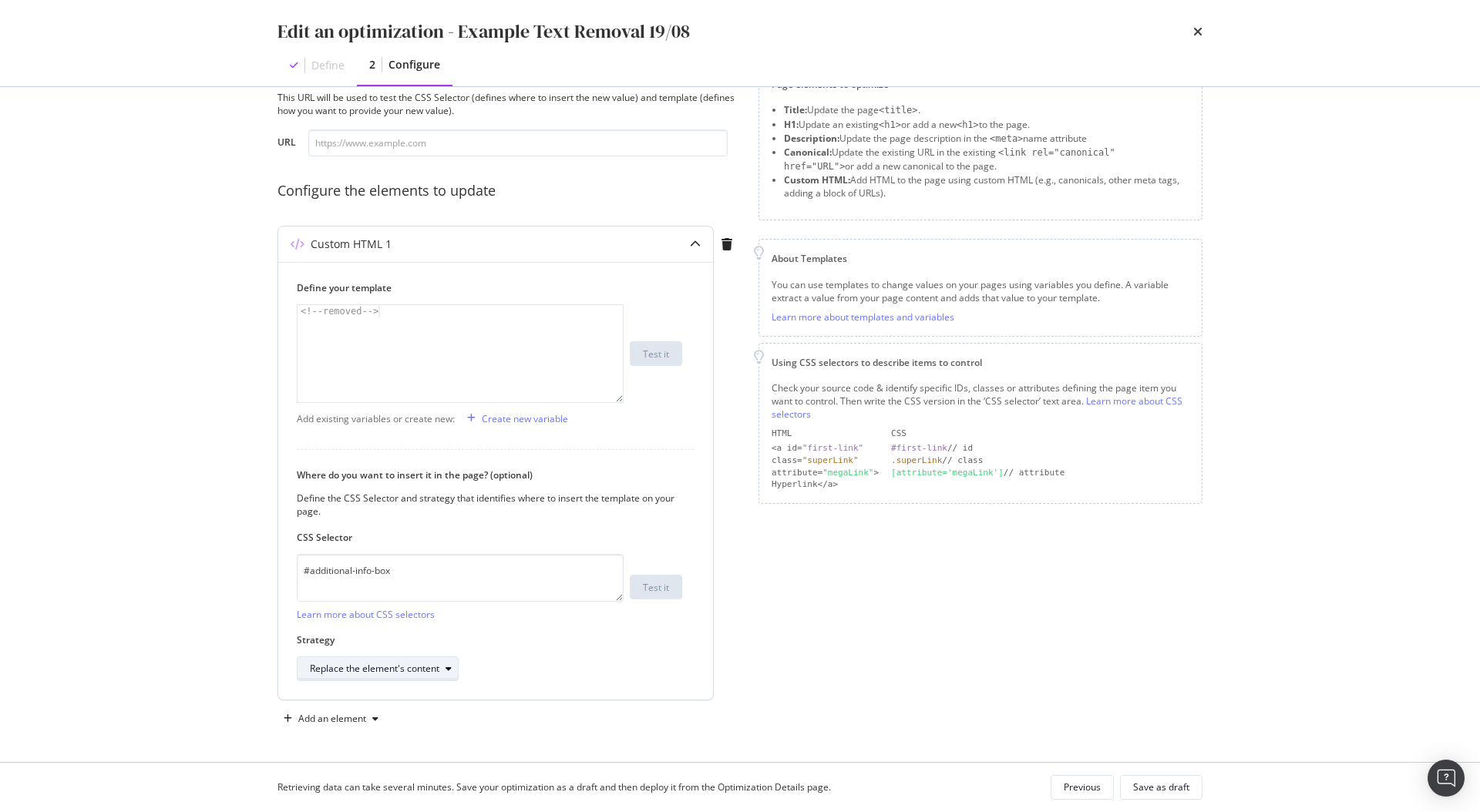
click at [448, 671] on icon "modal" at bounding box center [448, 668] width 6 height 9
click at [559, 636] on label "Strategy" at bounding box center [489, 640] width 385 height 13
click at [408, 577] on textarea "#additional-info-box" at bounding box center [459, 578] width 326 height 48
click at [531, 140] on input "modal" at bounding box center [517, 143] width 419 height 27
paste input "[URL][DOMAIN_NAME]"
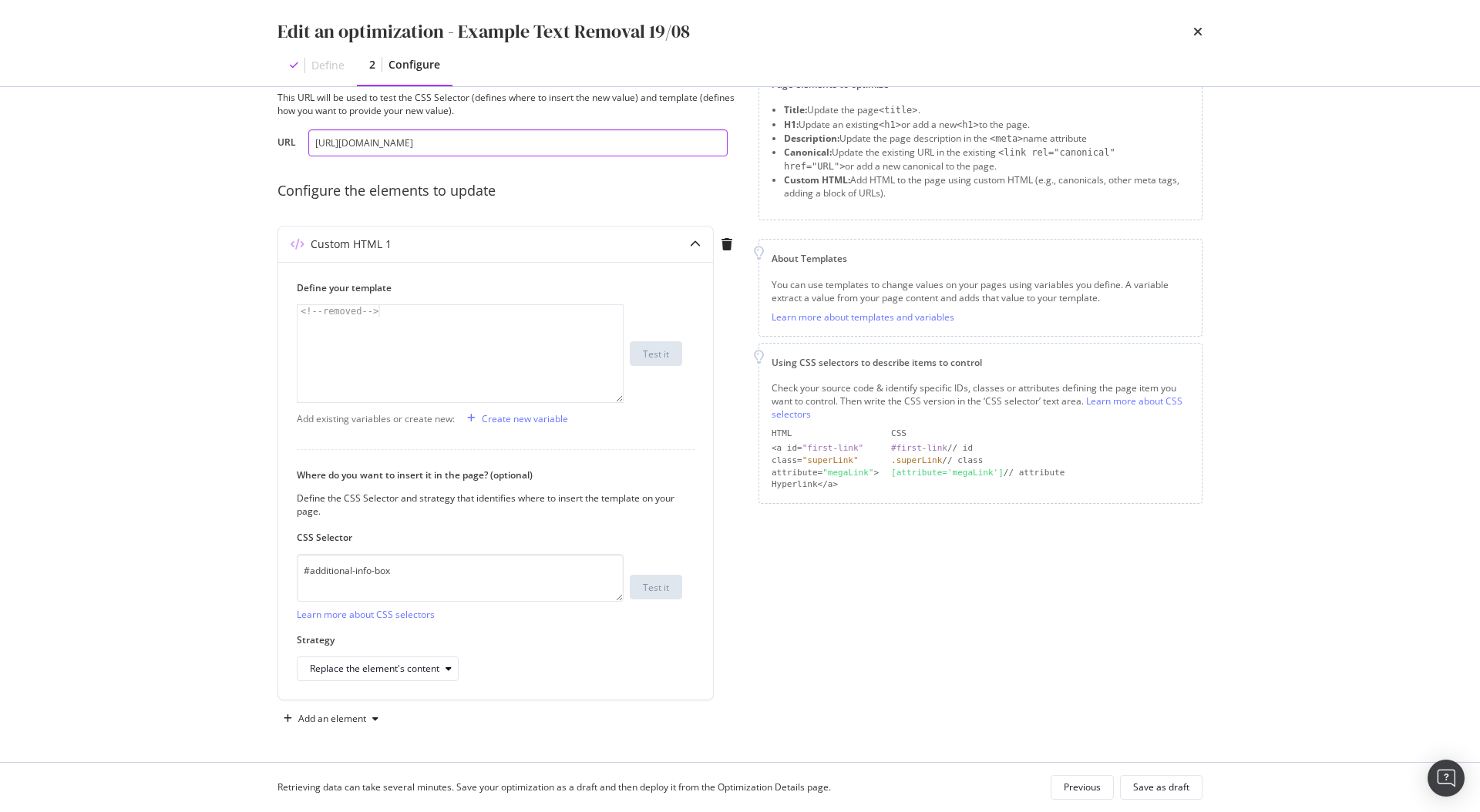
scroll to position [0, 112]
type input "[URL][DOMAIN_NAME]"
click at [657, 578] on div "Test it" at bounding box center [656, 587] width 26 height 21
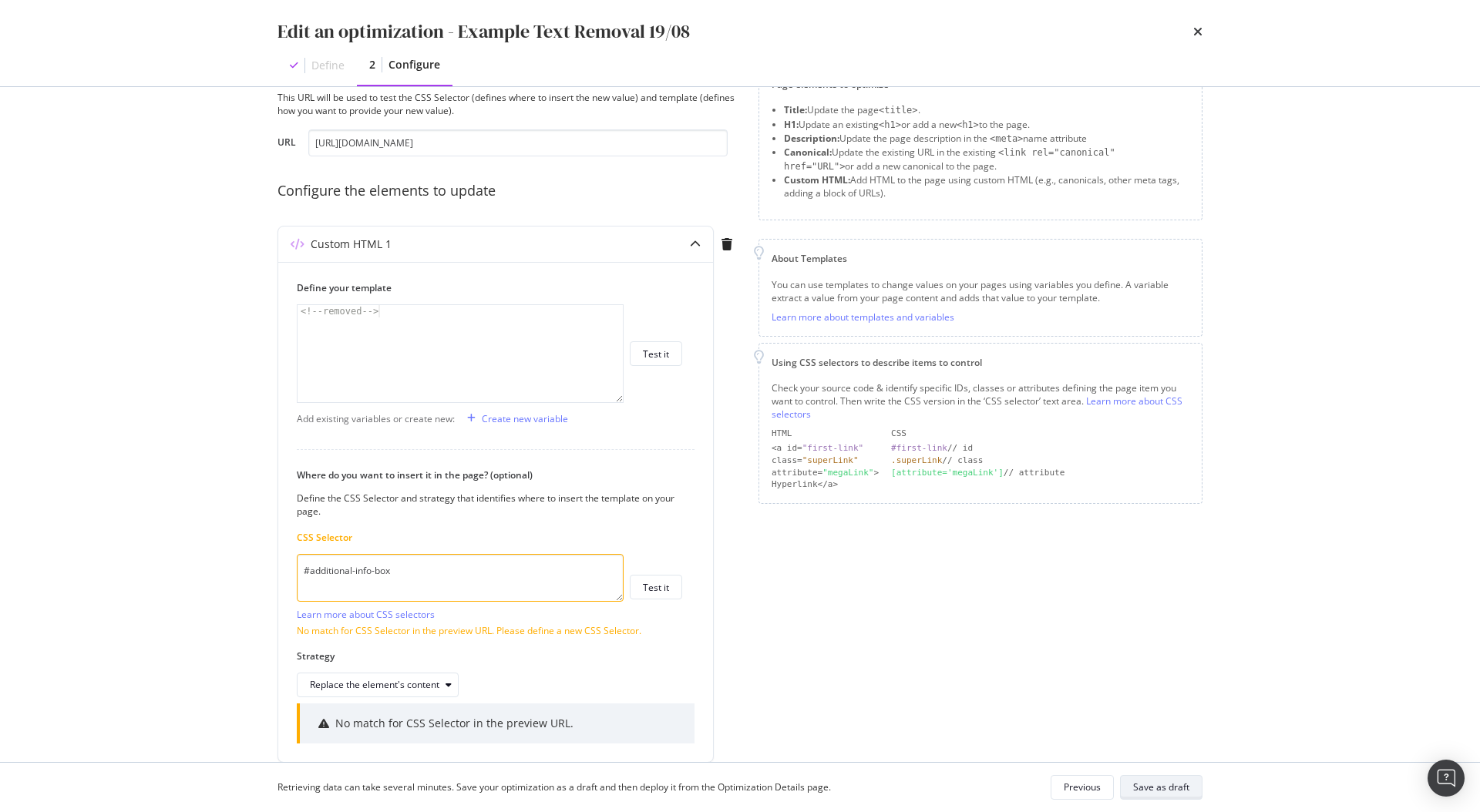
click at [1156, 785] on div "Save as draft" at bounding box center [1161, 787] width 56 height 13
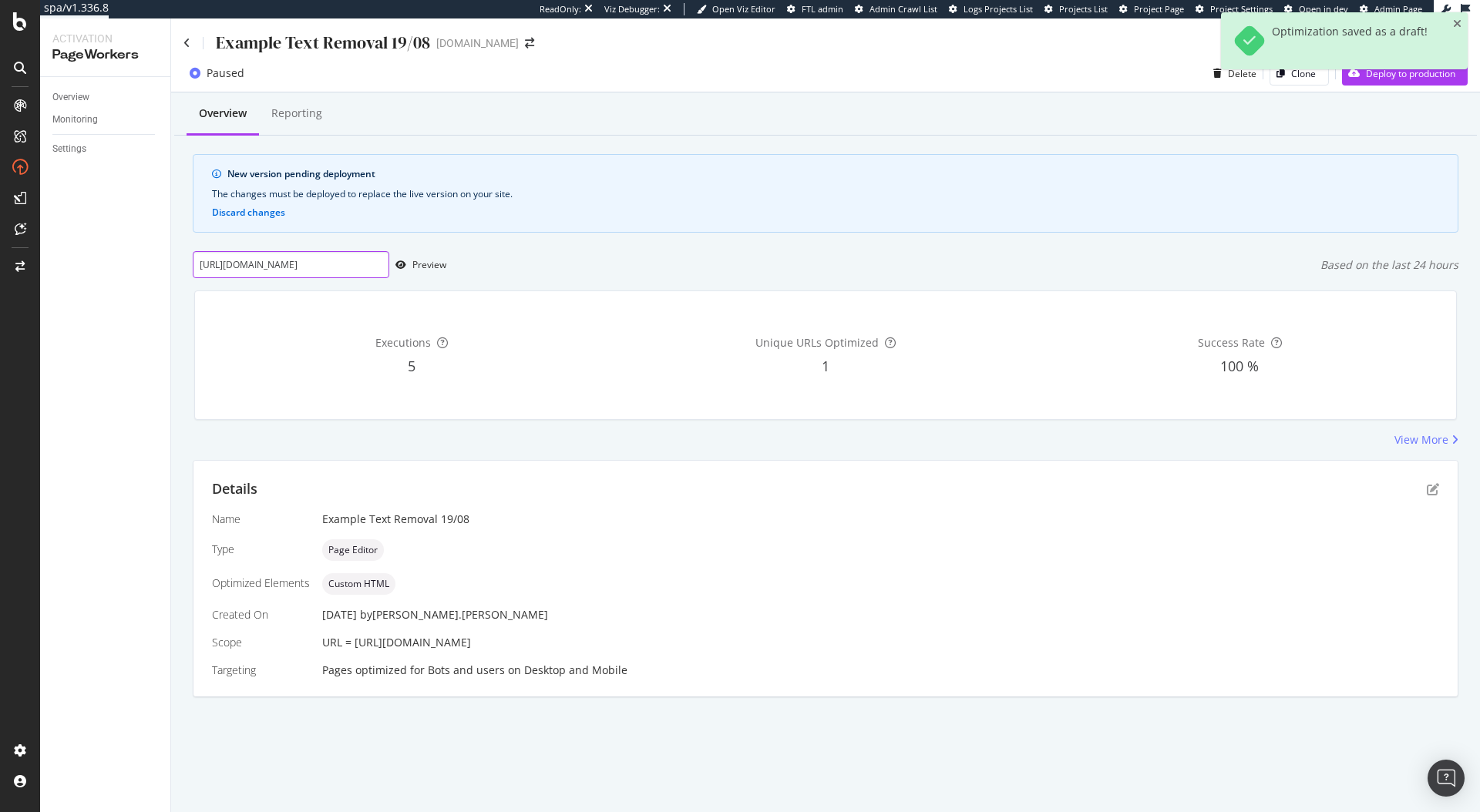
click at [334, 267] on input "[URL][DOMAIN_NAME]" at bounding box center [291, 264] width 197 height 27
click at [441, 261] on div "Preview" at bounding box center [429, 264] width 34 height 13
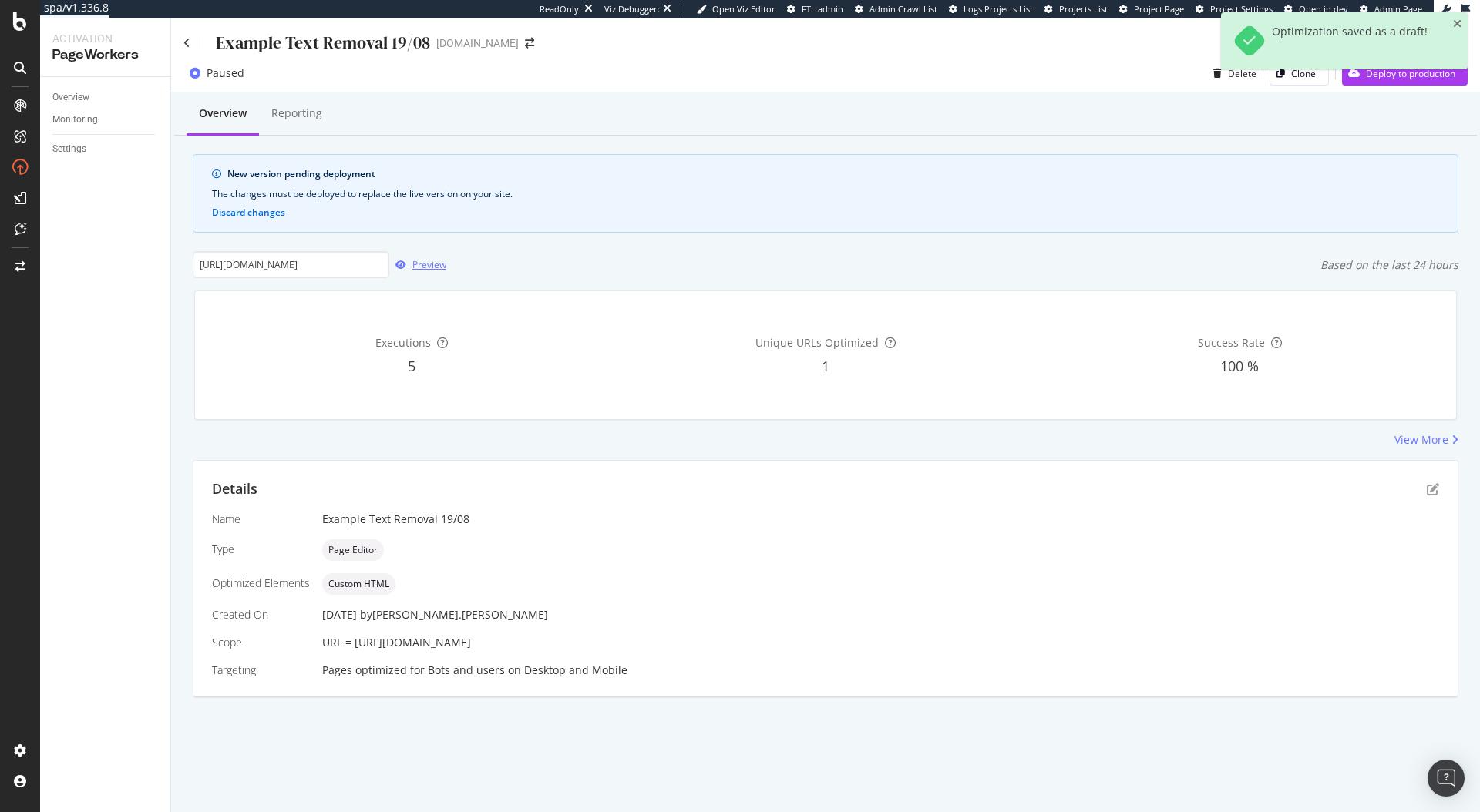
scroll to position [0, 0]
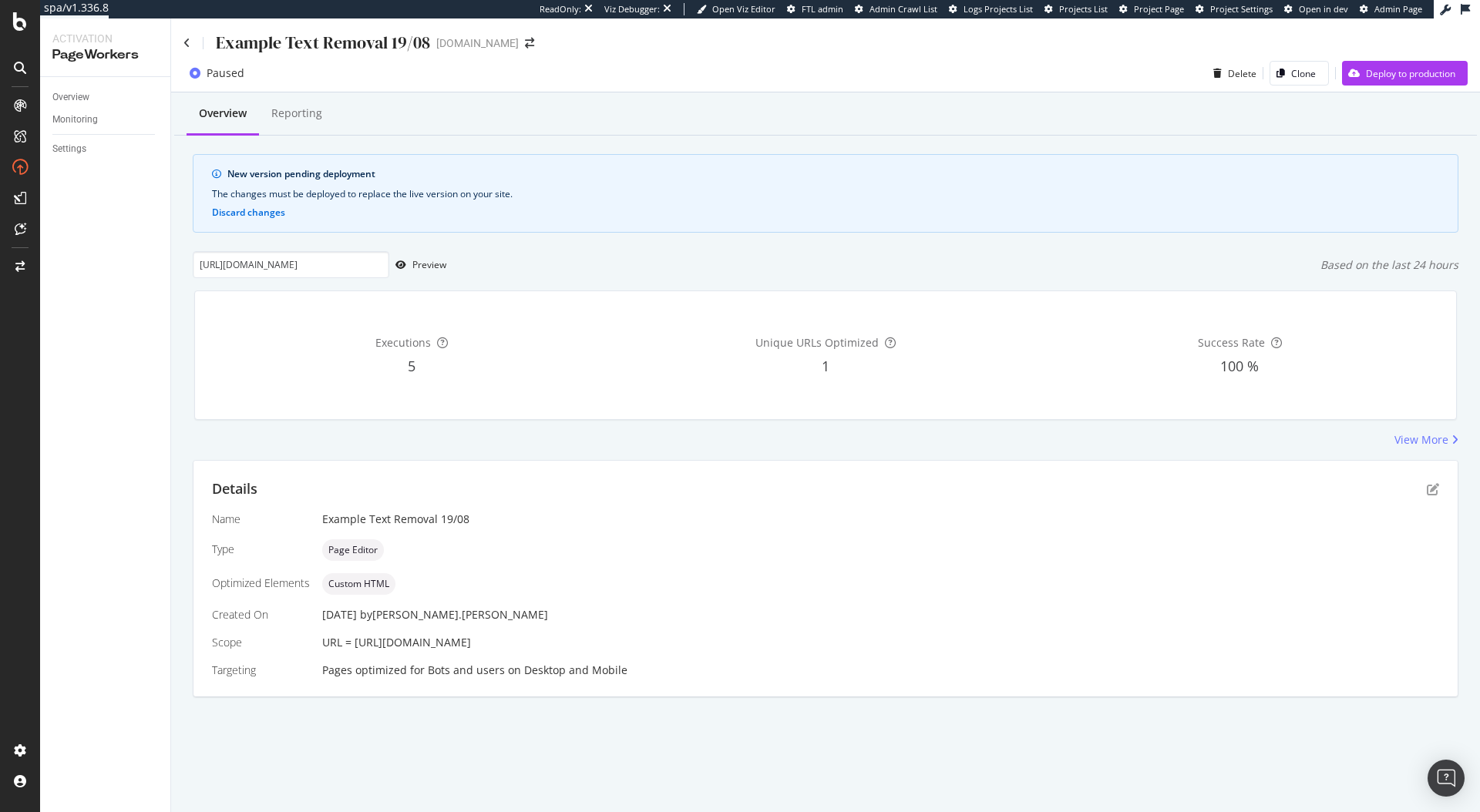
click at [420, 629] on div "Name Example Text Removal 19/08 Type Page Editor Optimized Elements Custom HTML…" at bounding box center [826, 594] width 1227 height 166
drag, startPoint x: 418, startPoint y: 646, endPoint x: 711, endPoint y: 648, distance: 293.0
click at [471, 648] on span "URL = [URL][DOMAIN_NAME]" at bounding box center [397, 643] width 149 height 15
click at [471, 647] on span "URL = [URL][DOMAIN_NAME]" at bounding box center [397, 643] width 149 height 15
click at [278, 268] on input "[URL][DOMAIN_NAME]" at bounding box center [291, 264] width 197 height 27
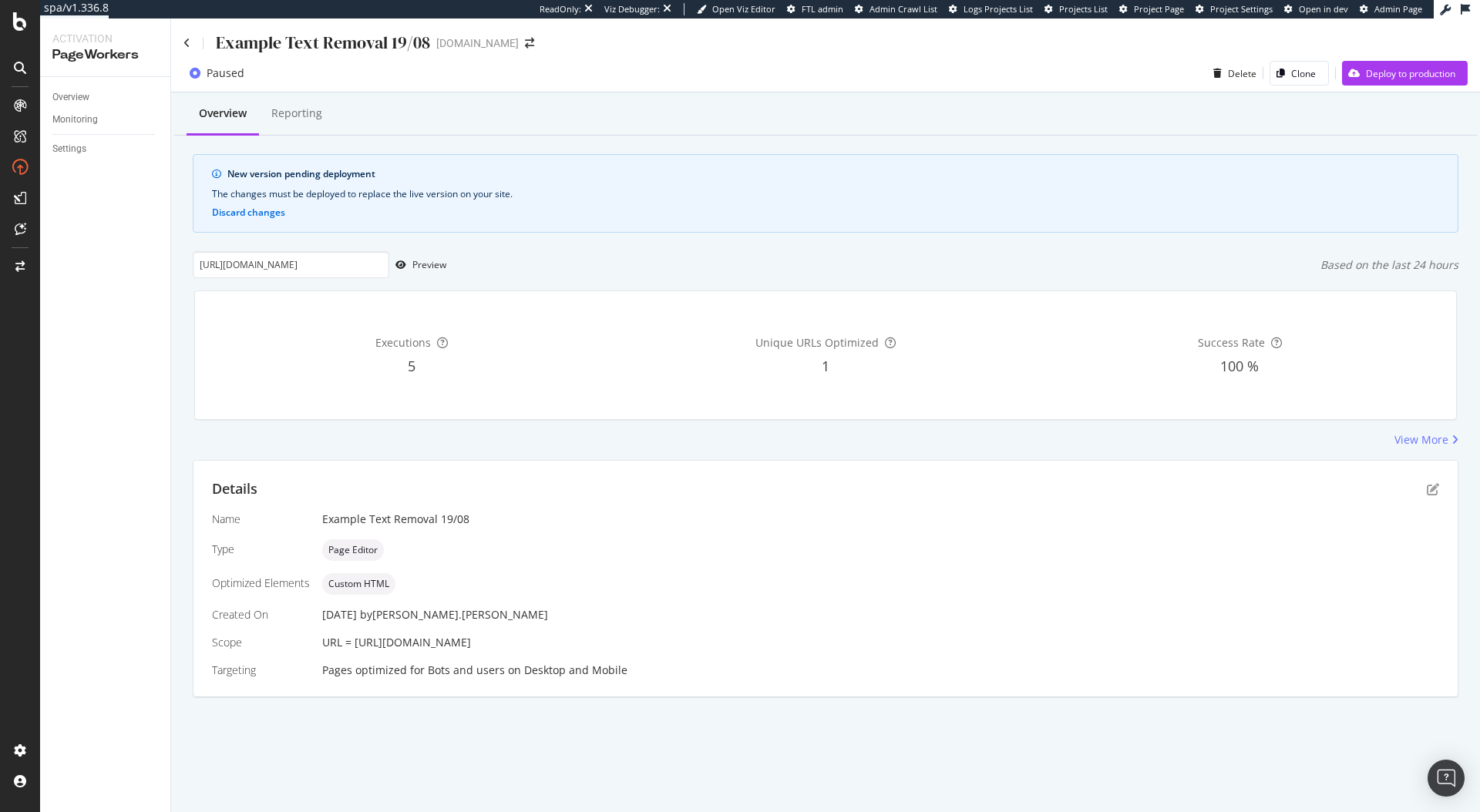
drag, startPoint x: 1426, startPoint y: 491, endPoint x: 913, endPoint y: 445, distance: 515.1
click at [1178, 489] on div "Details" at bounding box center [826, 489] width 1227 height 20
click at [425, 271] on div "Preview" at bounding box center [429, 264] width 34 height 13
click at [609, 611] on div "[DATE] by [PERSON_NAME].[PERSON_NAME]" at bounding box center [881, 615] width 1117 height 16
drag, startPoint x: 358, startPoint y: 639, endPoint x: 625, endPoint y: 639, distance: 267.0
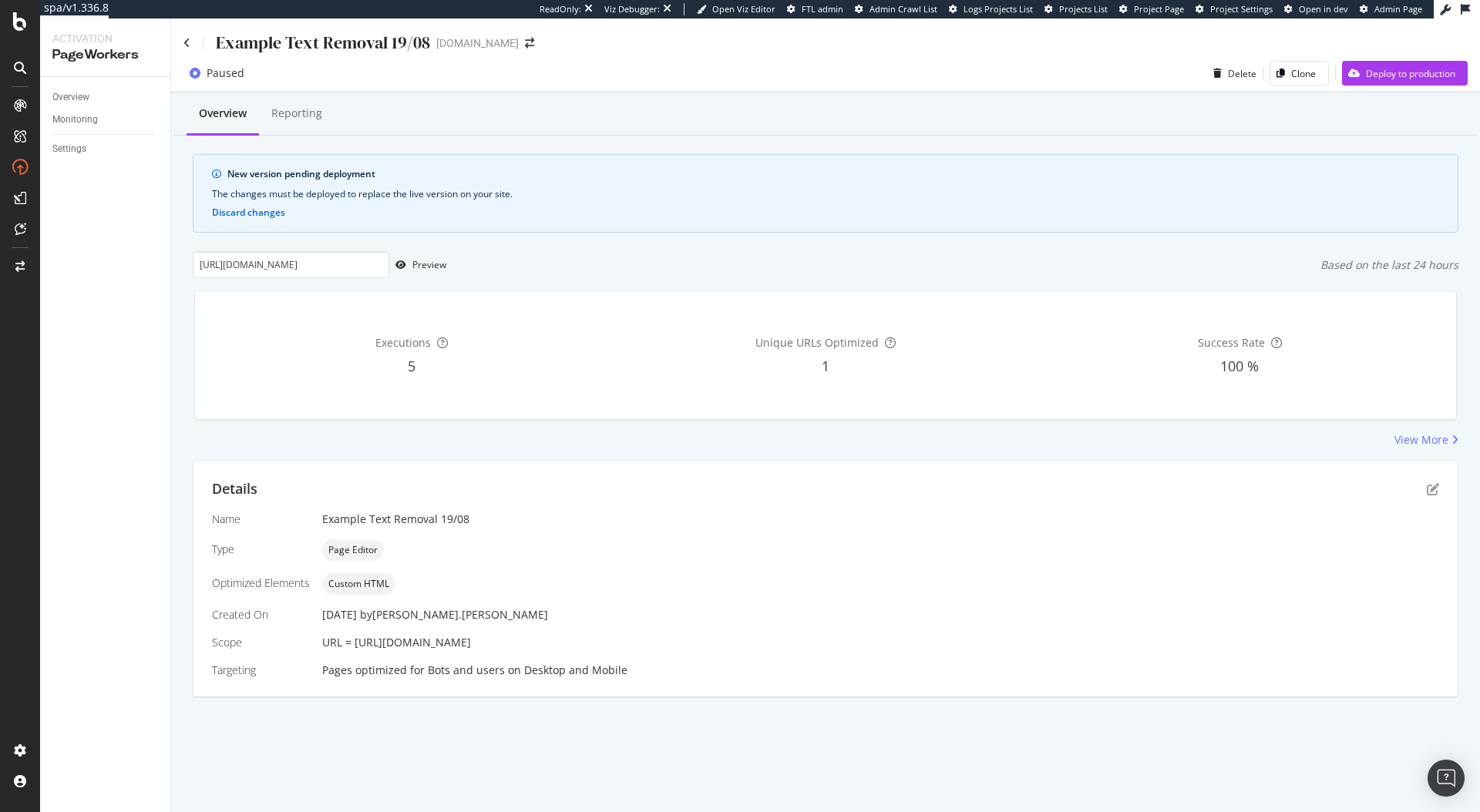
click at [471, 639] on span "URL = [URL][DOMAIN_NAME]" at bounding box center [397, 643] width 149 height 15
click at [1435, 491] on icon "pen-to-square" at bounding box center [1433, 489] width 12 height 12
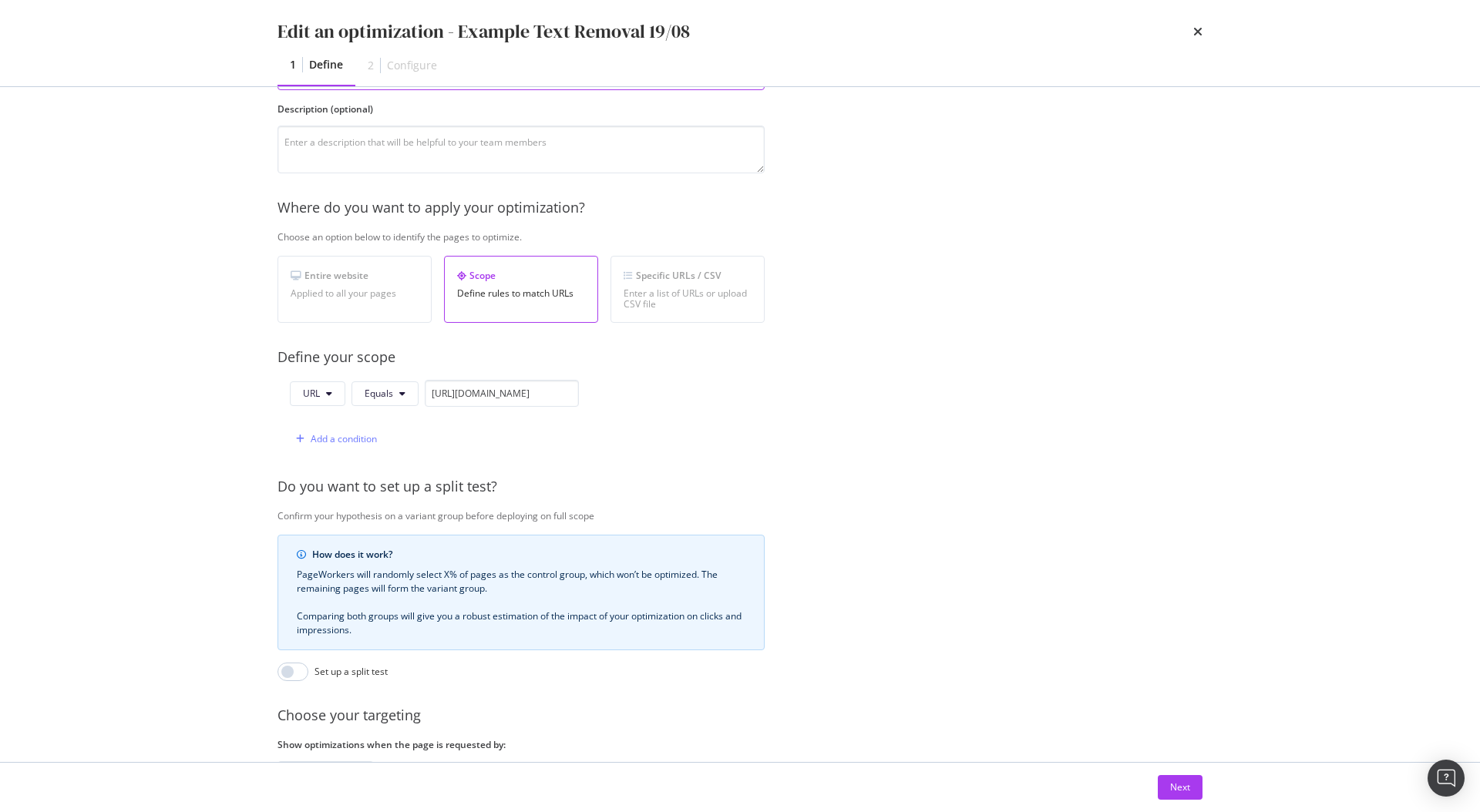
scroll to position [256, 0]
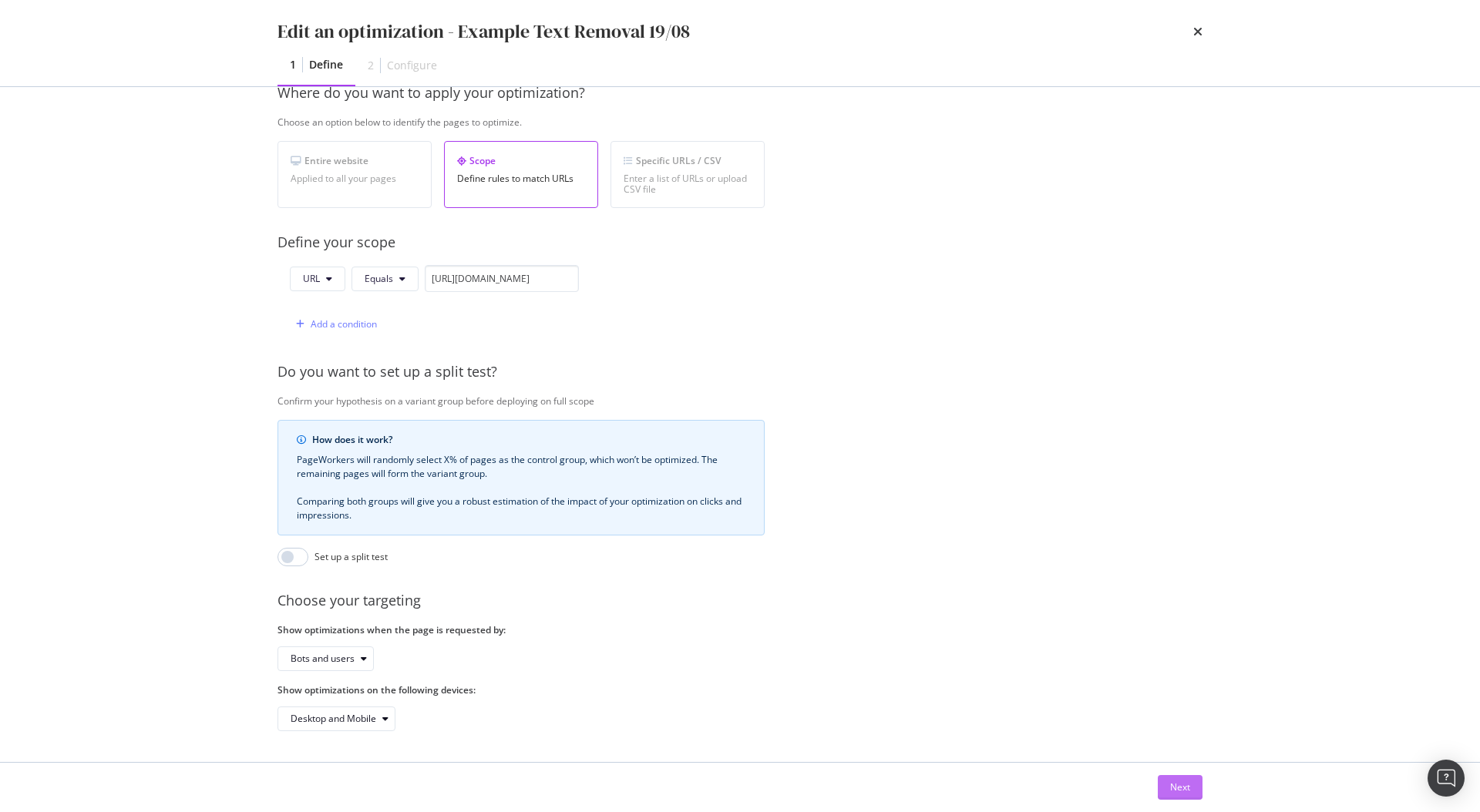
click at [1182, 785] on div "Next" at bounding box center [1180, 787] width 20 height 13
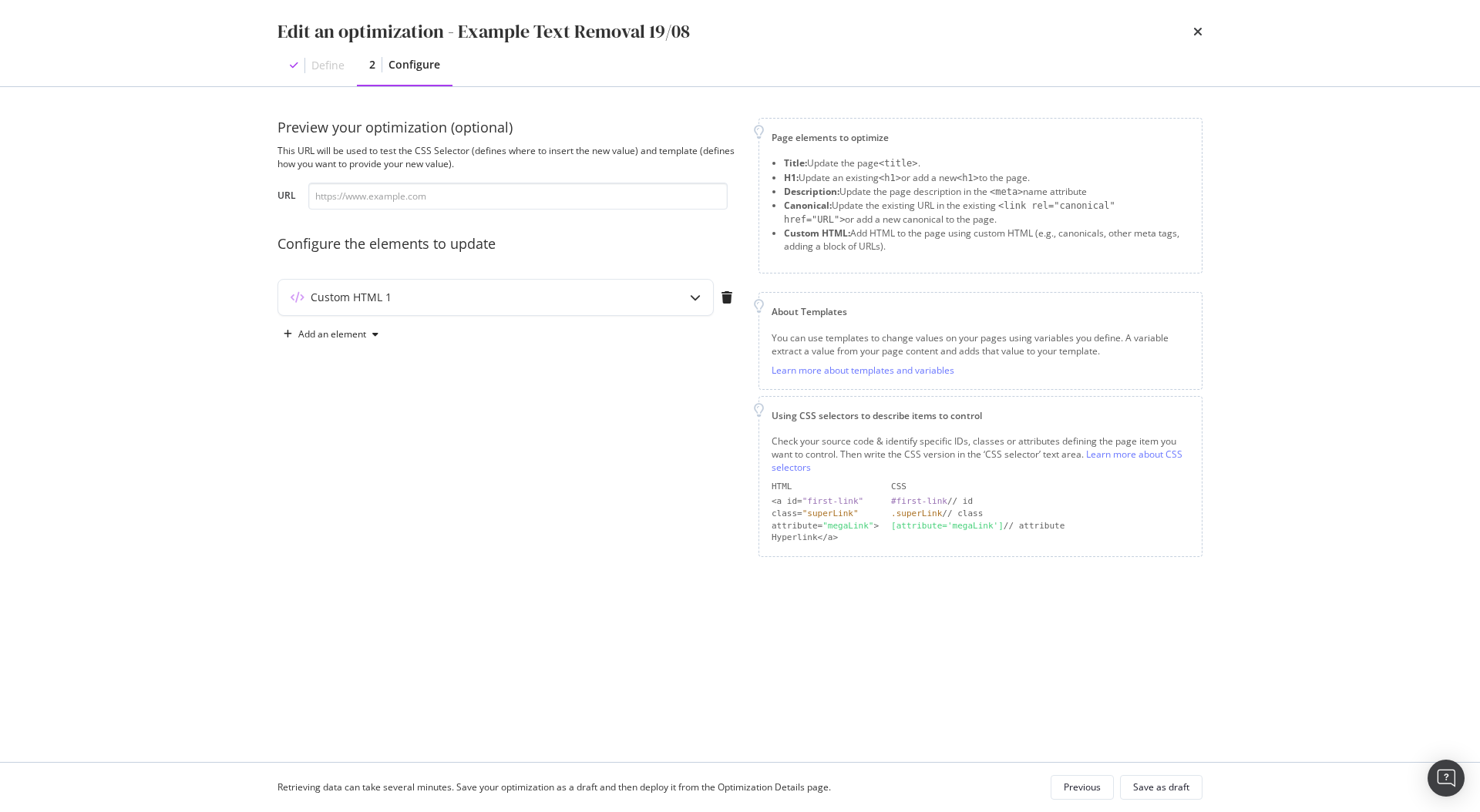
scroll to position [0, 0]
click at [537, 275] on div "Preview your optimization (optional) This URL will be used to test the CSS Sele…" at bounding box center [509, 338] width 463 height 439
click at [539, 296] on div "Custom HTML 1" at bounding box center [465, 297] width 374 height 16
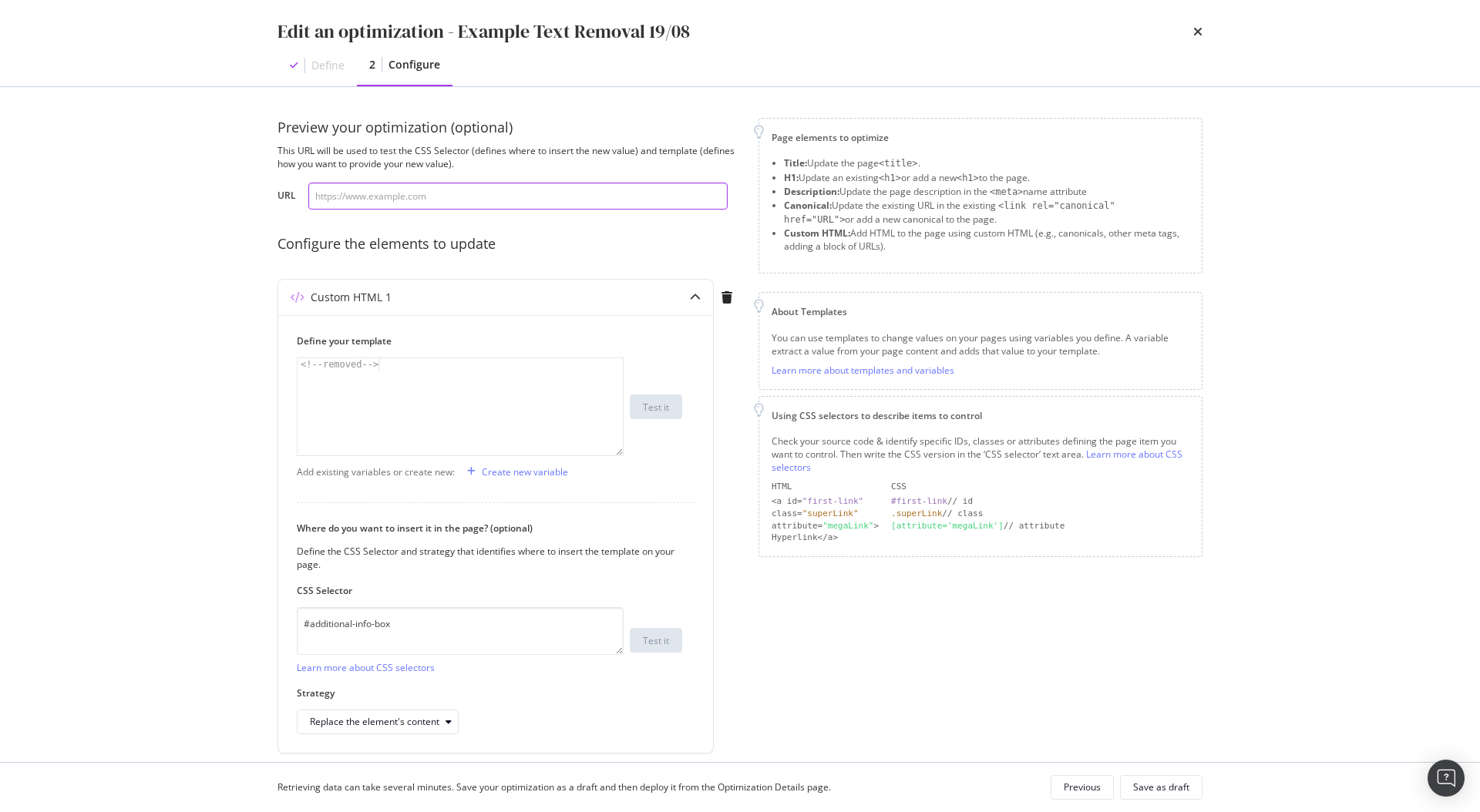
click at [384, 201] on input "modal" at bounding box center [517, 196] width 419 height 27
paste input "[URL][DOMAIN_NAME]"
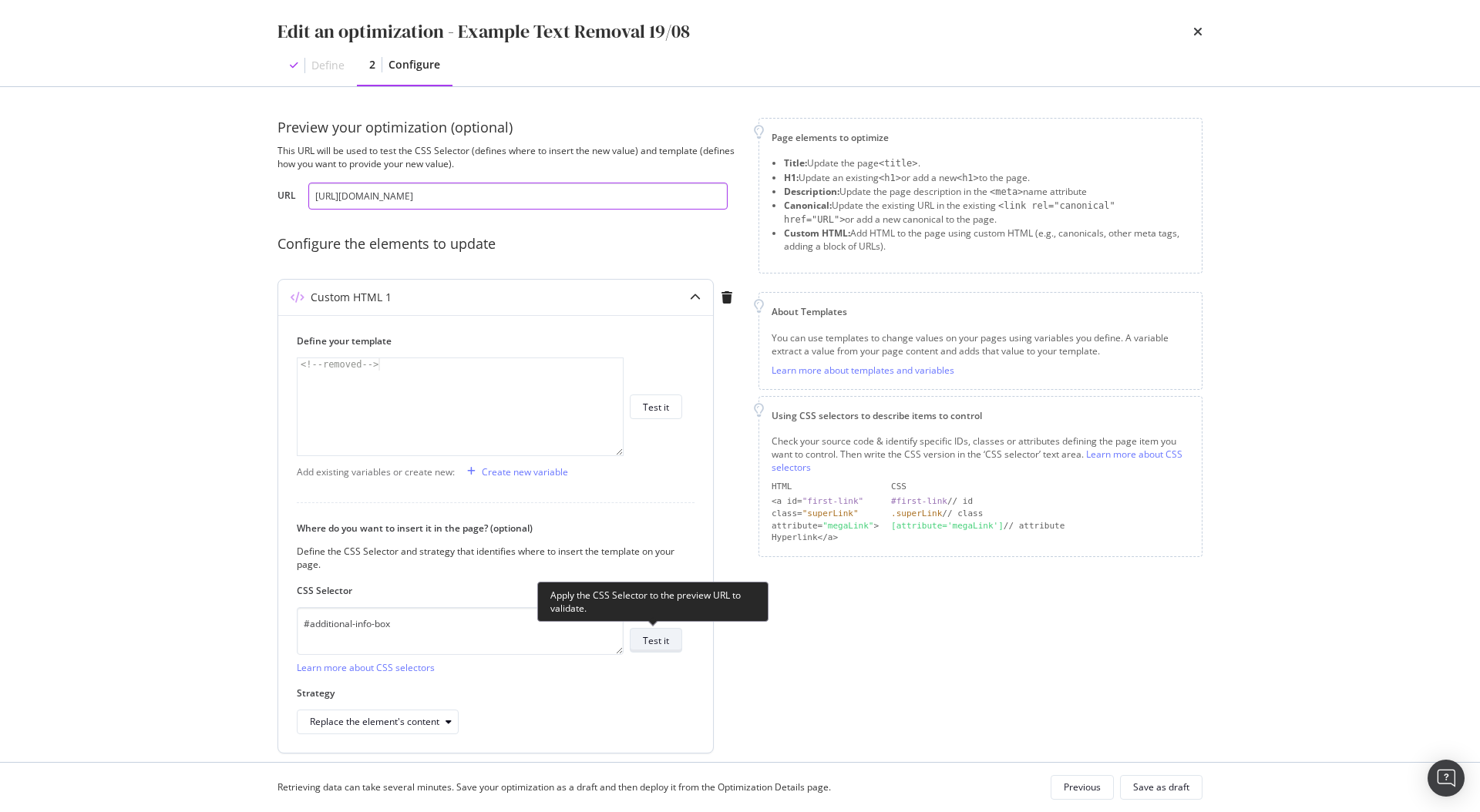
type input "[URL][DOMAIN_NAME]"
click at [669, 641] on div "Test it" at bounding box center [656, 641] width 26 height 13
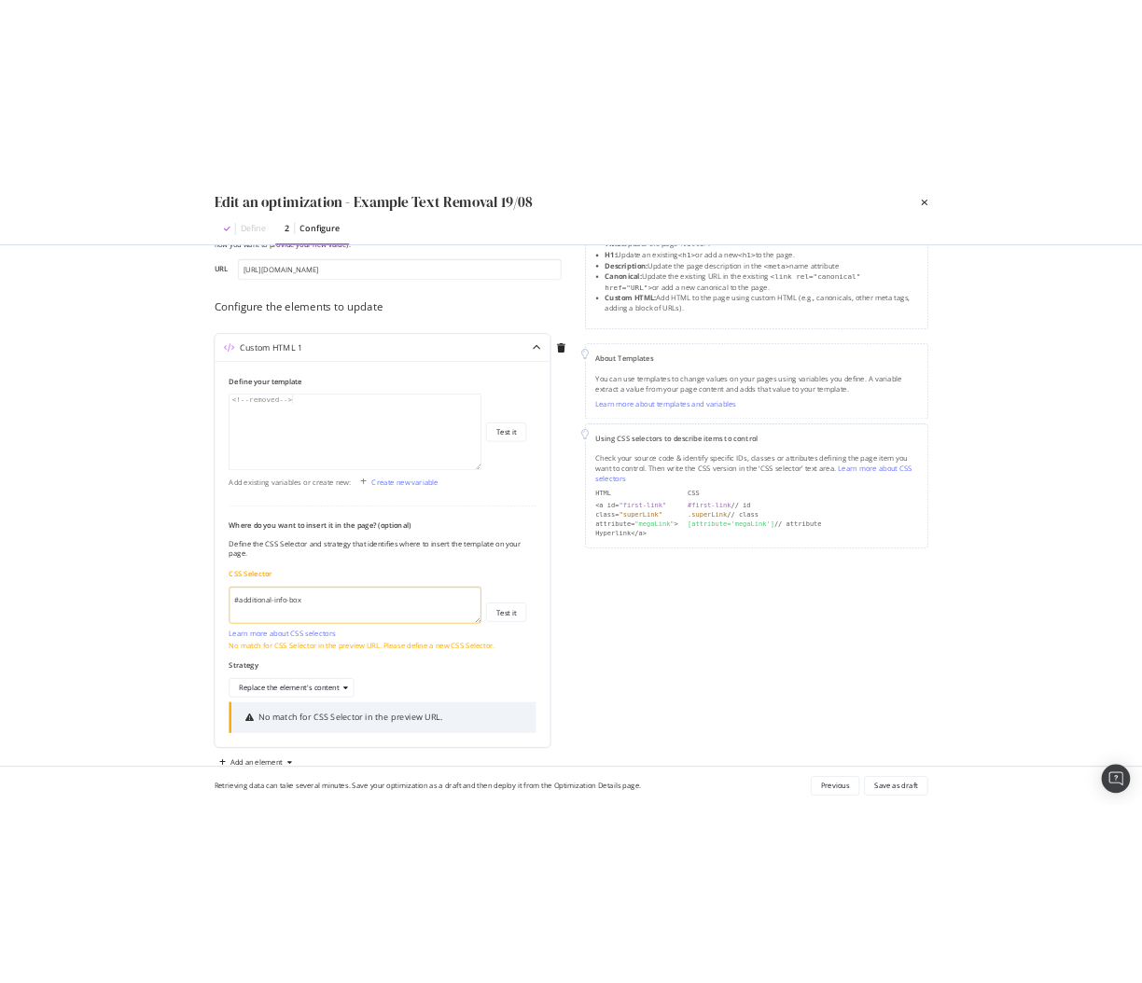
scroll to position [128, 0]
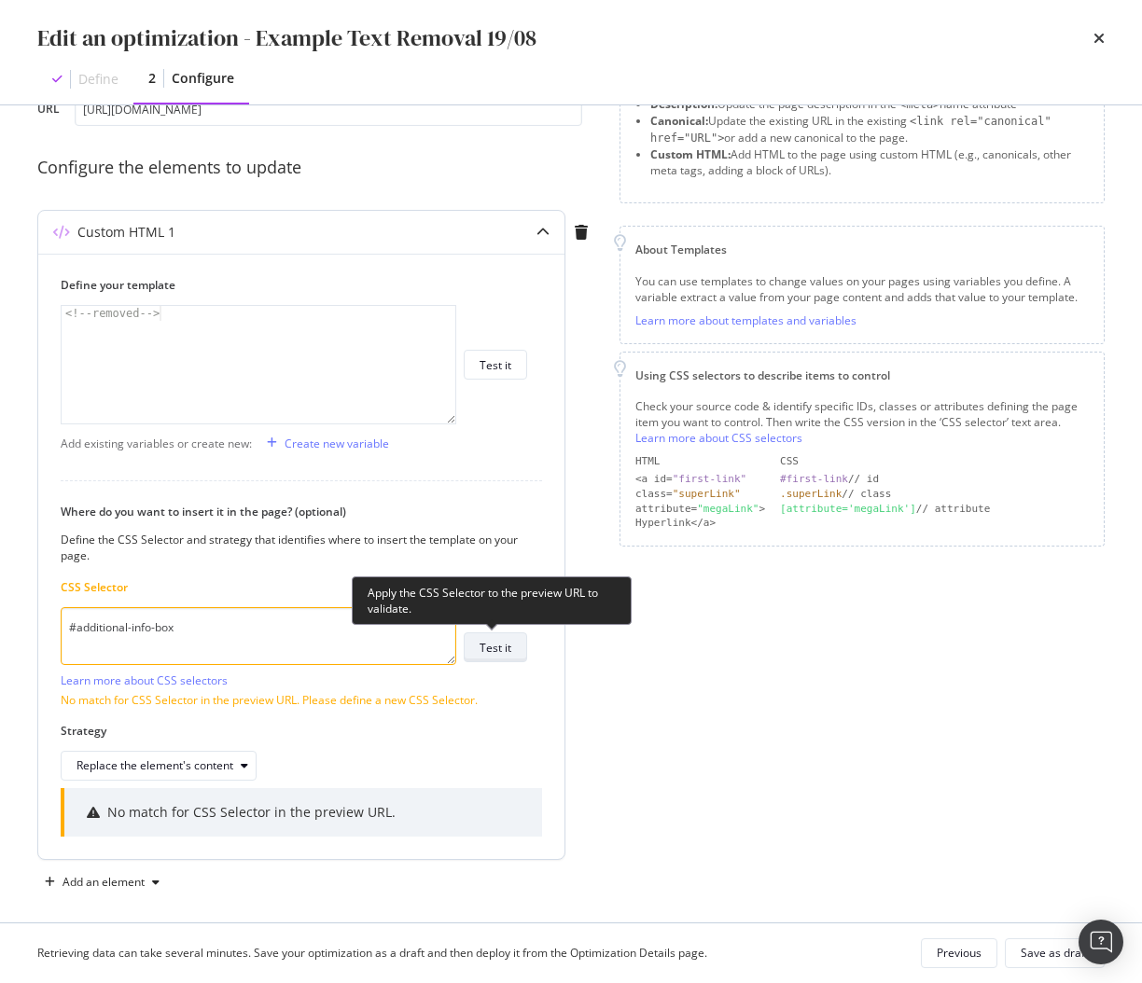
click at [502, 648] on div "Test it" at bounding box center [495, 648] width 32 height 16
click at [508, 641] on div "Test it" at bounding box center [495, 648] width 32 height 16
